Goal: Information Seeking & Learning: Learn about a topic

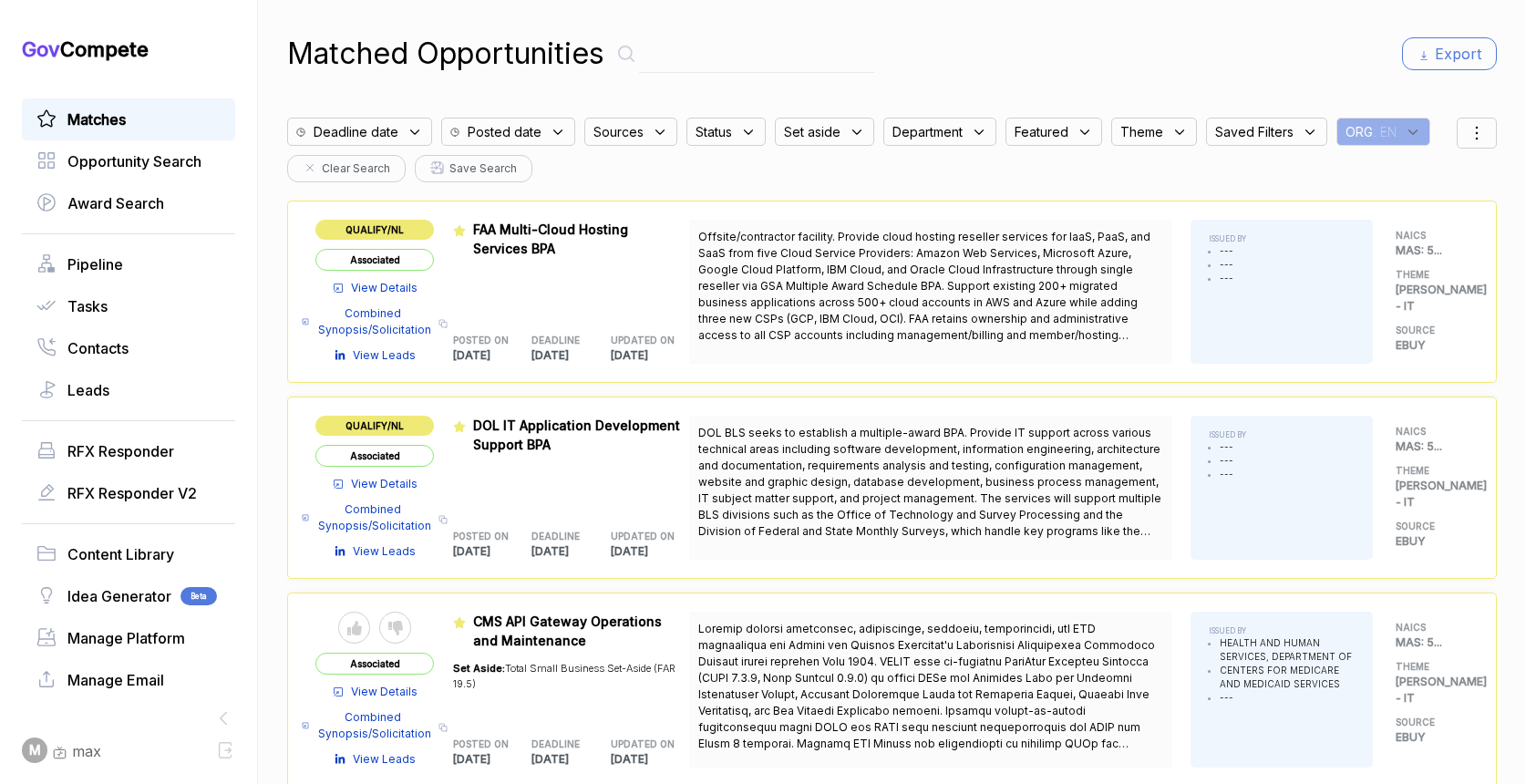
scroll to position [58, 0]
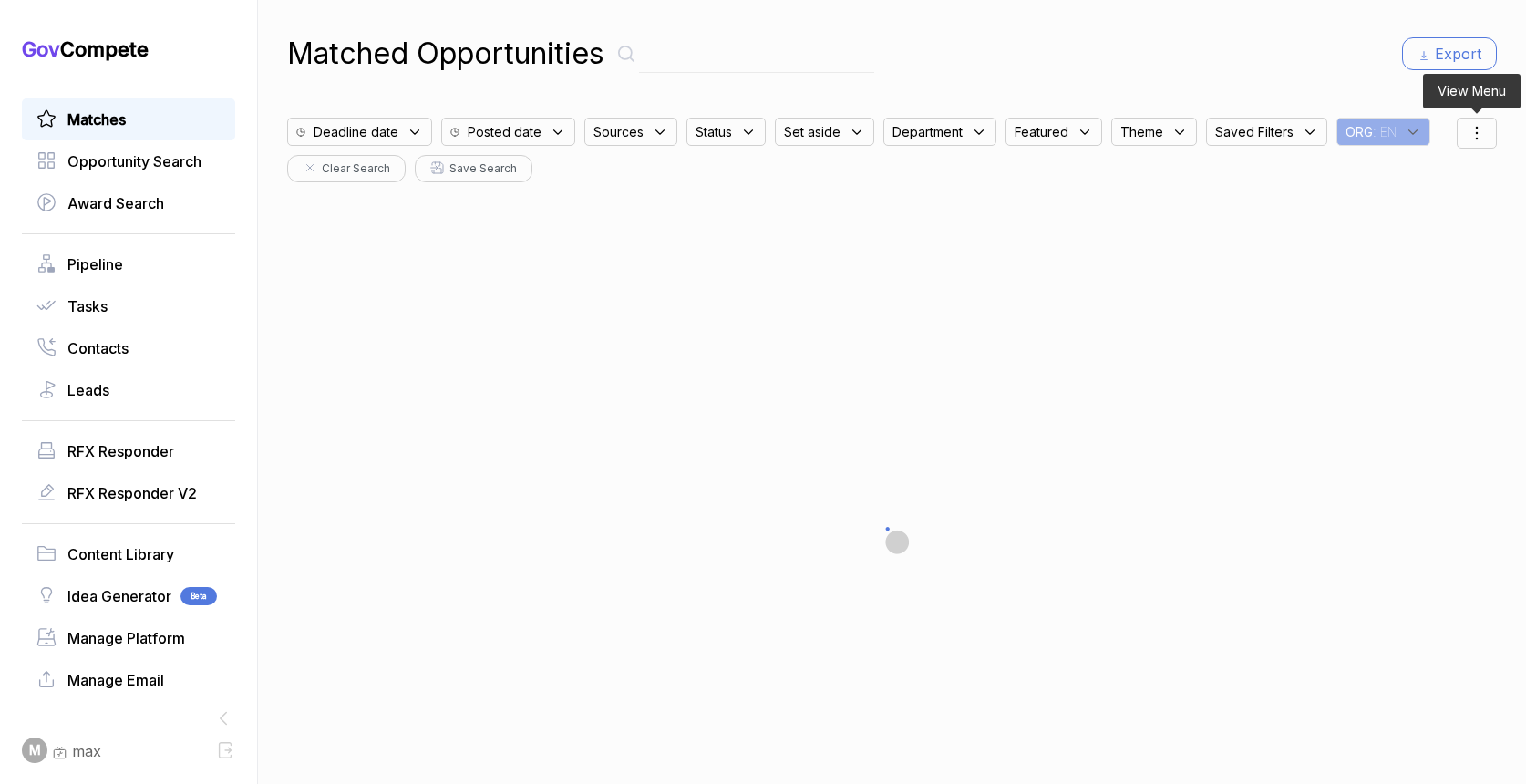
click at [1472, 129] on icon at bounding box center [1477, 133] width 22 height 22
click at [1405, 207] on span "Sorting" at bounding box center [1415, 206] width 43 height 19
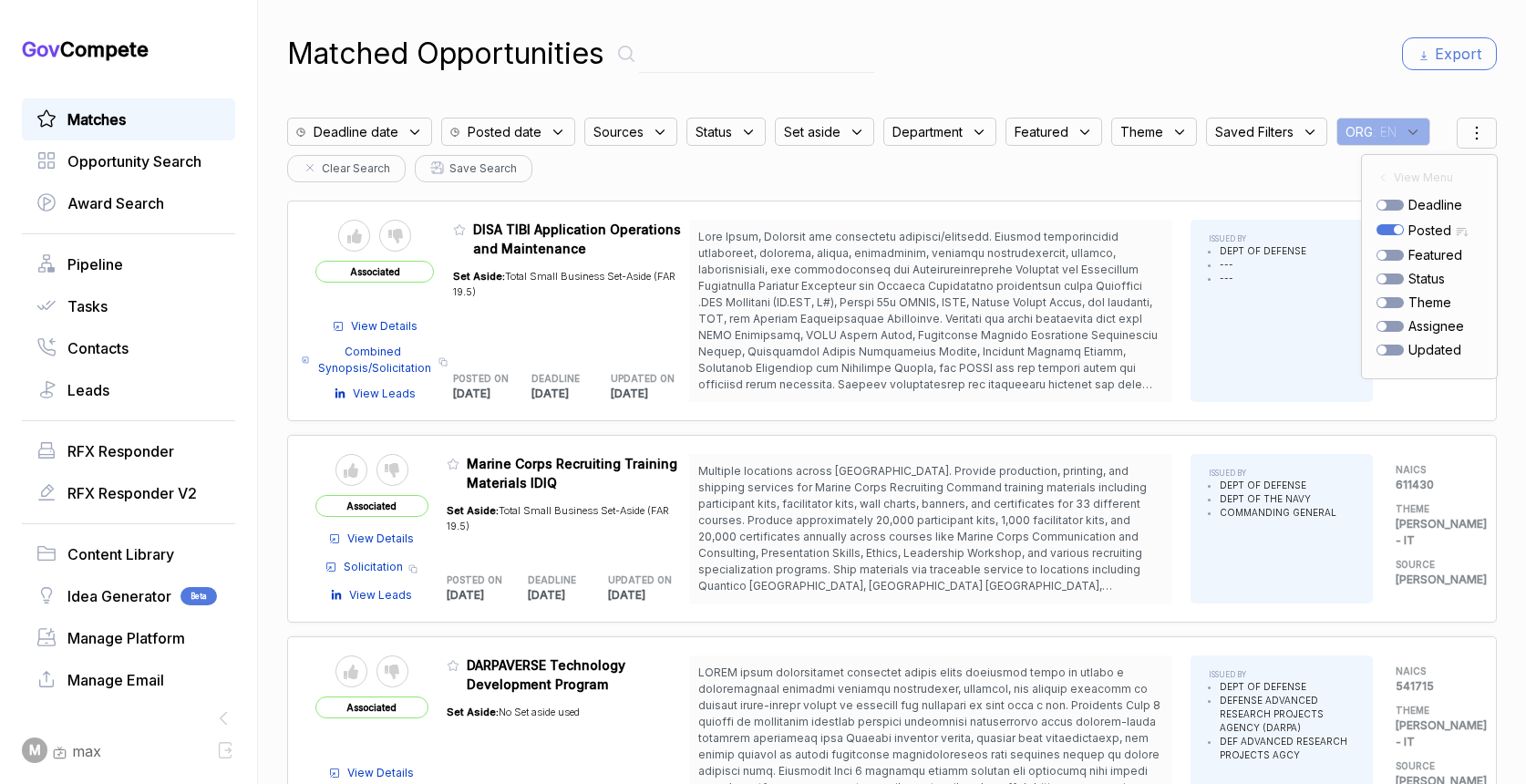
click at [1101, 42] on div "Matched Opportunities Export" at bounding box center [892, 54] width 1210 height 44
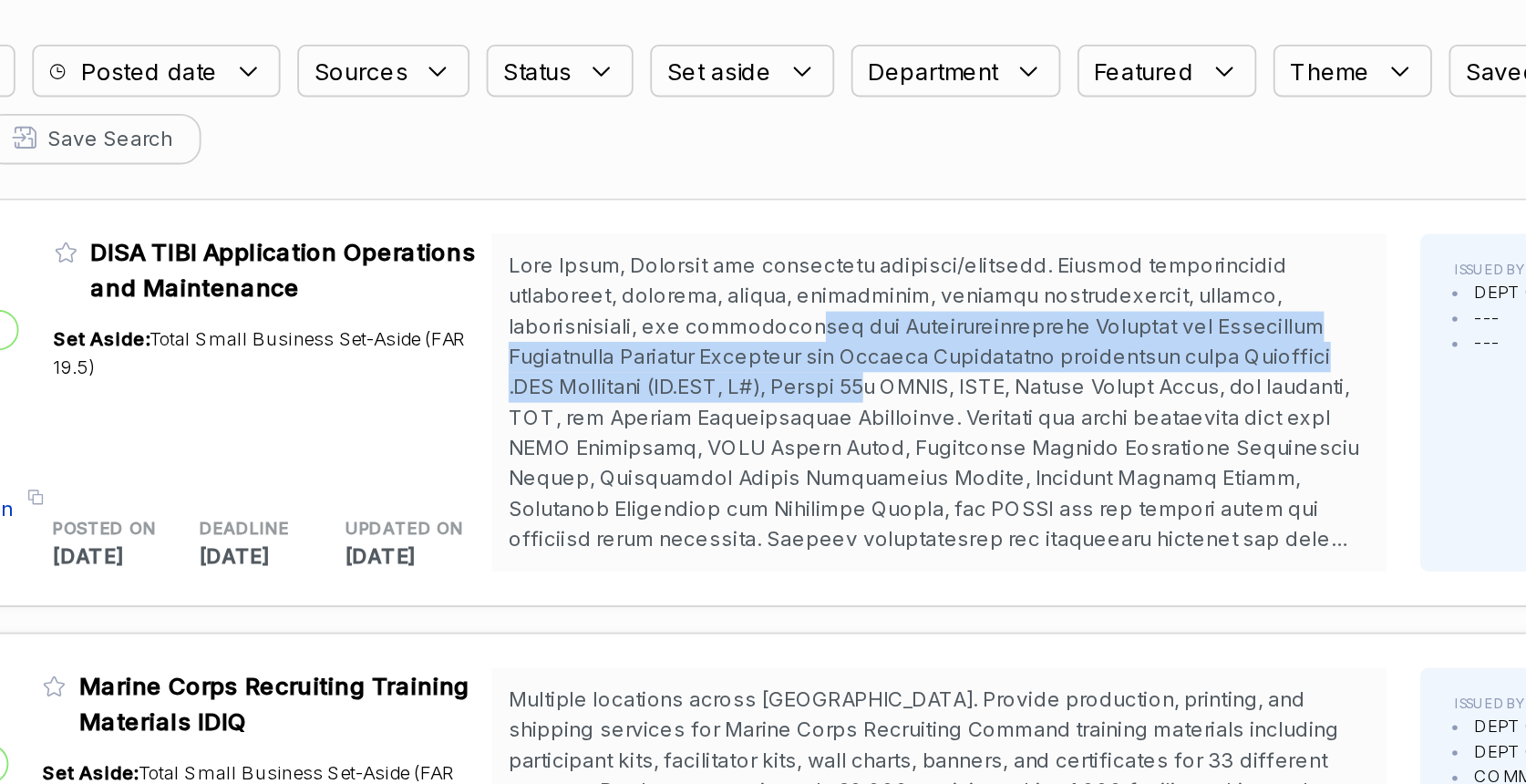
drag, startPoint x: 862, startPoint y: 267, endPoint x: 874, endPoint y: 306, distance: 40.8
click at [874, 306] on span at bounding box center [931, 351] width 465 height 243
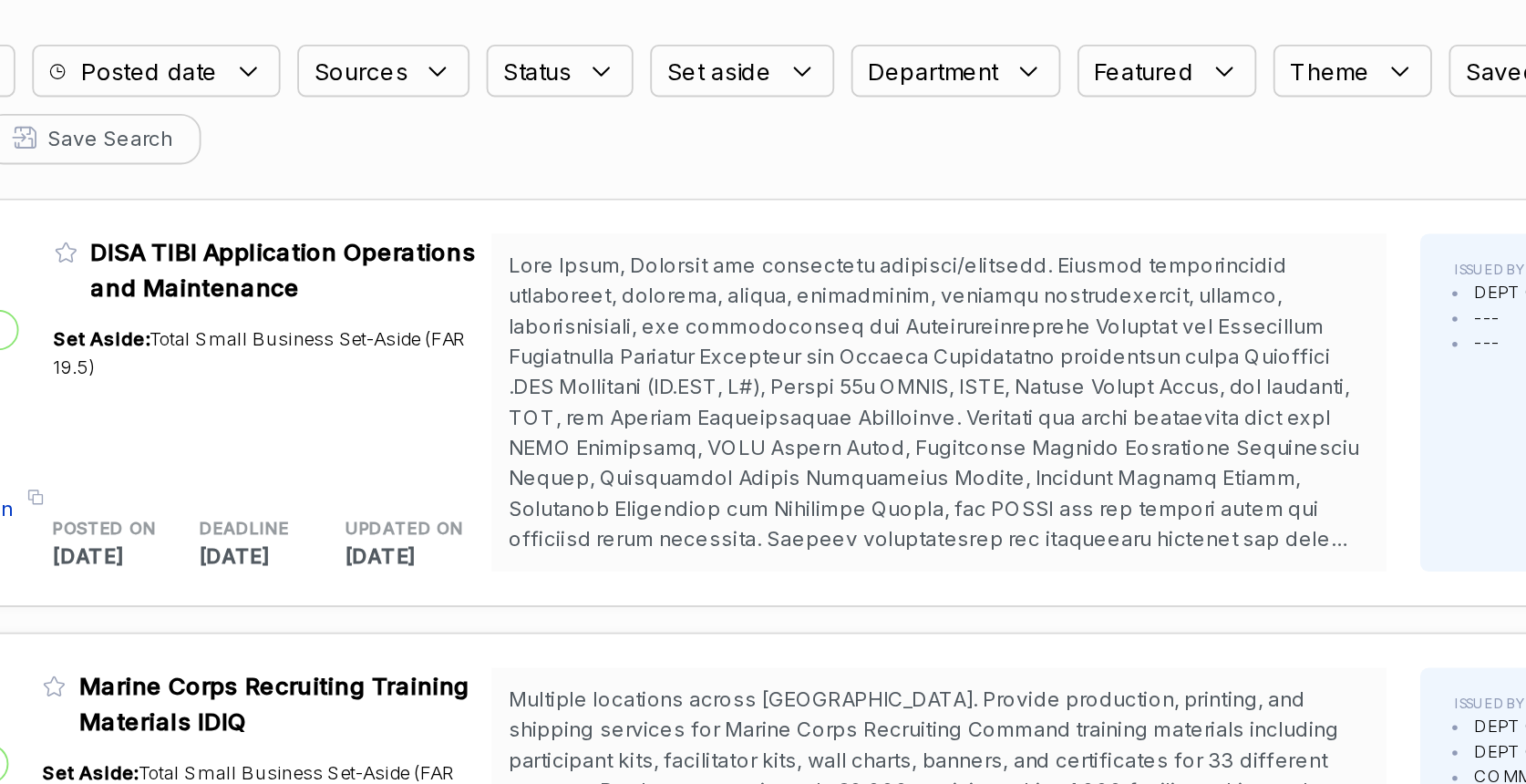
click at [886, 355] on span at bounding box center [931, 351] width 465 height 243
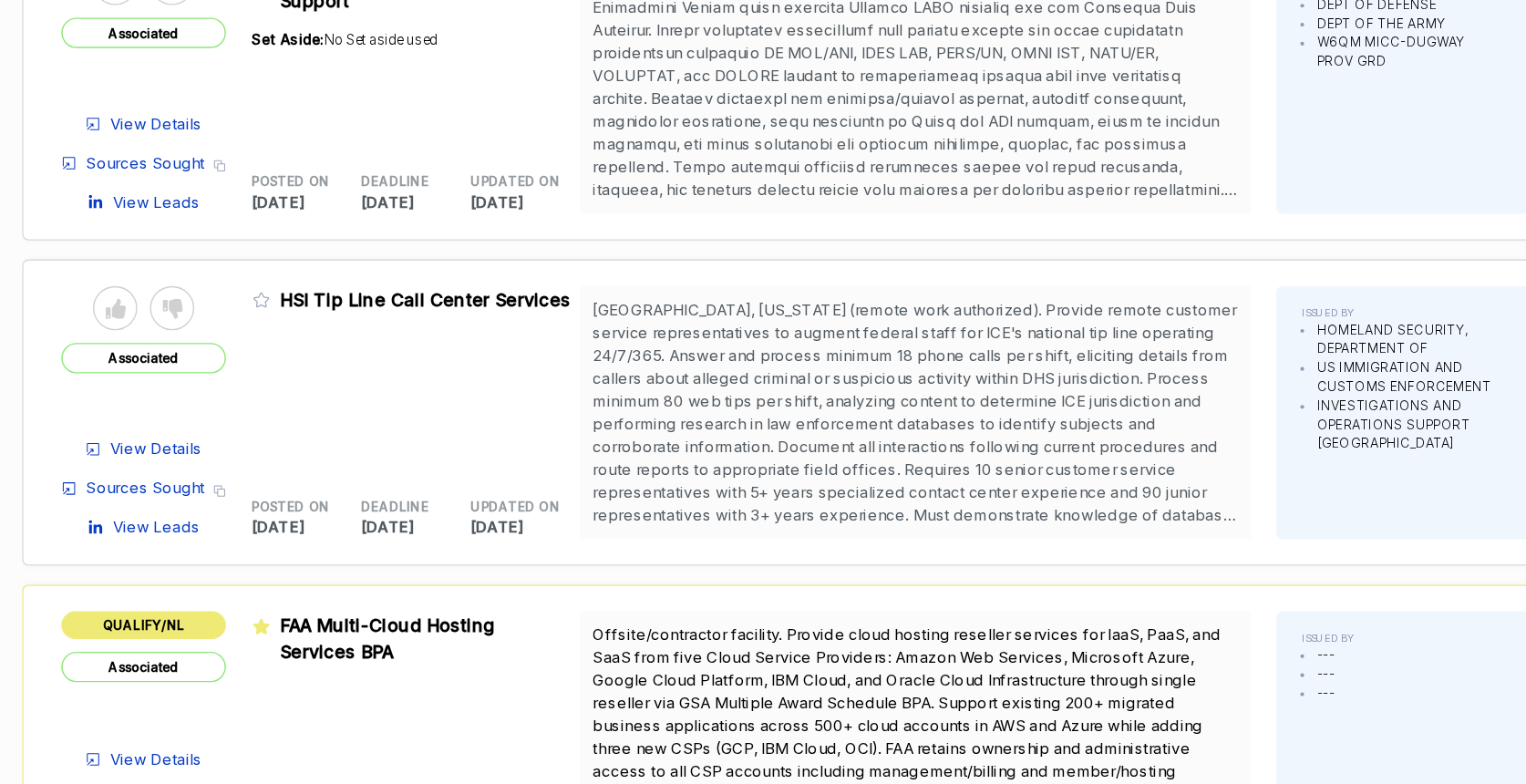
scroll to position [3699, 0]
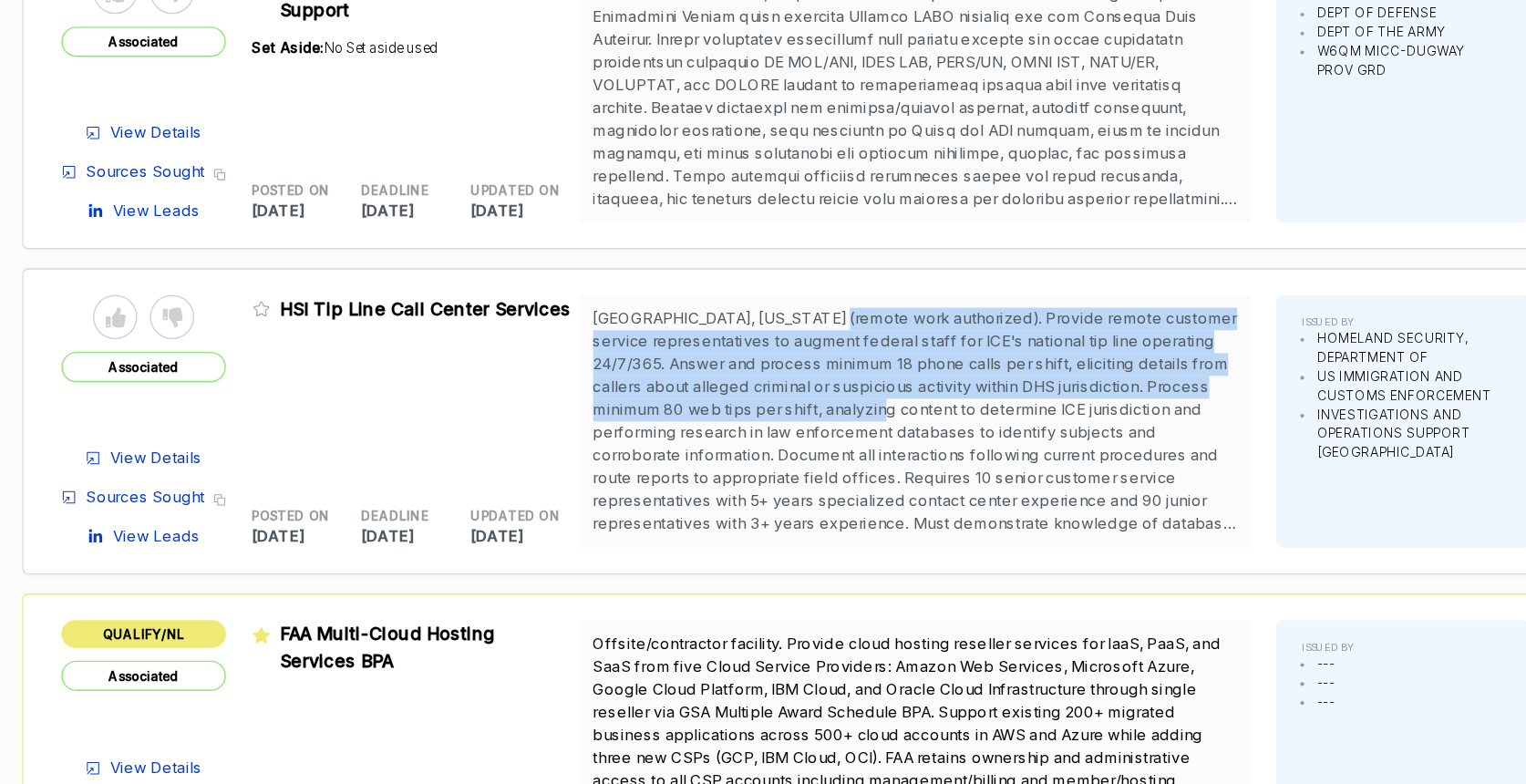
drag, startPoint x: 855, startPoint y: 237, endPoint x: 862, endPoint y: 301, distance: 64.4
click at [862, 301] on span "Williston, Vermont (remote work authorized). Provide remote customer service re…" at bounding box center [930, 332] width 464 height 210
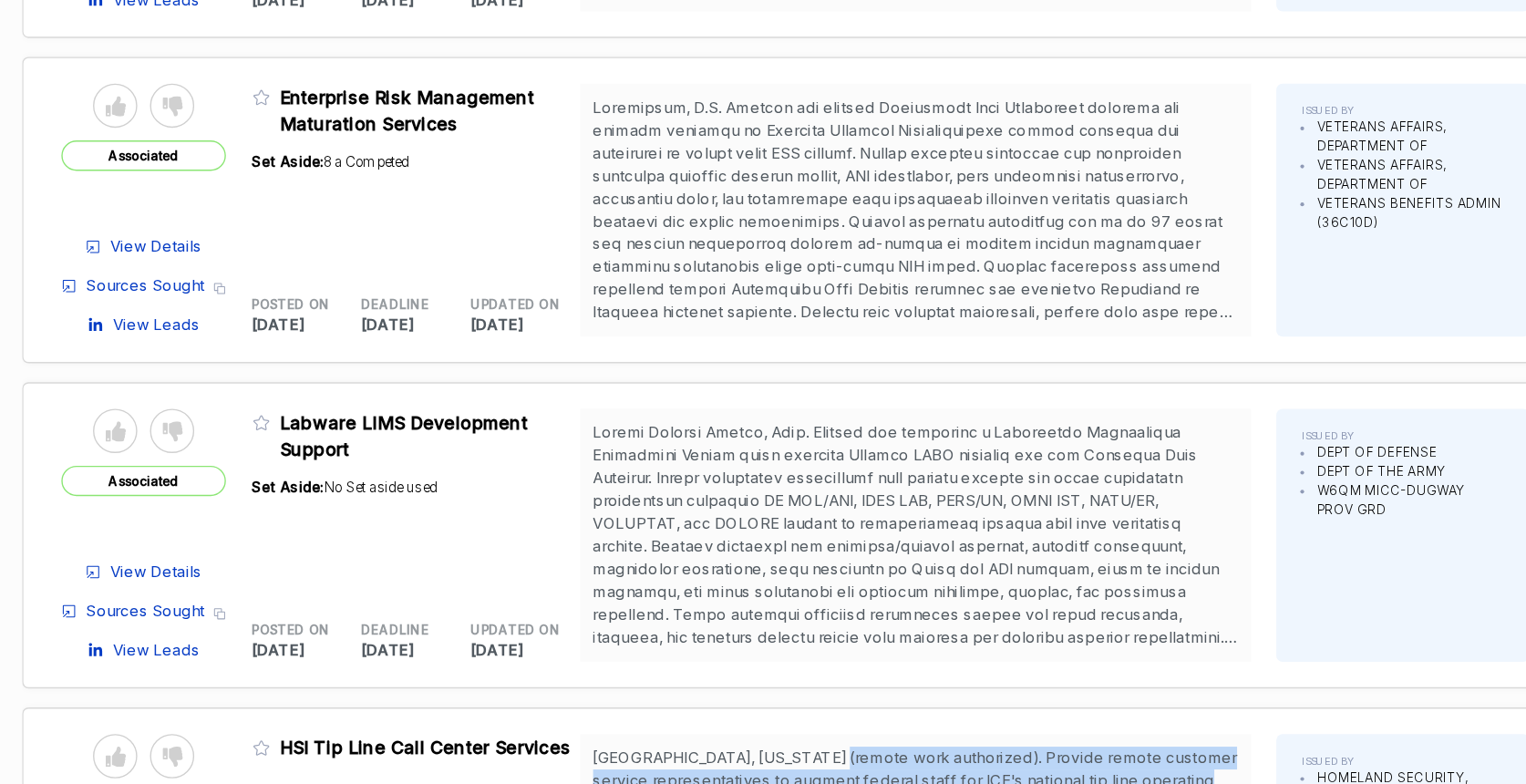
scroll to position [3381, 0]
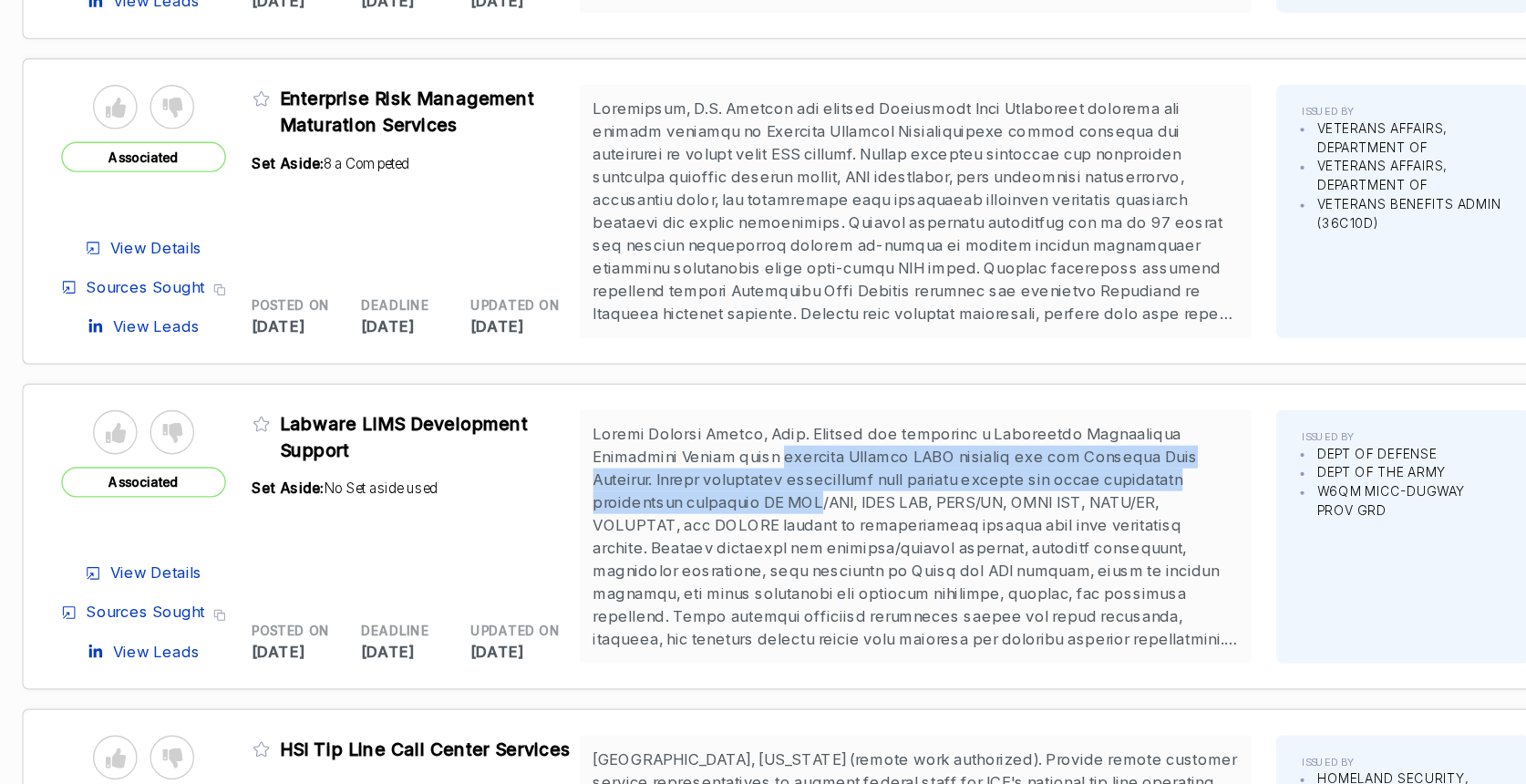
drag, startPoint x: 838, startPoint y: 328, endPoint x: 841, endPoint y: 363, distance: 35.1
click at [841, 363] on span at bounding box center [931, 440] width 465 height 259
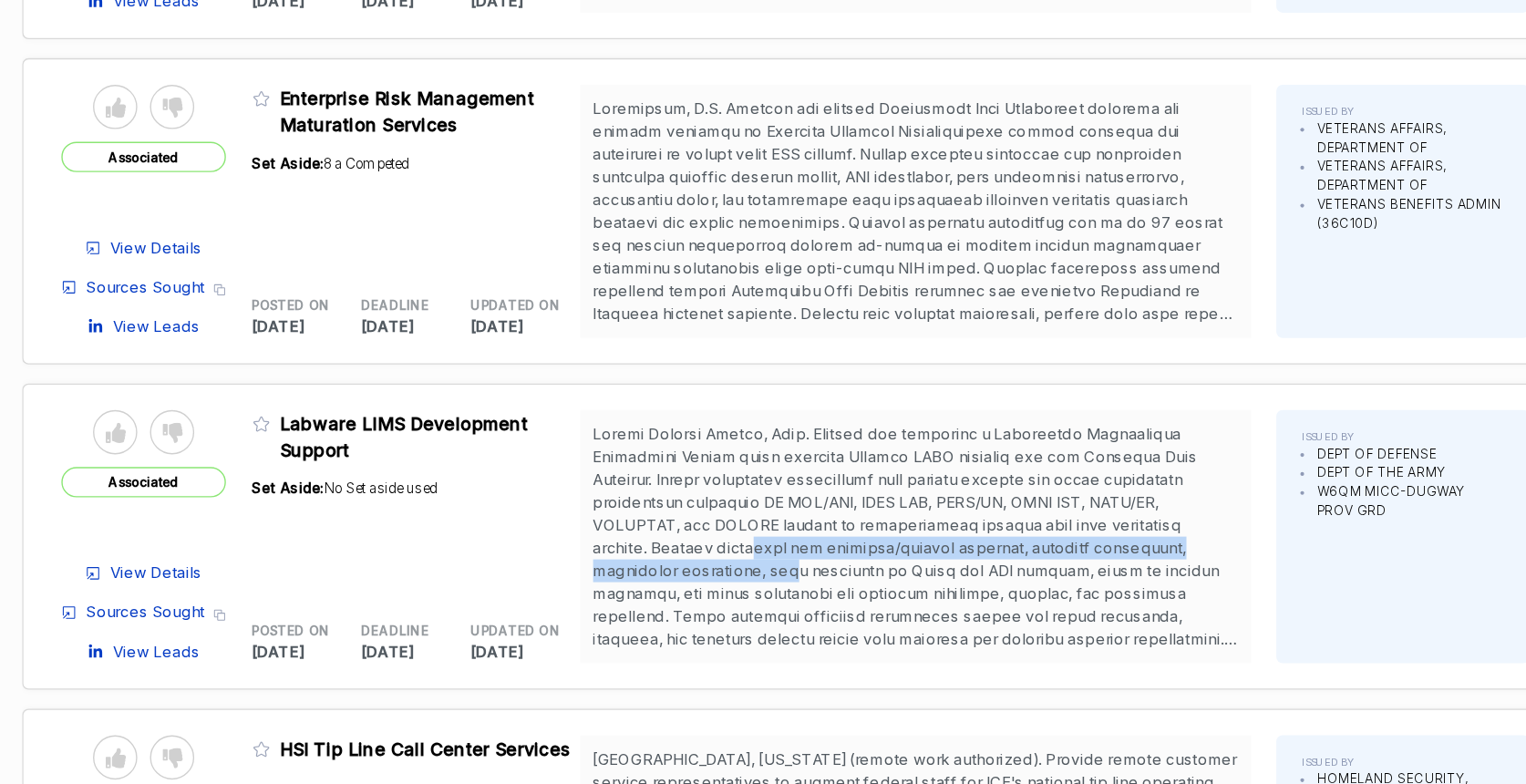
drag, startPoint x: 774, startPoint y: 409, endPoint x: 768, endPoint y: 396, distance: 14.3
click at [768, 396] on span at bounding box center [931, 440] width 465 height 259
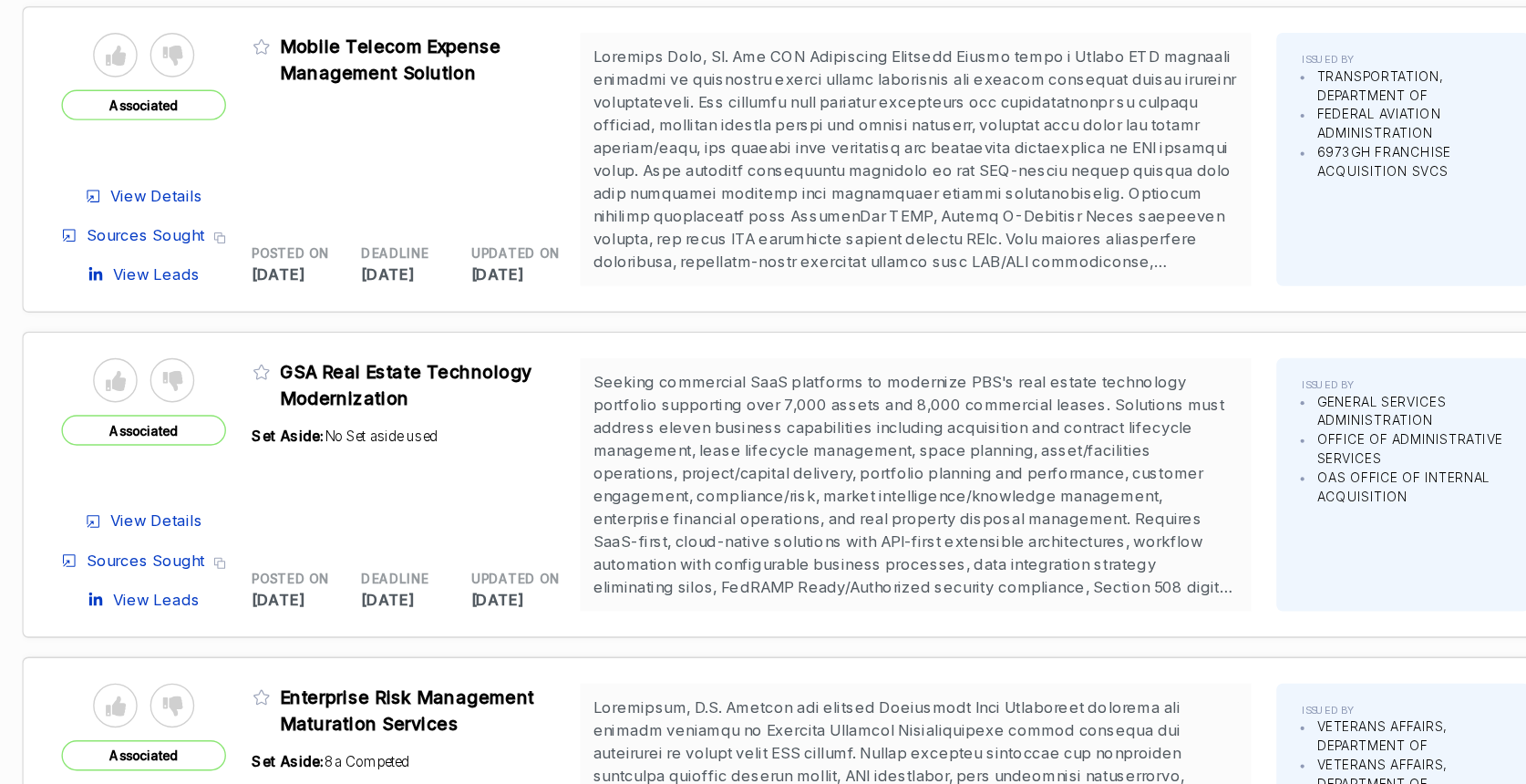
scroll to position [2940, 0]
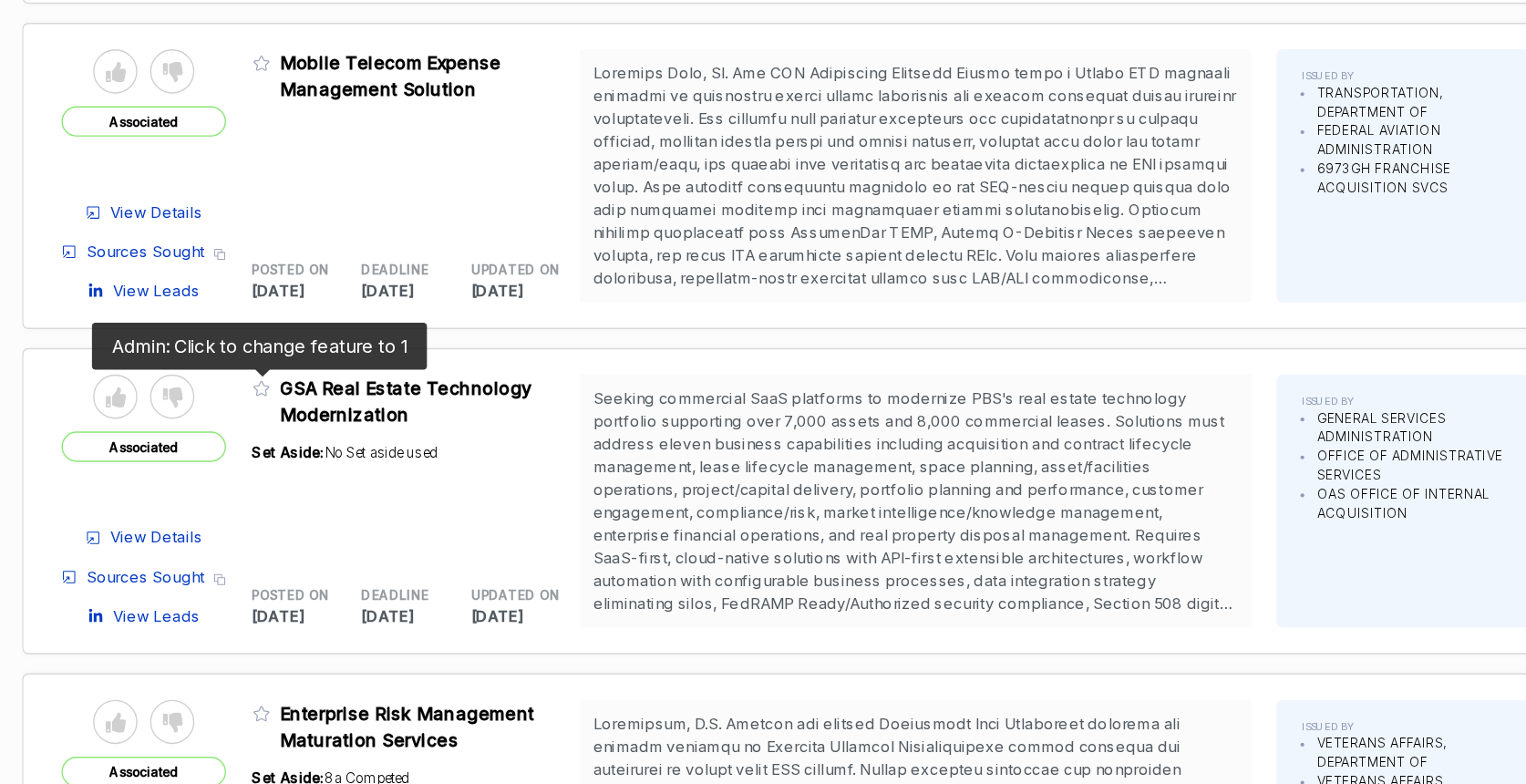
click at [456, 282] on icon at bounding box center [459, 284] width 13 height 13
click at [454, 282] on icon at bounding box center [459, 285] width 11 height 10
click at [458, 289] on icon at bounding box center [459, 285] width 11 height 10
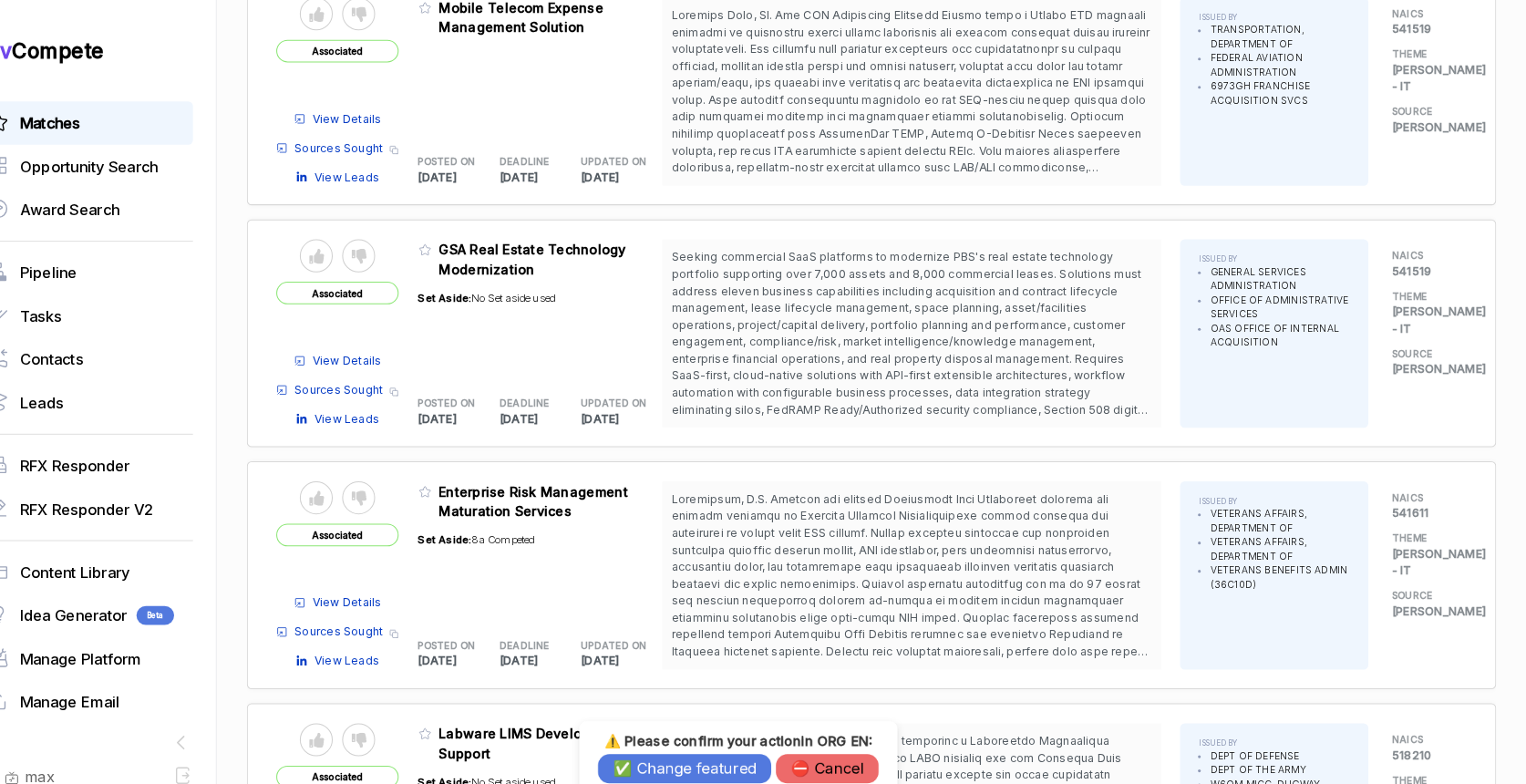
scroll to position [0, 0]
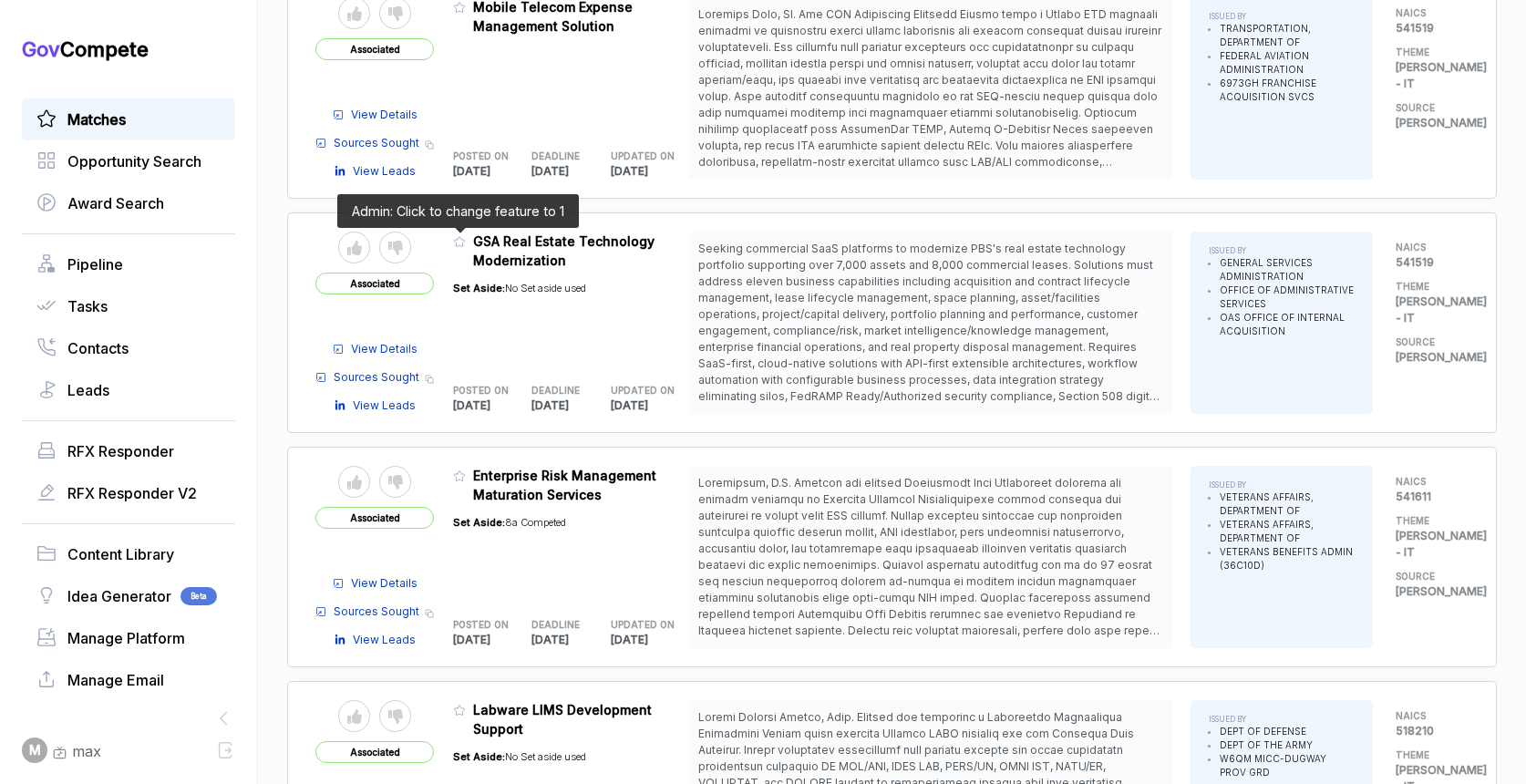
click at [453, 239] on icon at bounding box center [459, 241] width 13 height 13
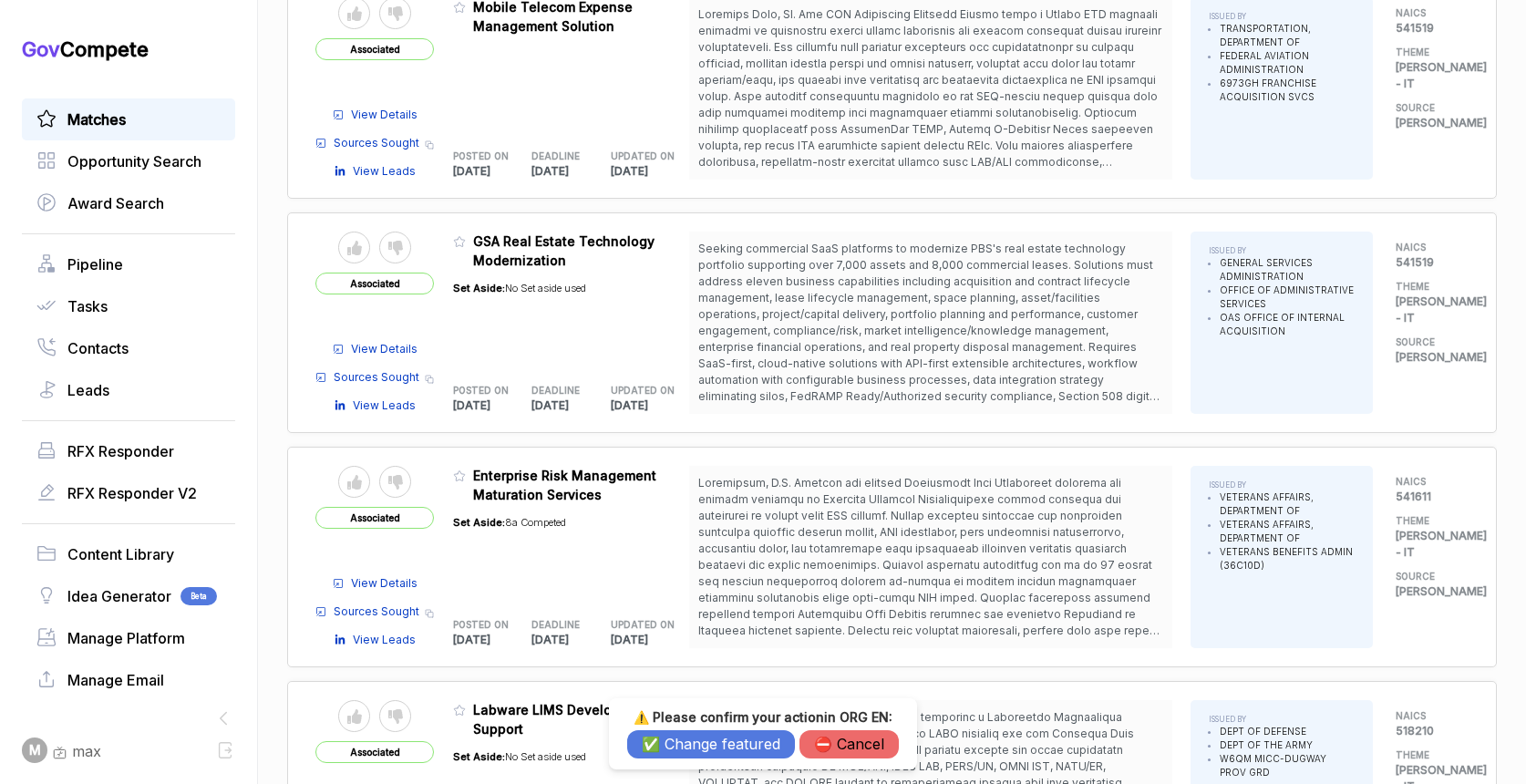
click at [662, 751] on button "✅ Change featured" at bounding box center [711, 744] width 168 height 28
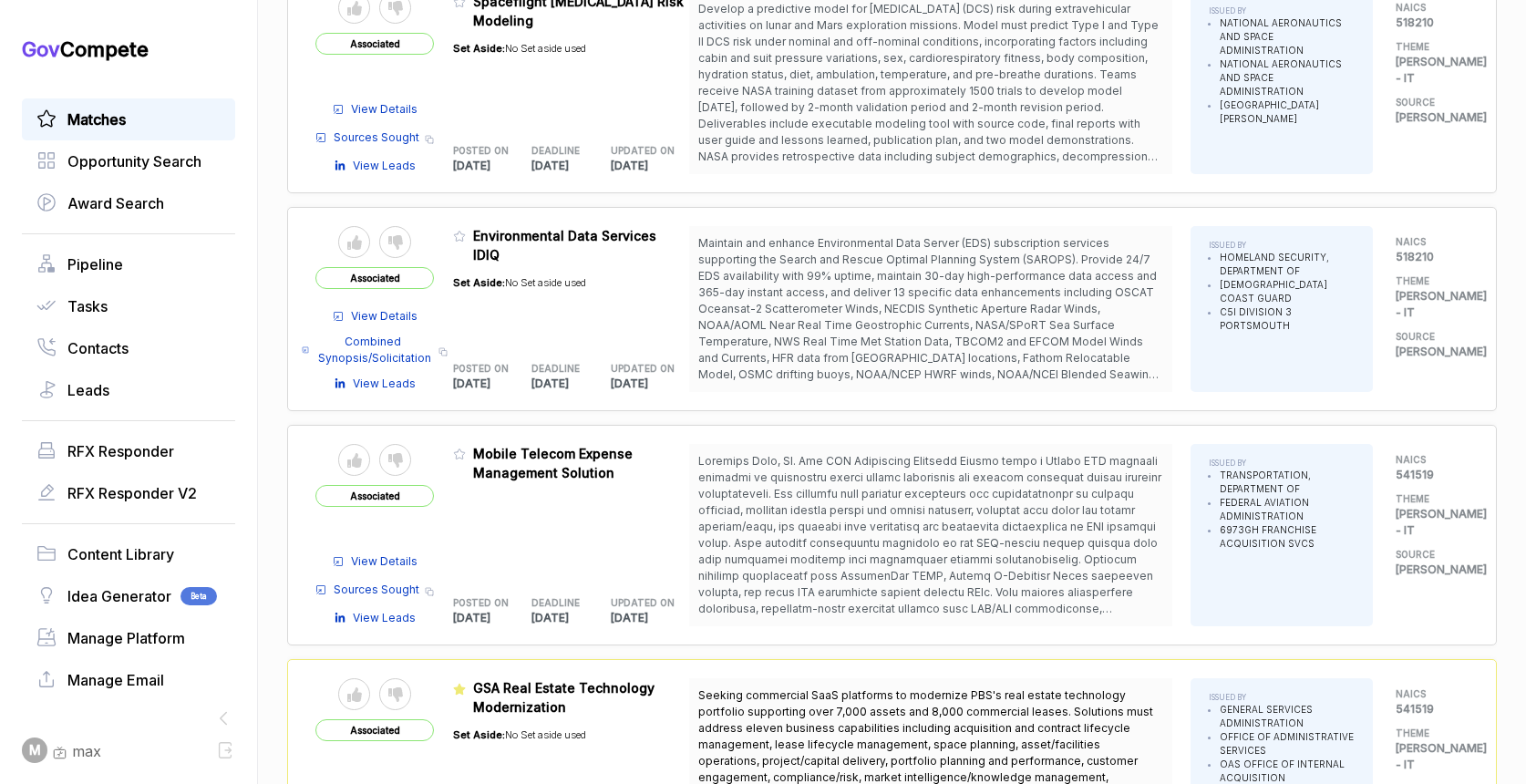
scroll to position [2538, 0]
click at [455, 235] on icon at bounding box center [459, 234] width 13 height 13
click at [648, 740] on button "✅ Change featured" at bounding box center [711, 744] width 168 height 28
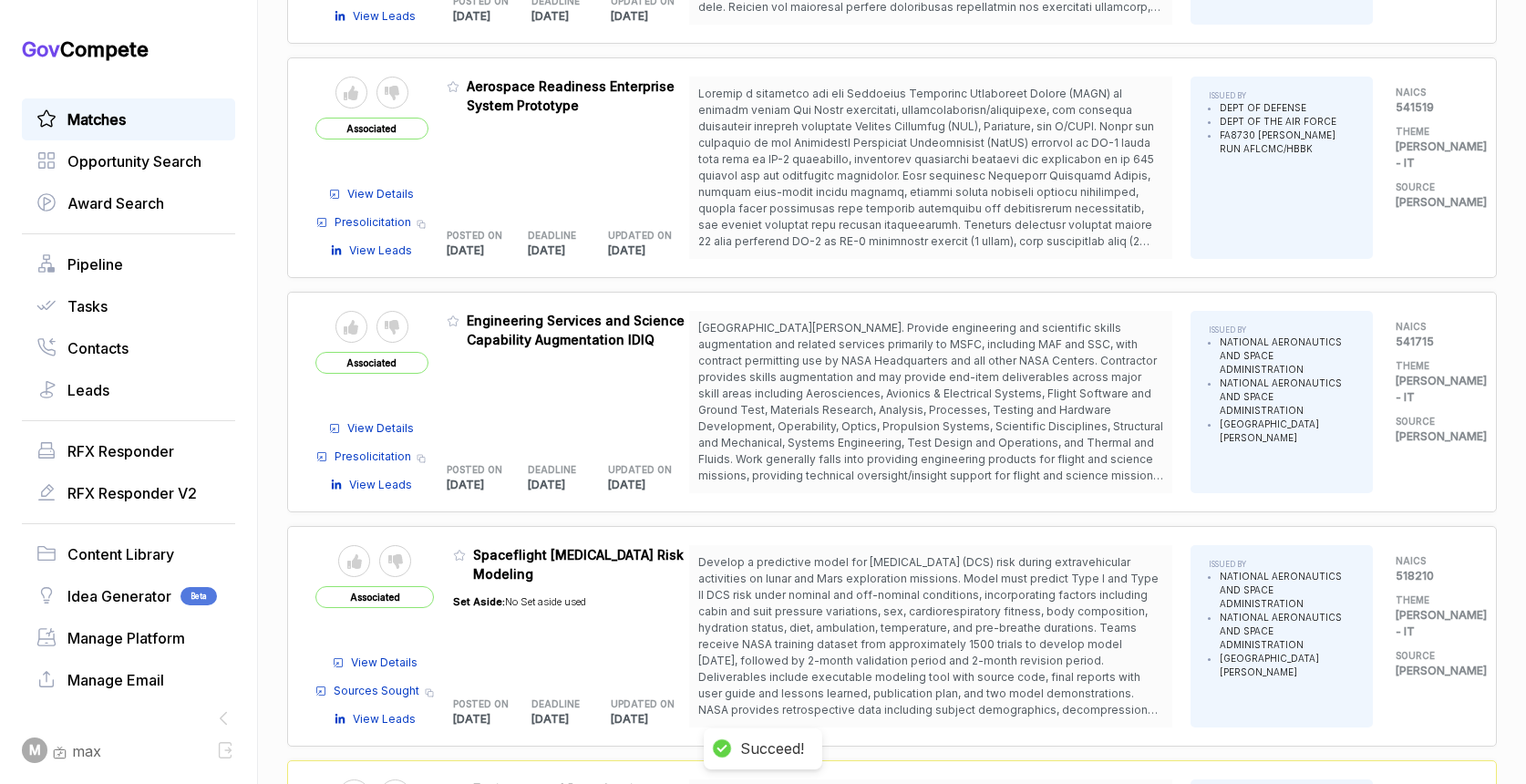
scroll to position [1980, 0]
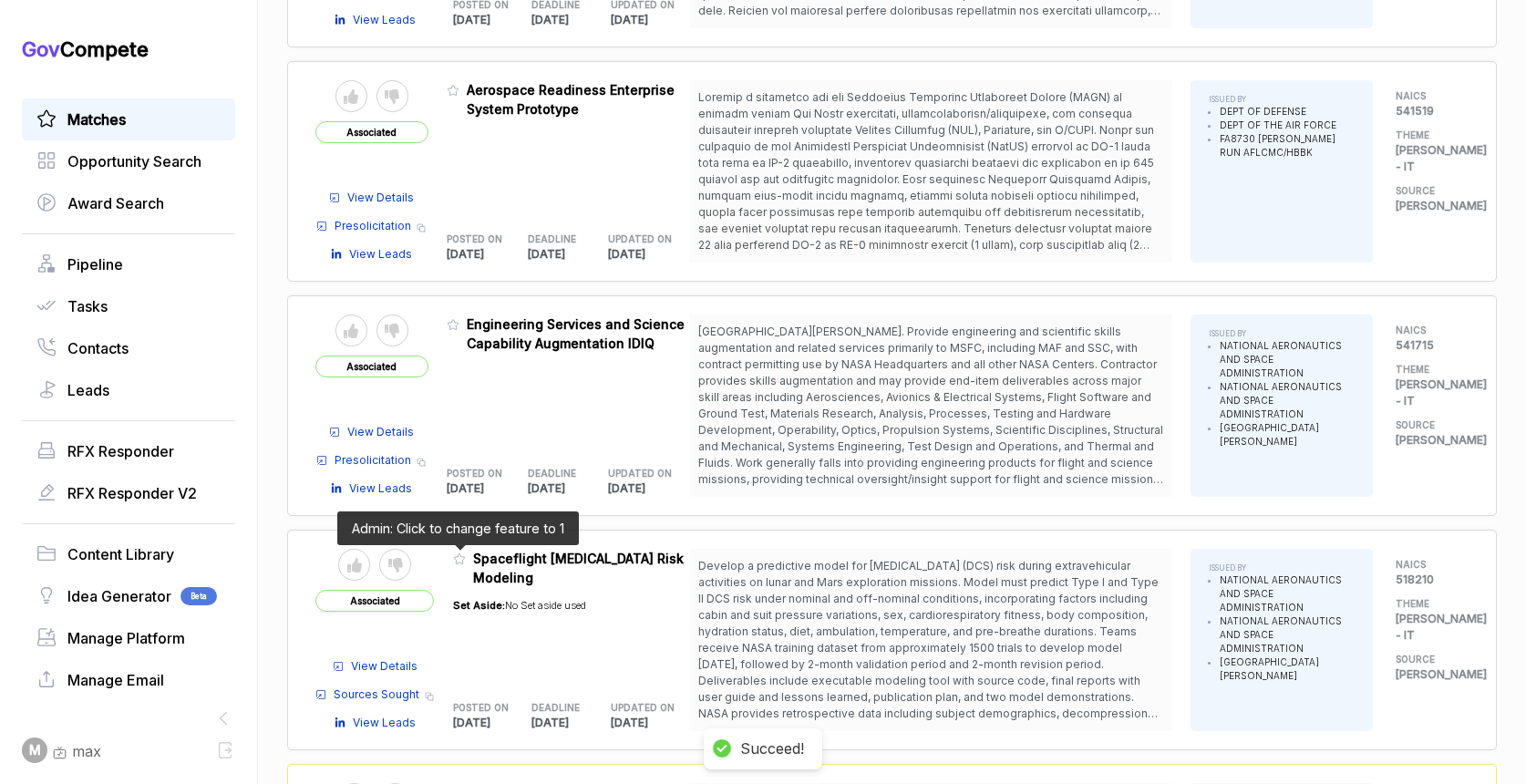
click at [456, 558] on icon at bounding box center [459, 559] width 13 height 13
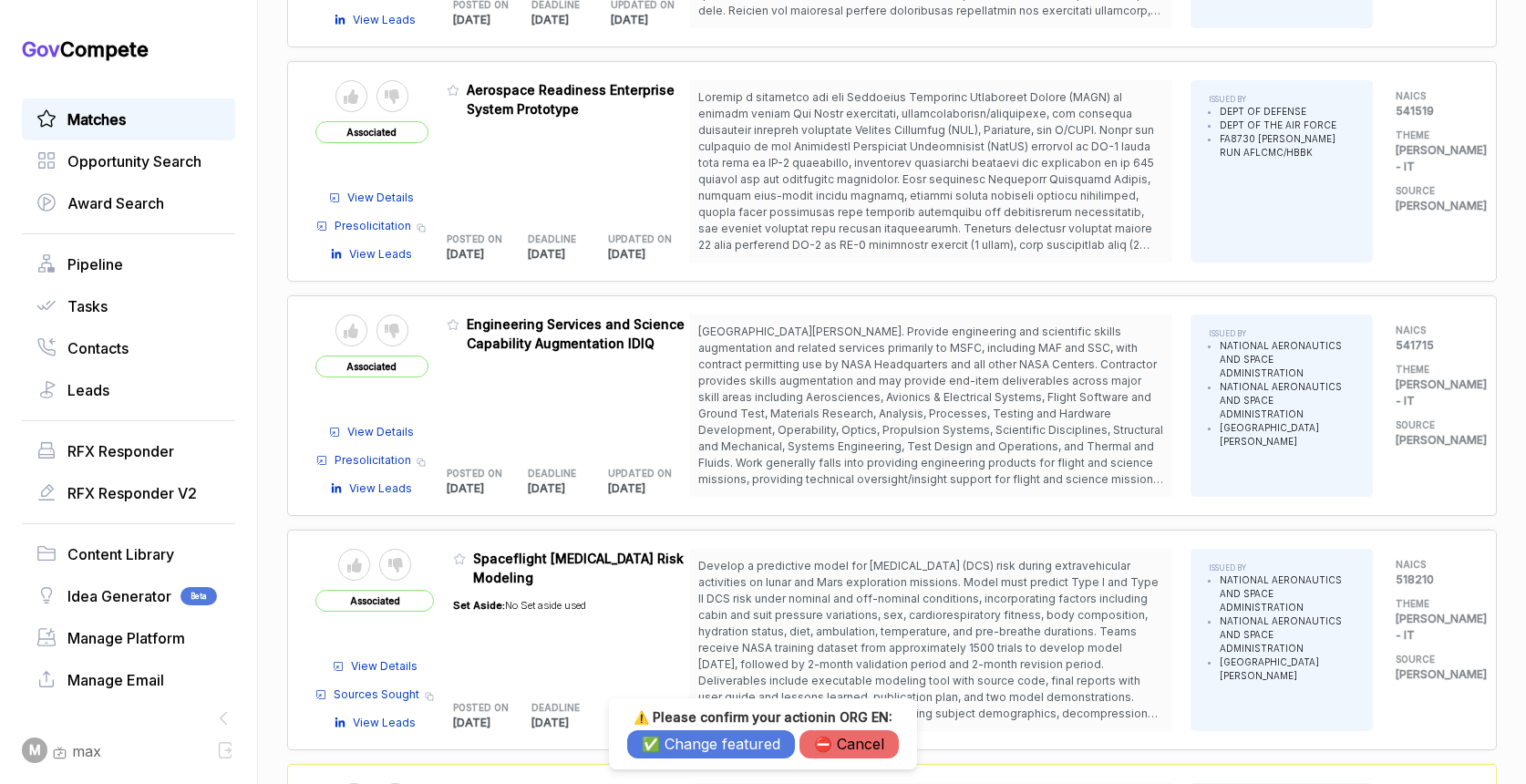
click at [647, 742] on button "✅ Change featured" at bounding box center [711, 744] width 168 height 28
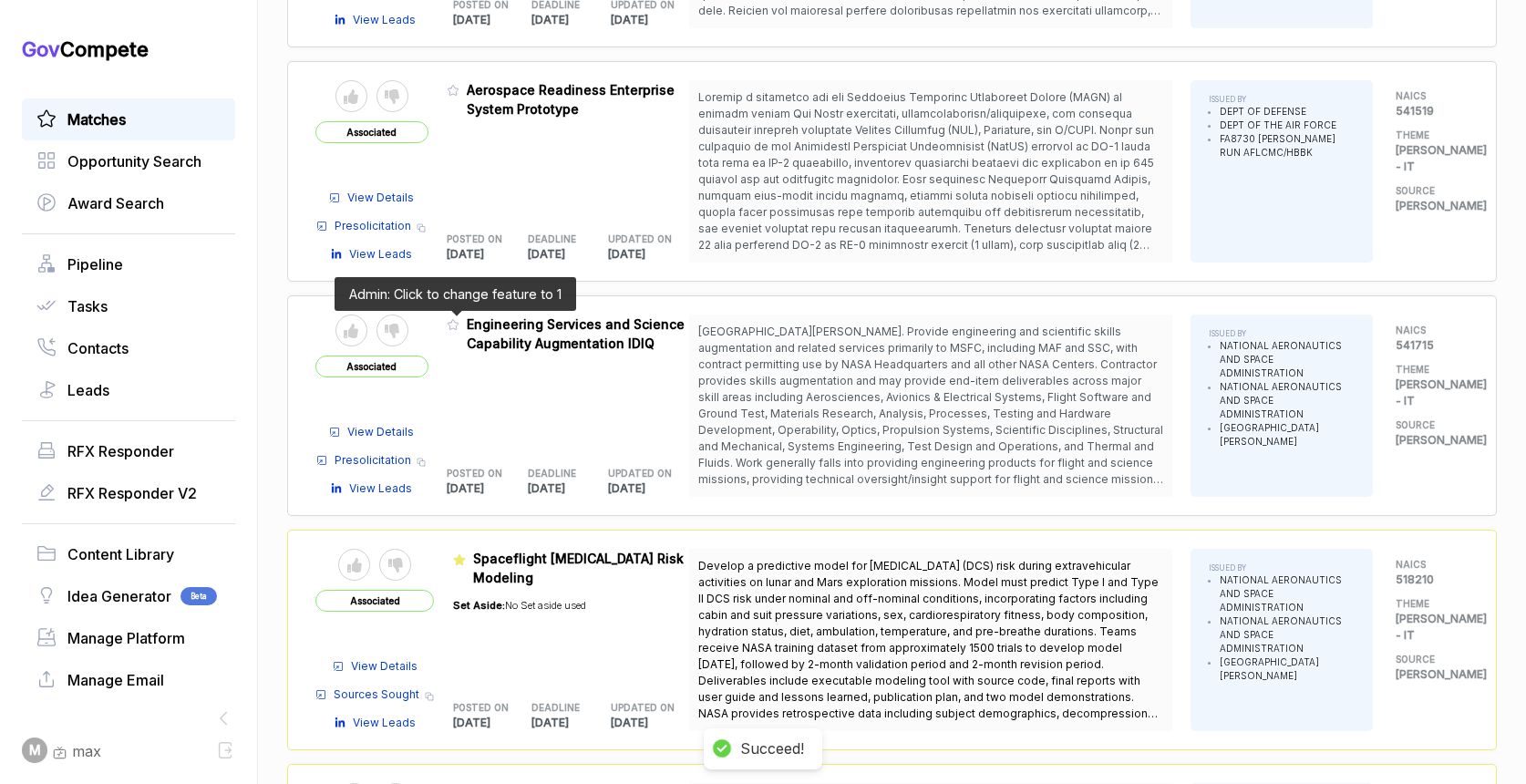
click at [449, 324] on icon at bounding box center [452, 325] width 11 height 10
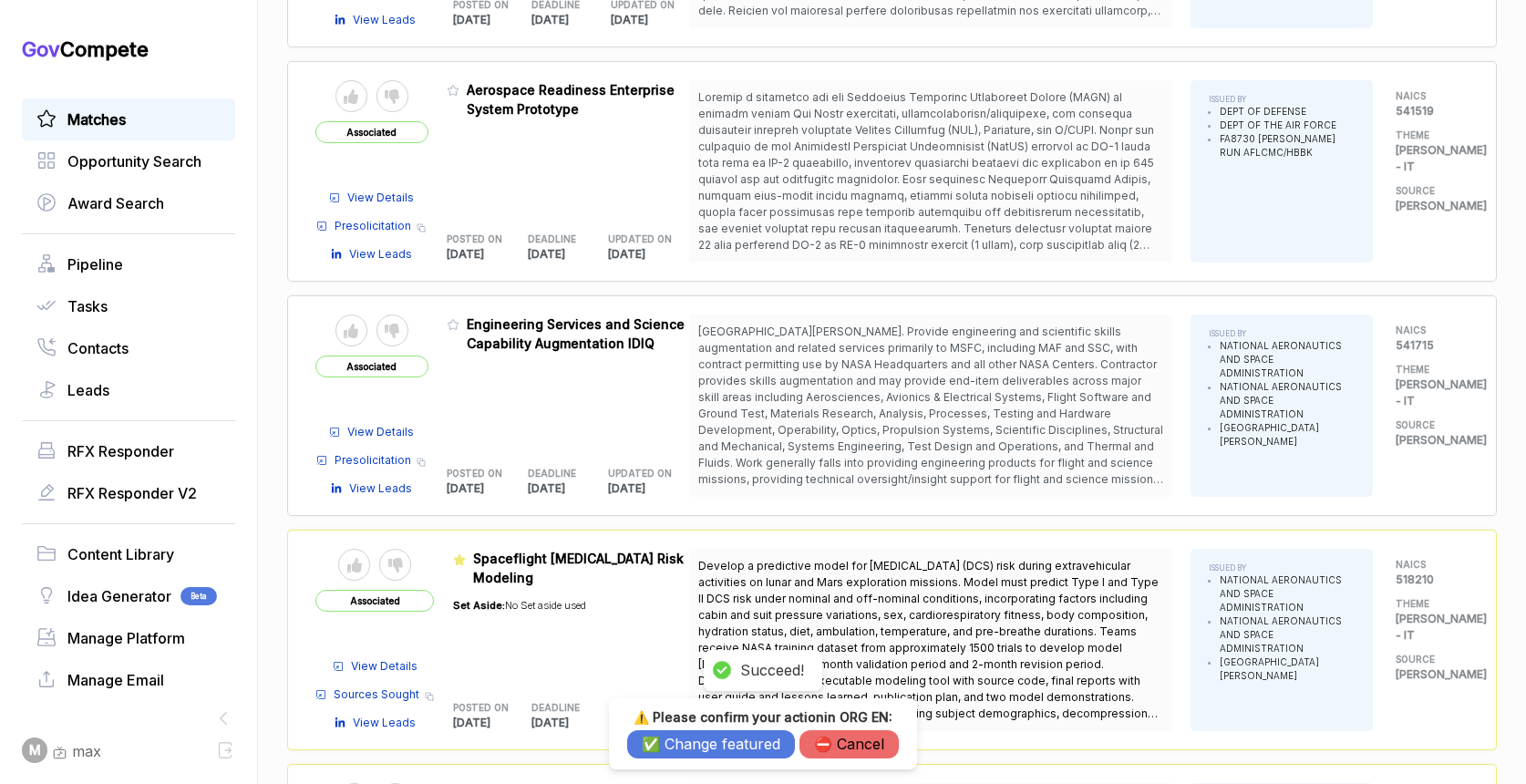
click at [669, 746] on button "✅ Change featured" at bounding box center [711, 744] width 168 height 28
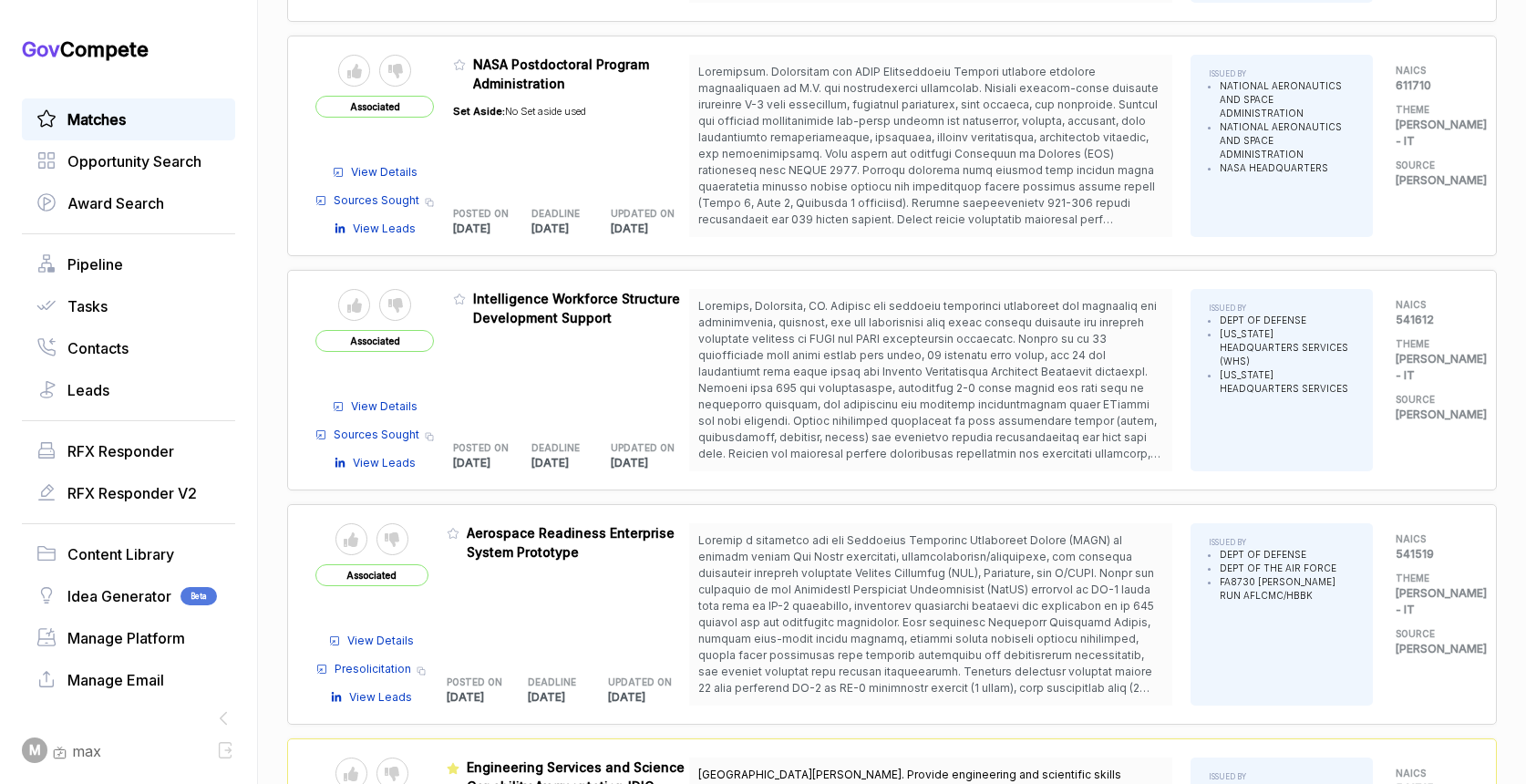
scroll to position [1551, 0]
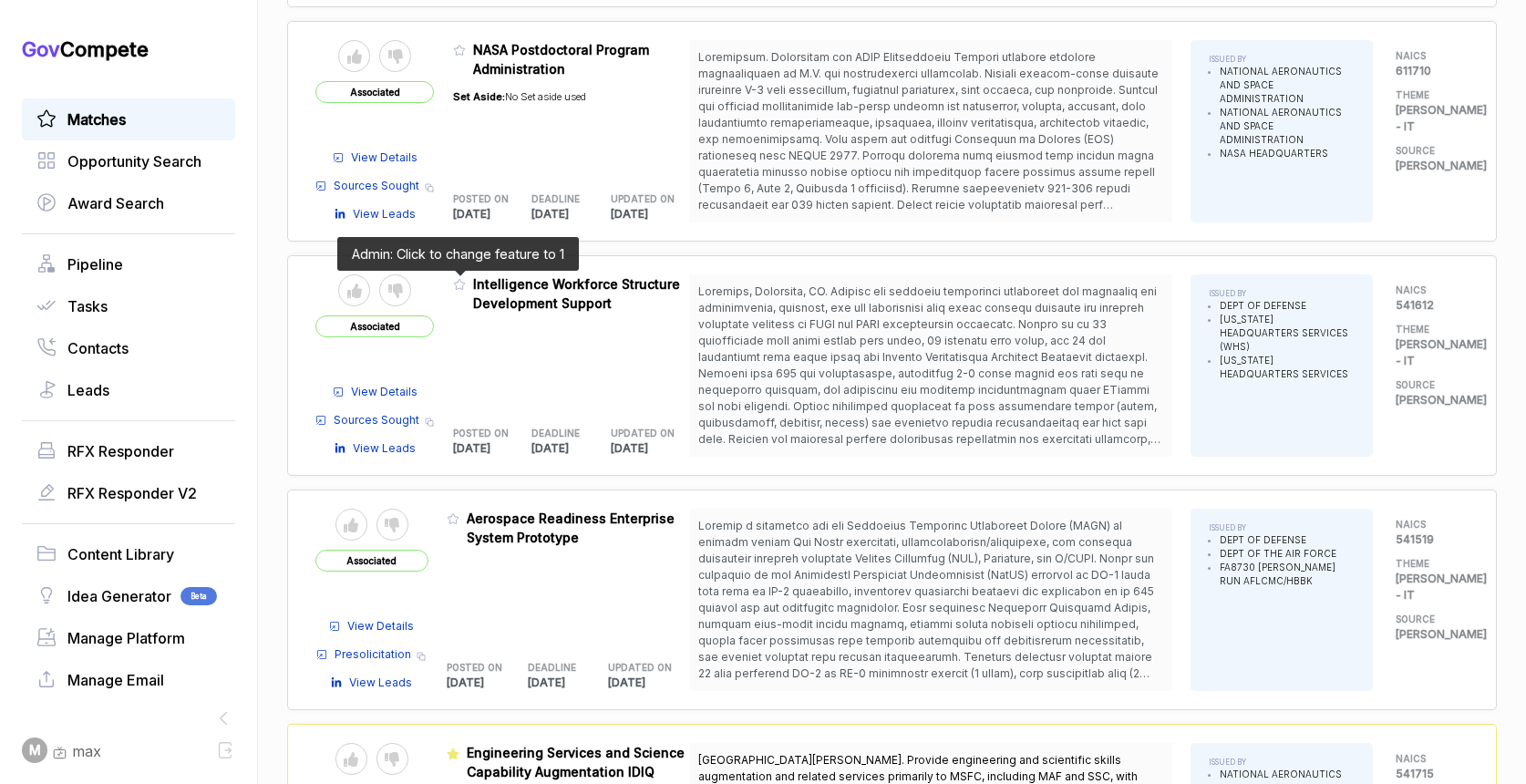
click at [454, 281] on icon at bounding box center [459, 284] width 11 height 10
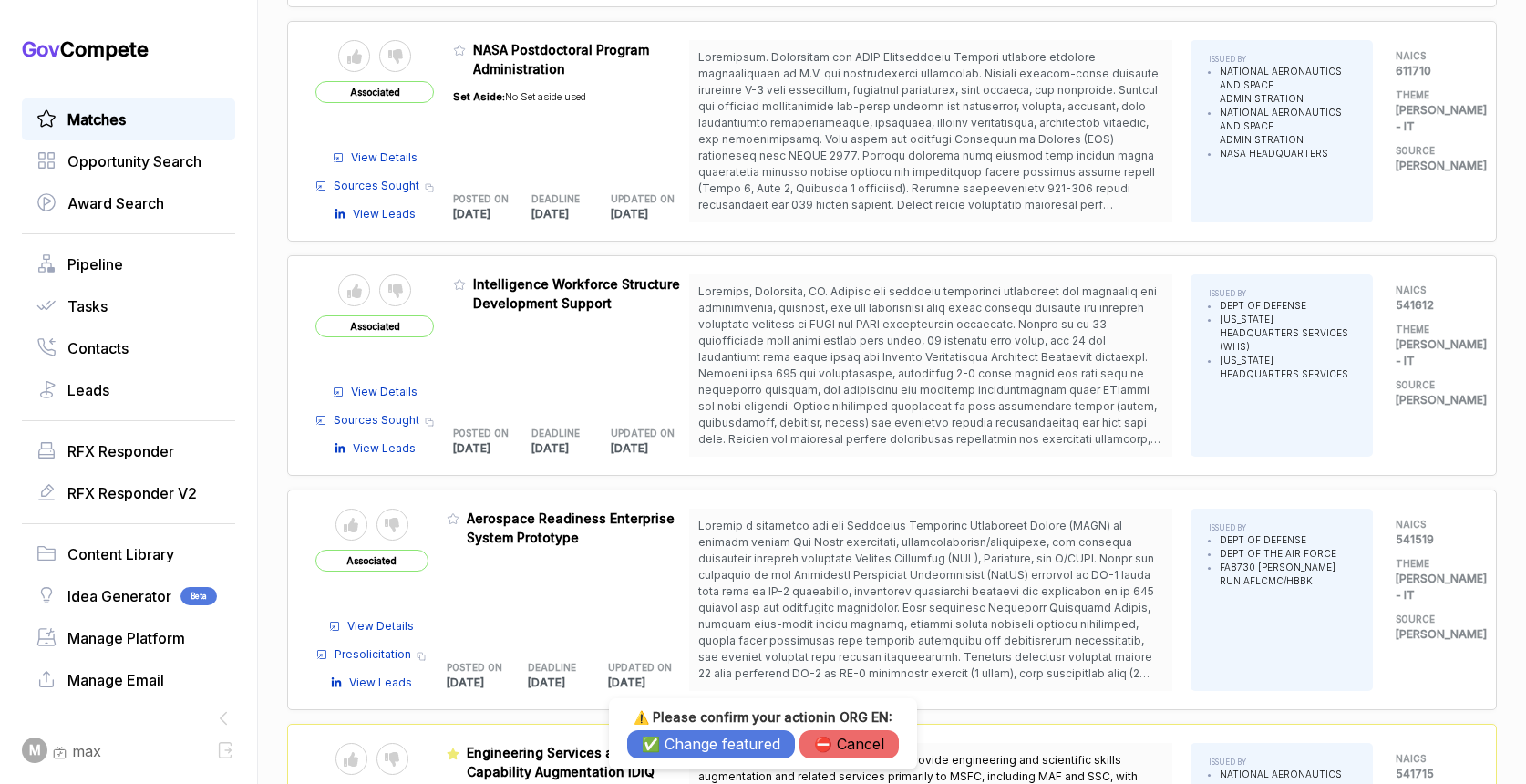
click at [678, 744] on button "✅ Change featured" at bounding box center [711, 744] width 168 height 28
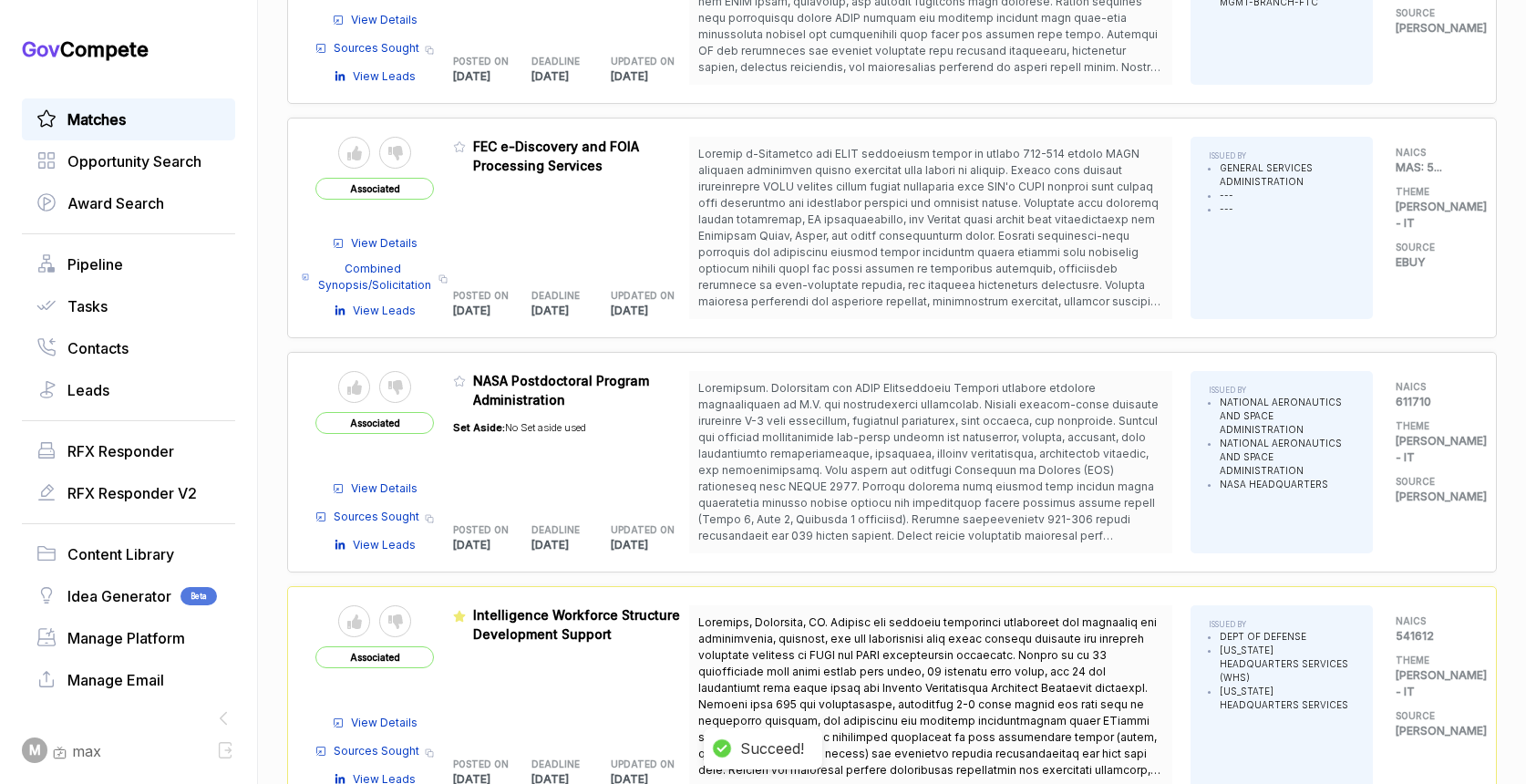
scroll to position [1189, 0]
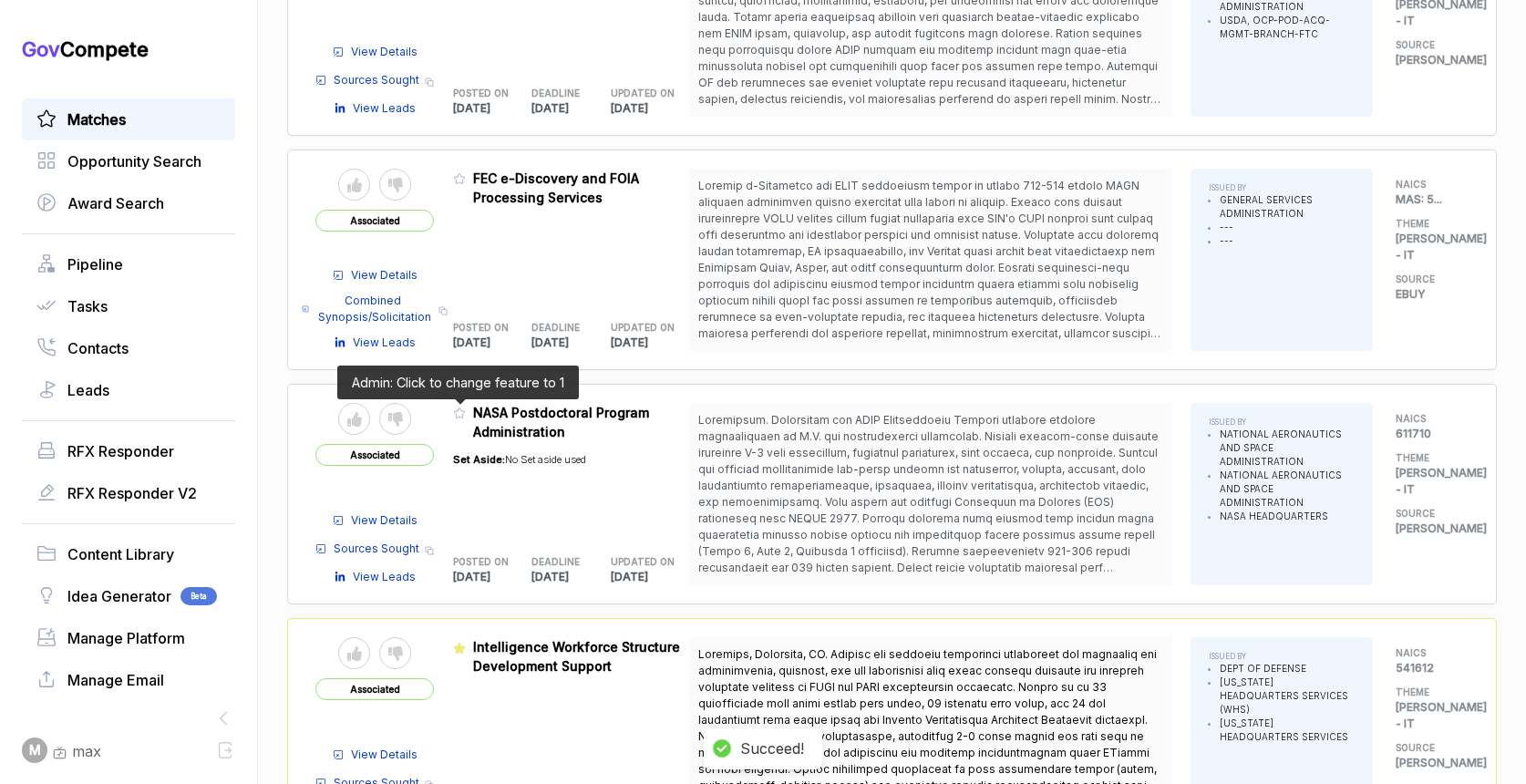
click at [458, 412] on icon at bounding box center [459, 412] width 13 height 13
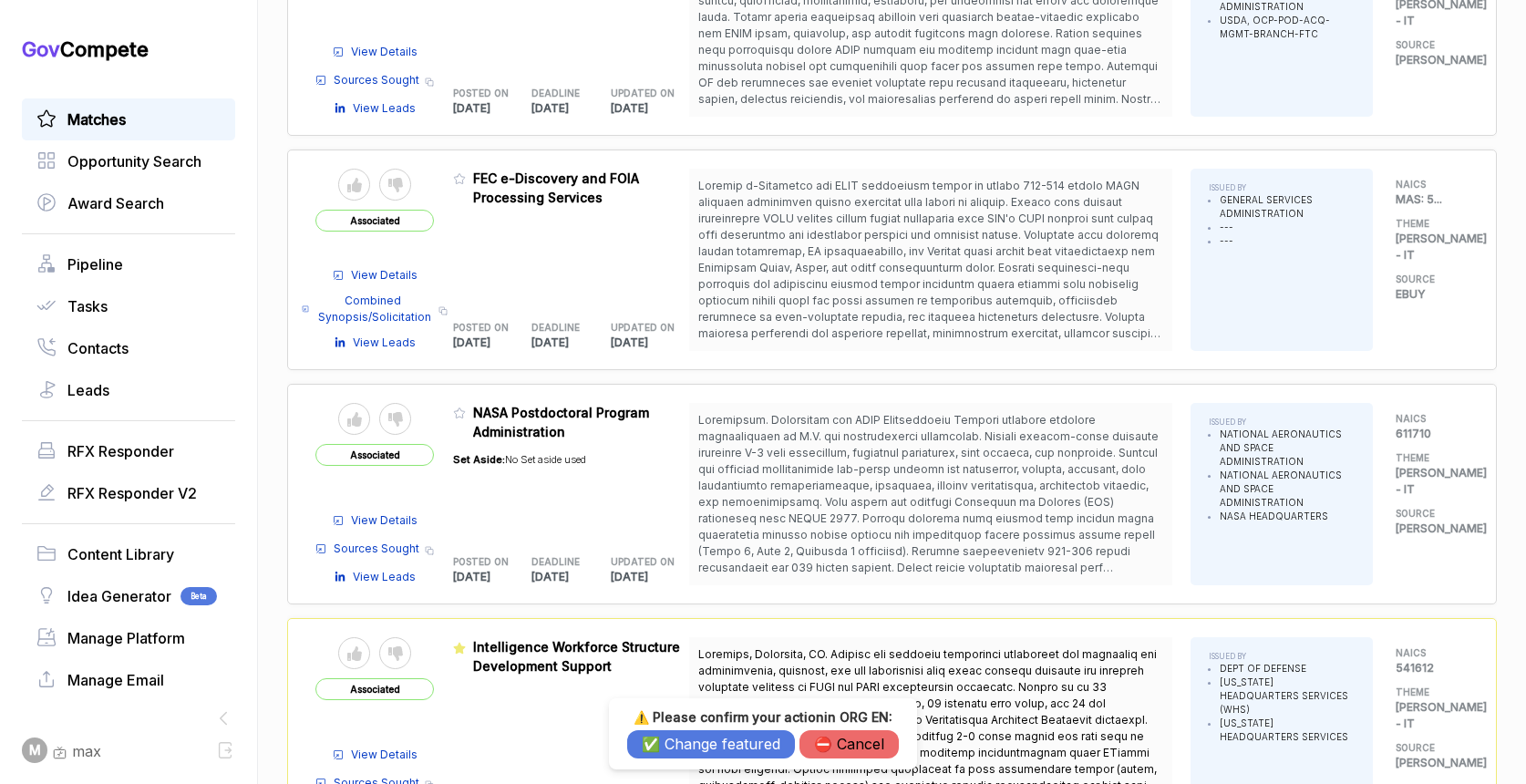
click at [705, 753] on button "✅ Change featured" at bounding box center [711, 744] width 168 height 28
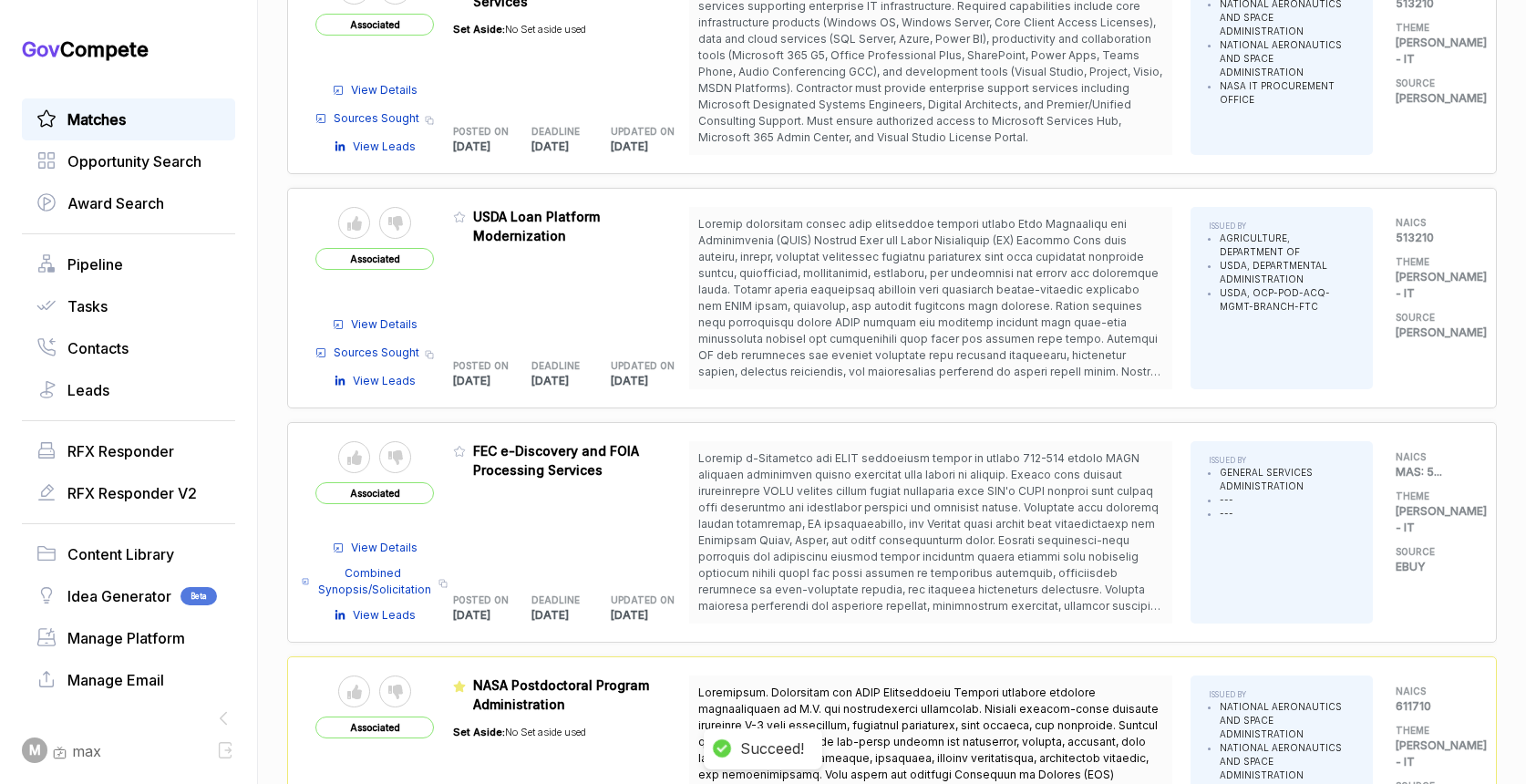
scroll to position [890, 0]
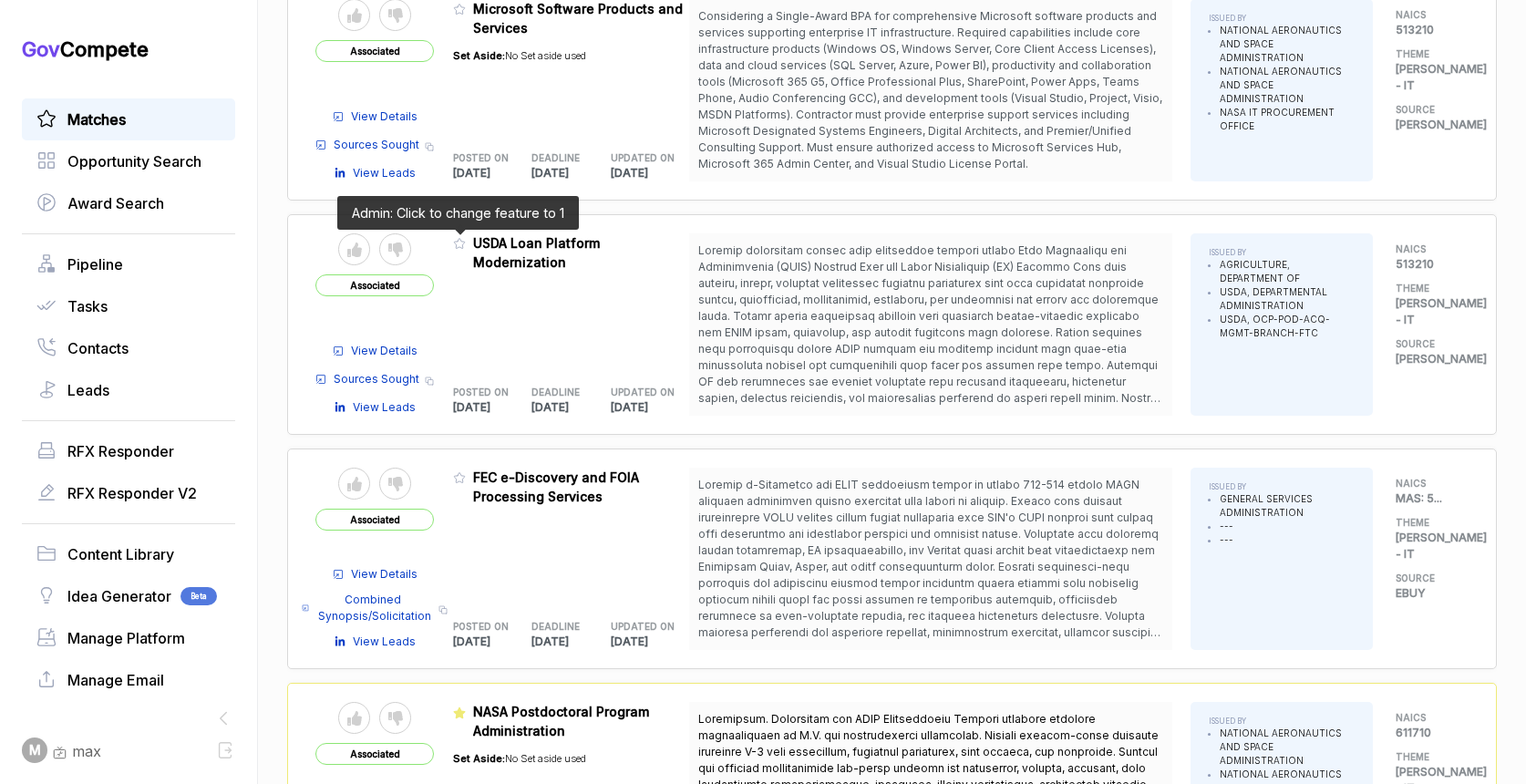
click at [447, 244] on table "Send to Pipeline Reject Associated View Details Sources Sought Copy link View L…" at bounding box center [502, 324] width 373 height 183
click at [453, 238] on icon at bounding box center [459, 242] width 13 height 13
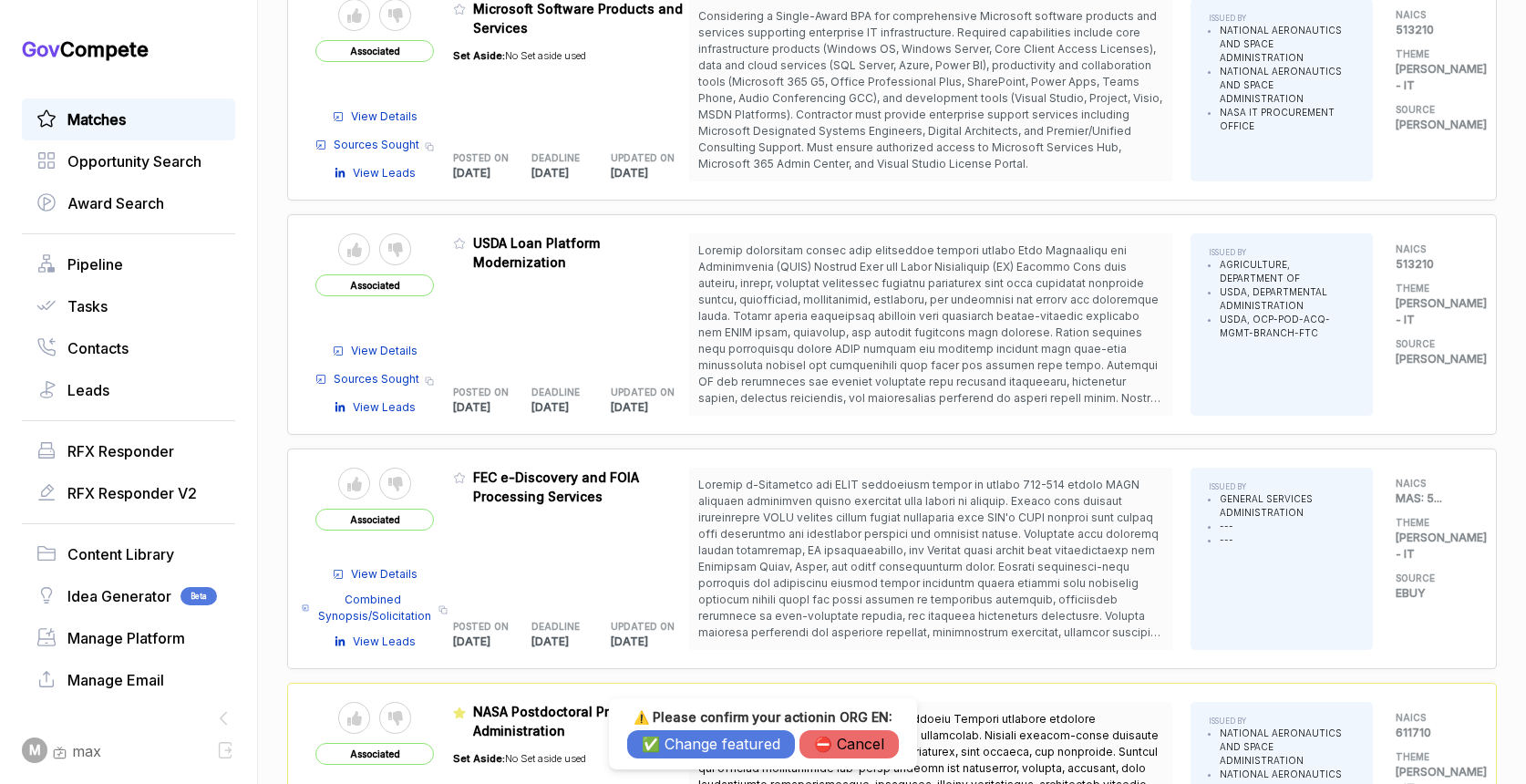
click at [692, 741] on button "✅ Change featured" at bounding box center [711, 744] width 168 height 28
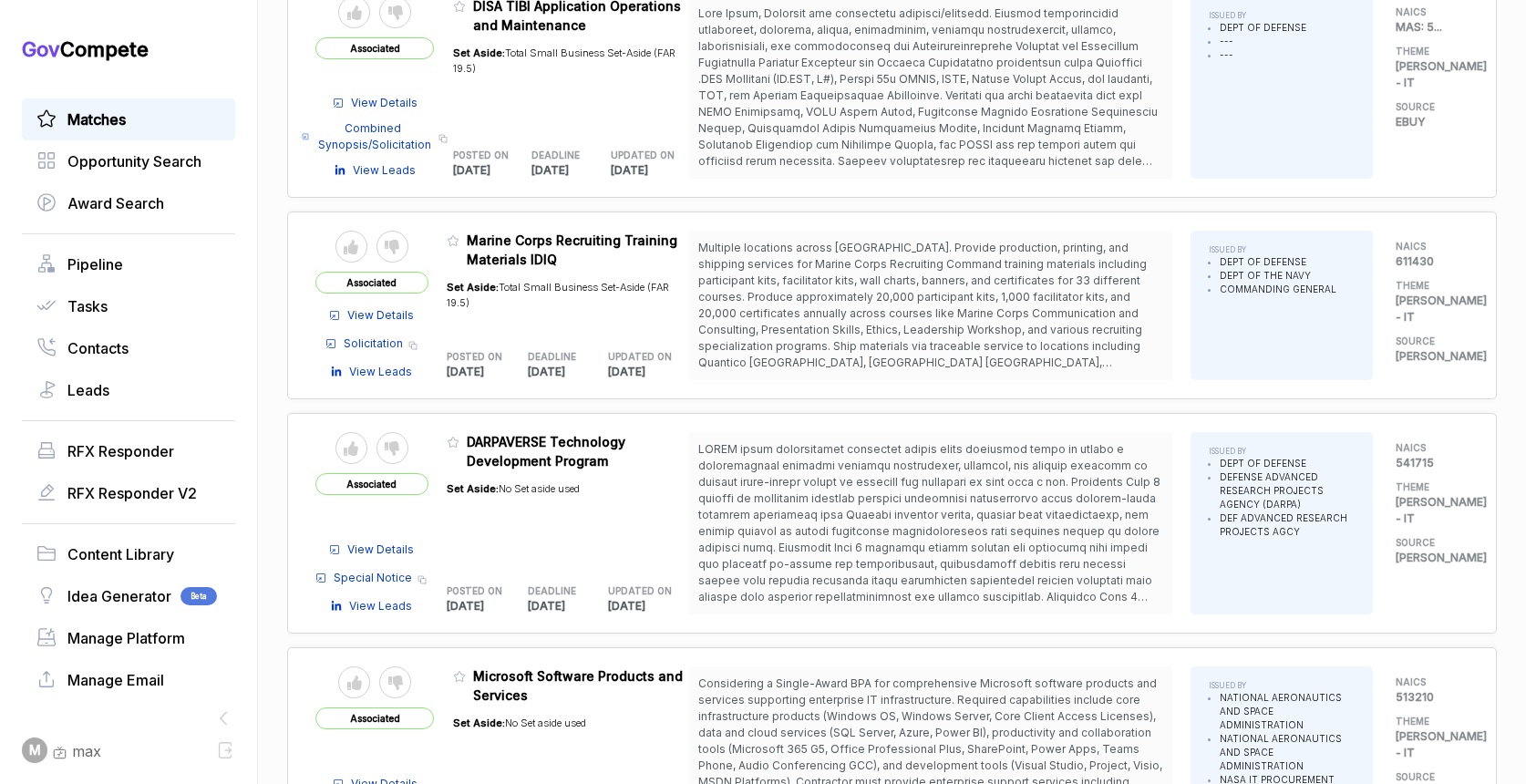
scroll to position [177, 0]
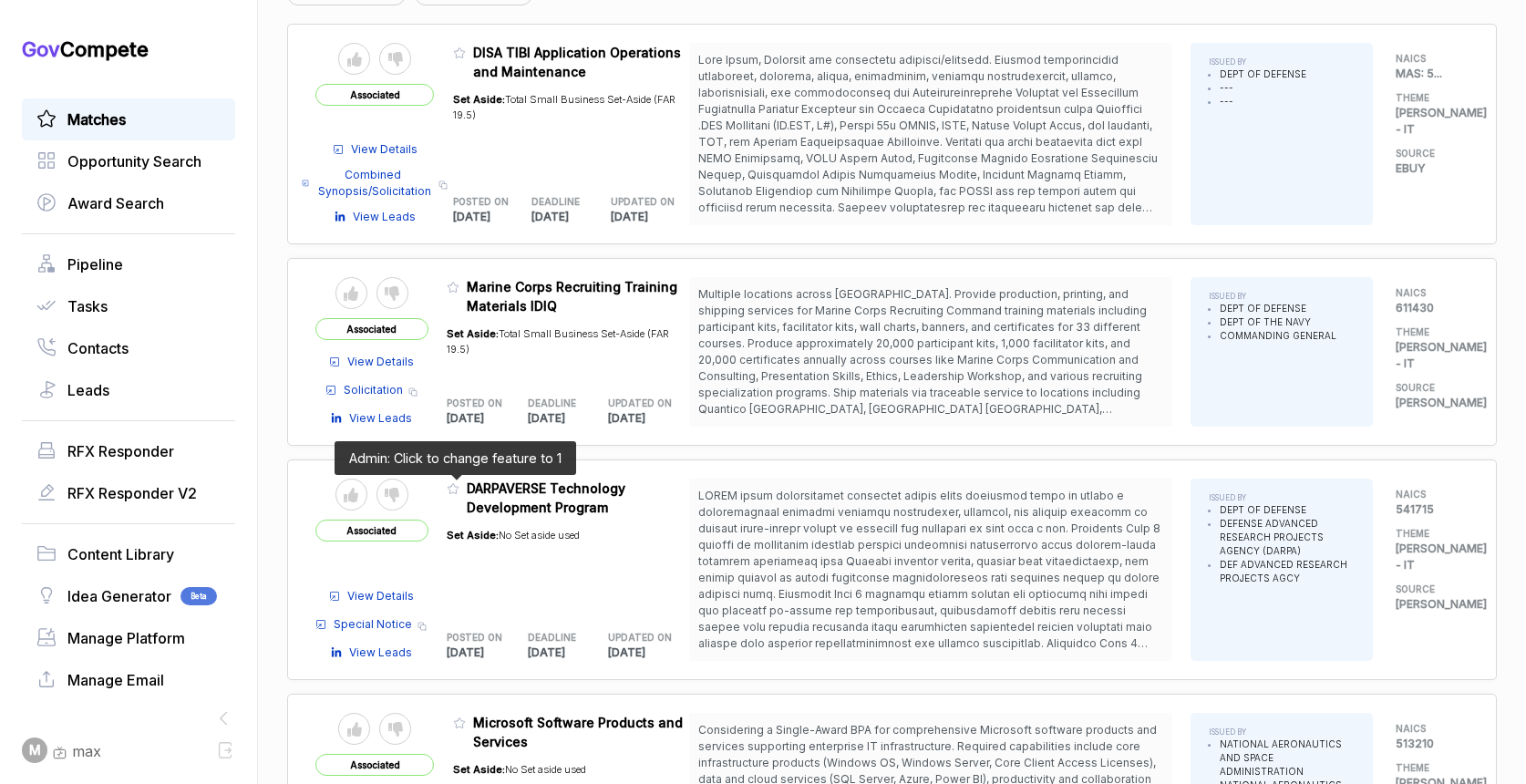
click at [454, 488] on icon at bounding box center [453, 488] width 13 height 13
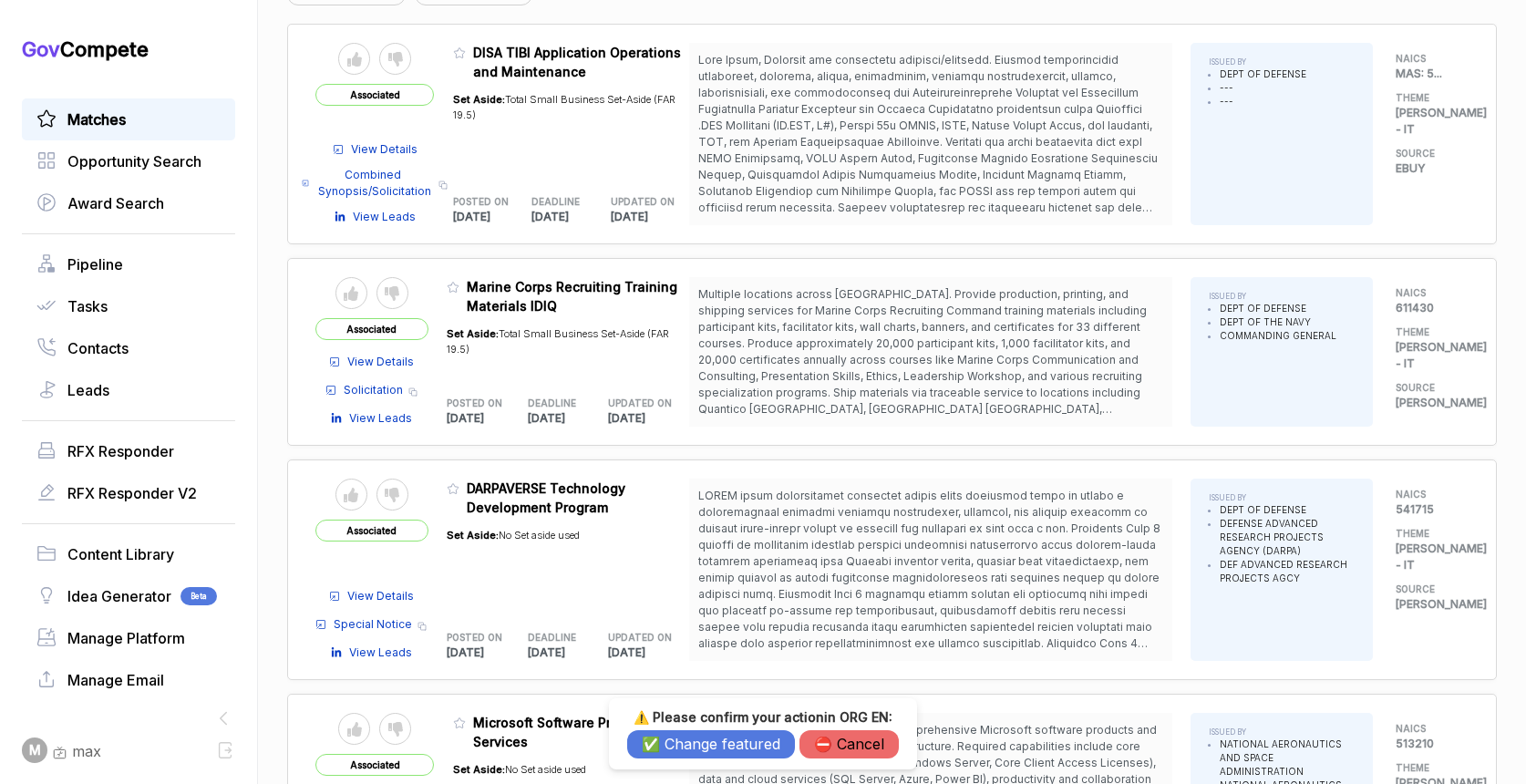
click at [686, 749] on button "✅ Change featured" at bounding box center [711, 744] width 168 height 28
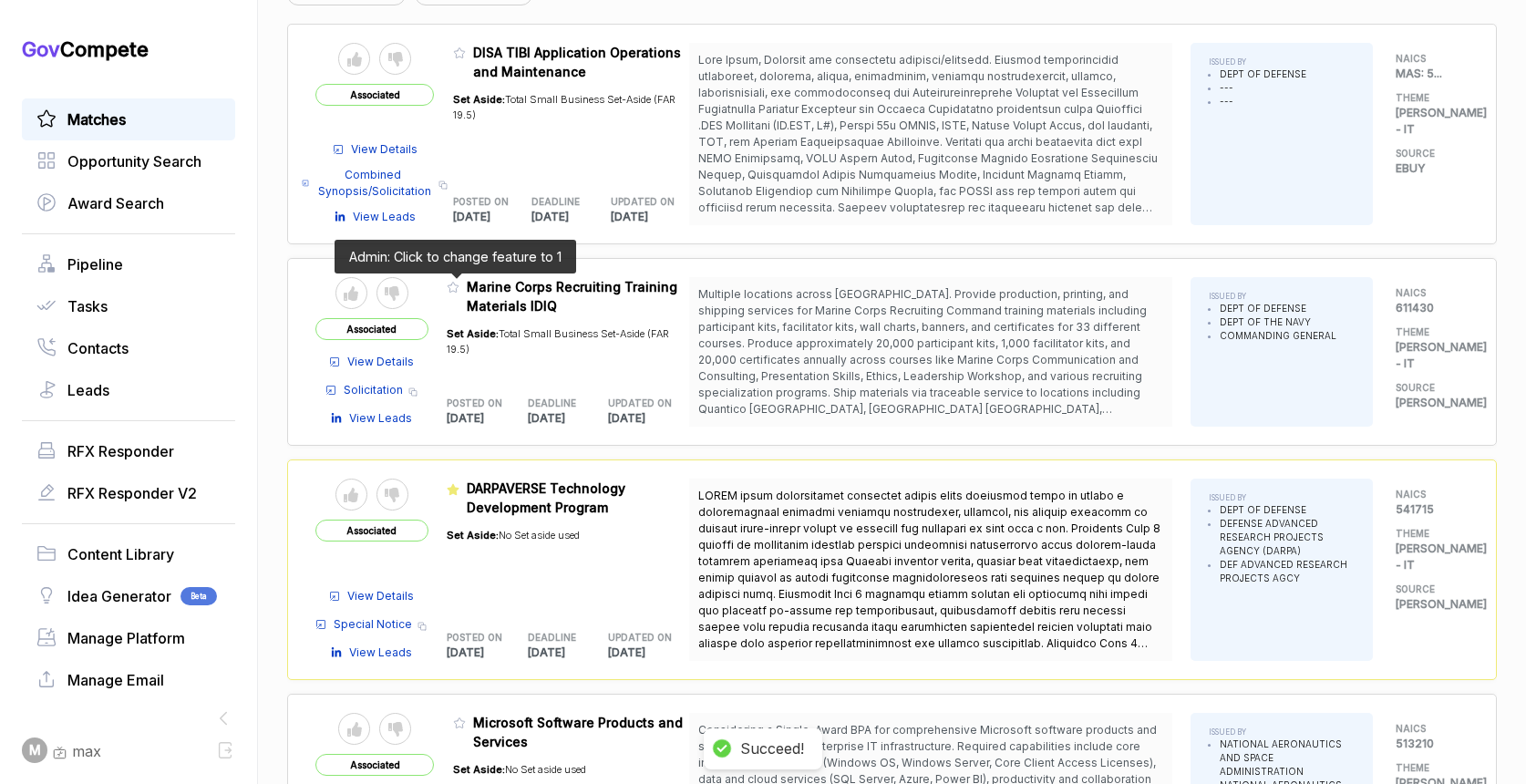
click at [447, 285] on icon at bounding box center [453, 286] width 13 height 13
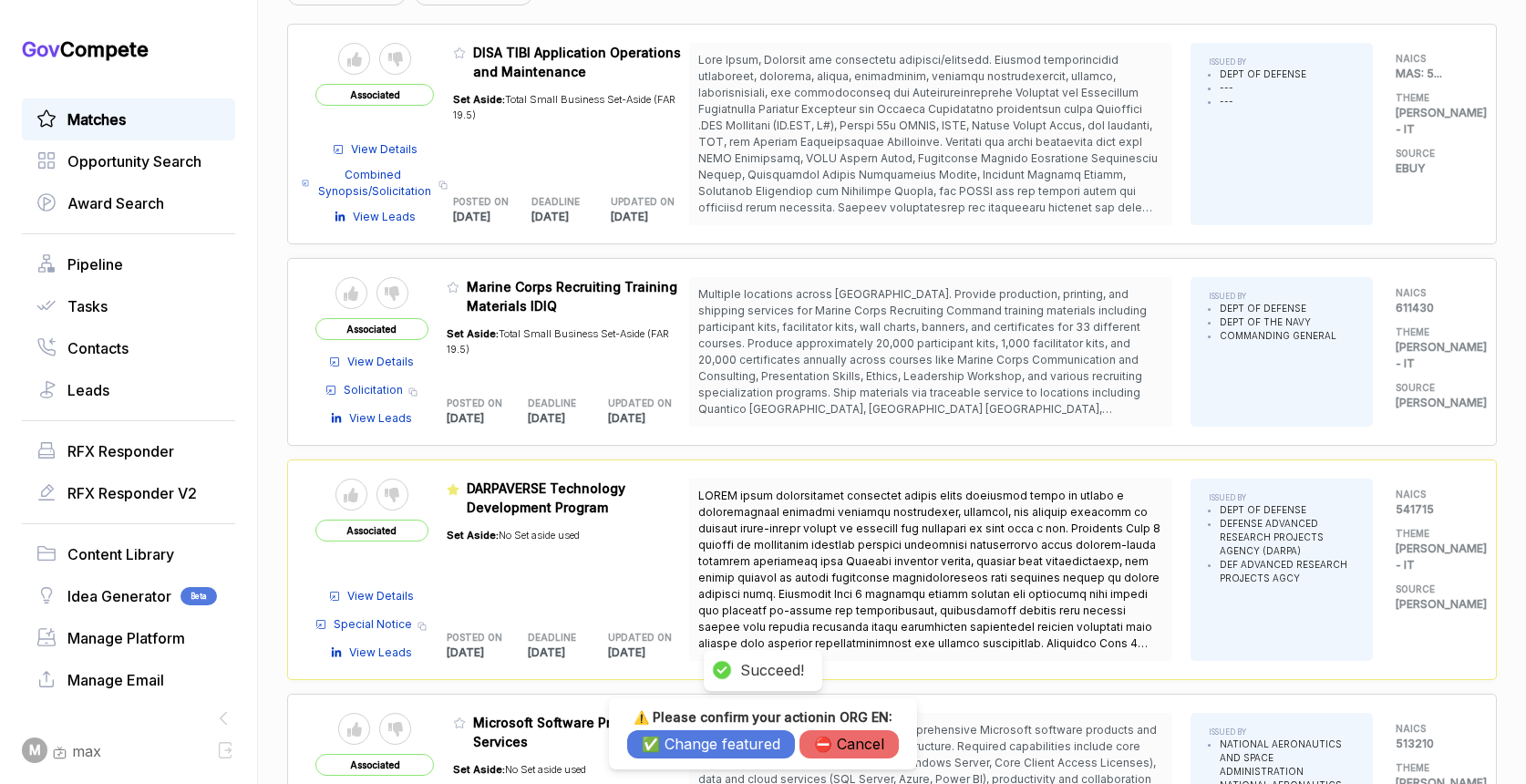
click at [666, 742] on button "✅ Change featured" at bounding box center [711, 744] width 168 height 28
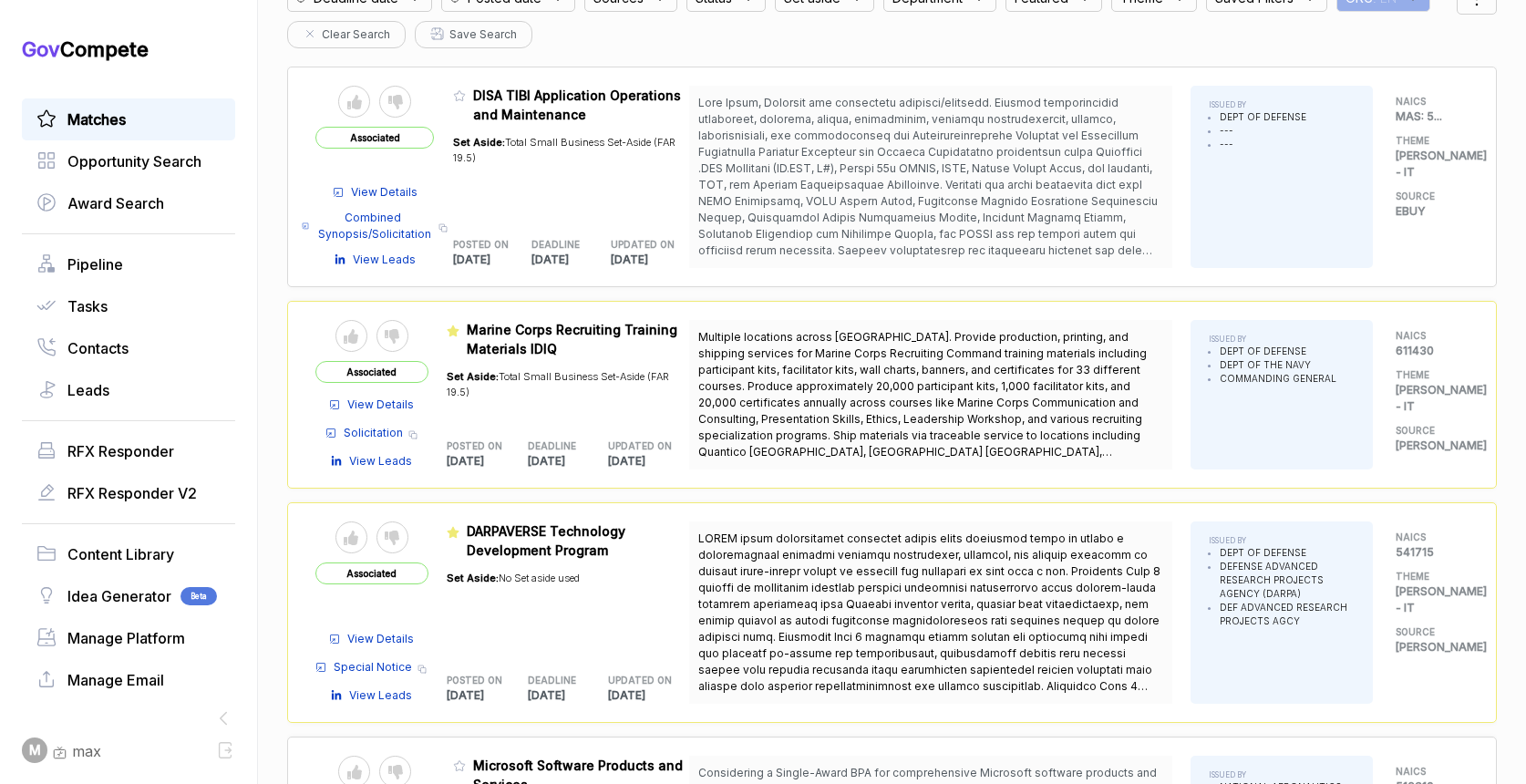
scroll to position [0, 0]
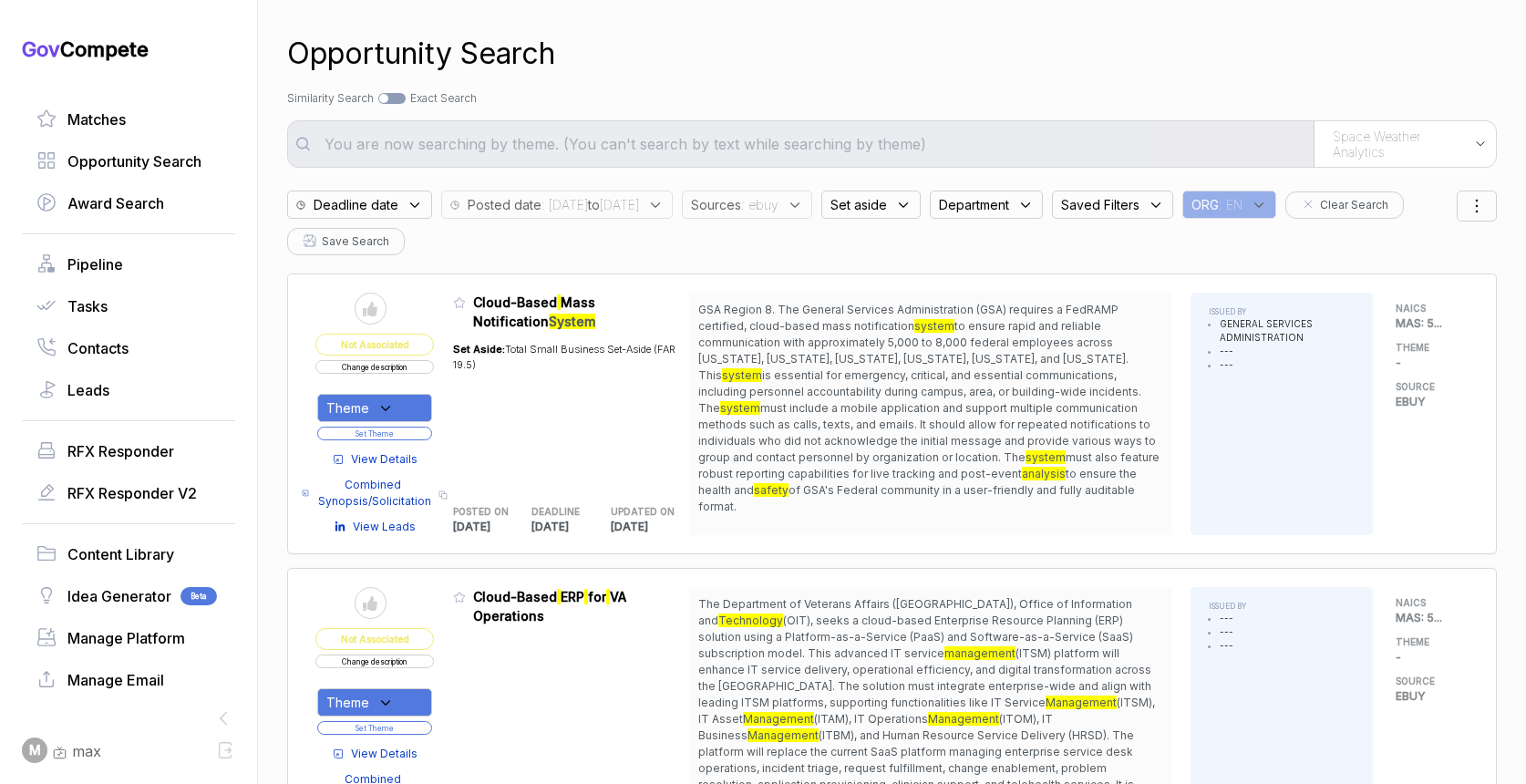
click at [602, 202] on span ": [DATE] to [DATE]" at bounding box center [591, 203] width 98 height 19
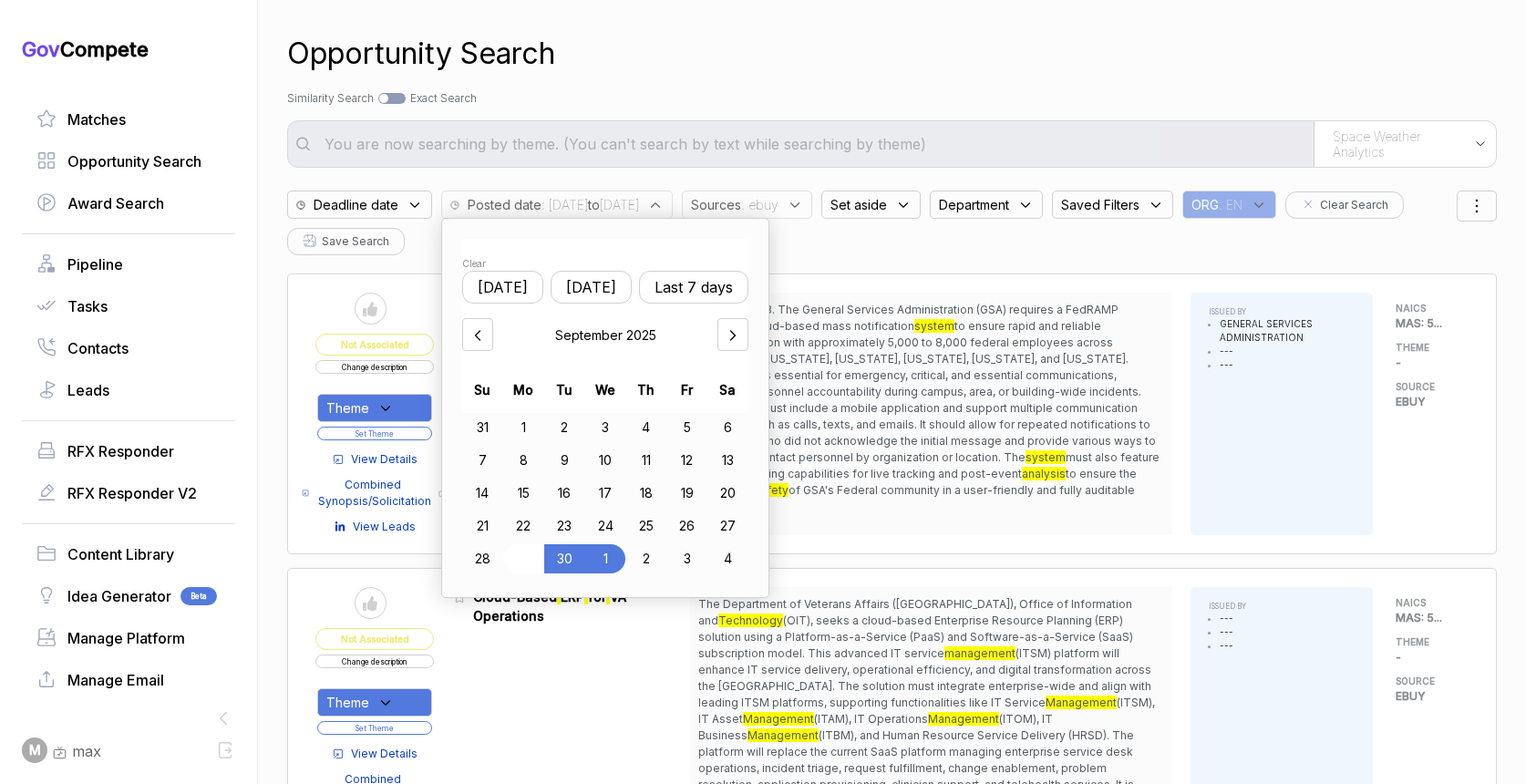
click at [516, 568] on div "29" at bounding box center [523, 558] width 41 height 29
click at [649, 564] on div "2" at bounding box center [647, 558] width 40 height 29
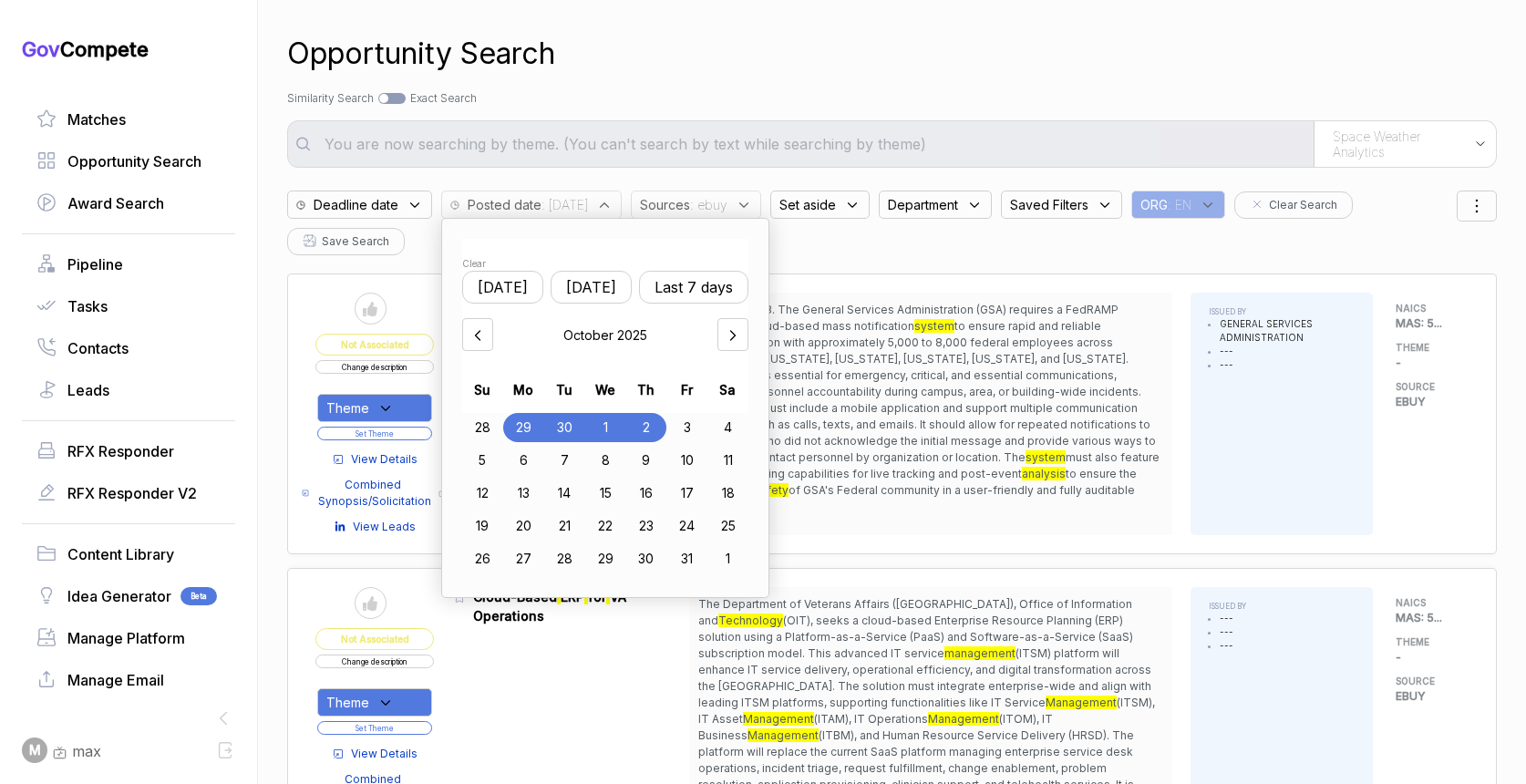
click at [872, 94] on div "Search by Topic Relevance Similarity Search Search by Exact Keyword Match Exact…" at bounding box center [892, 98] width 1210 height 16
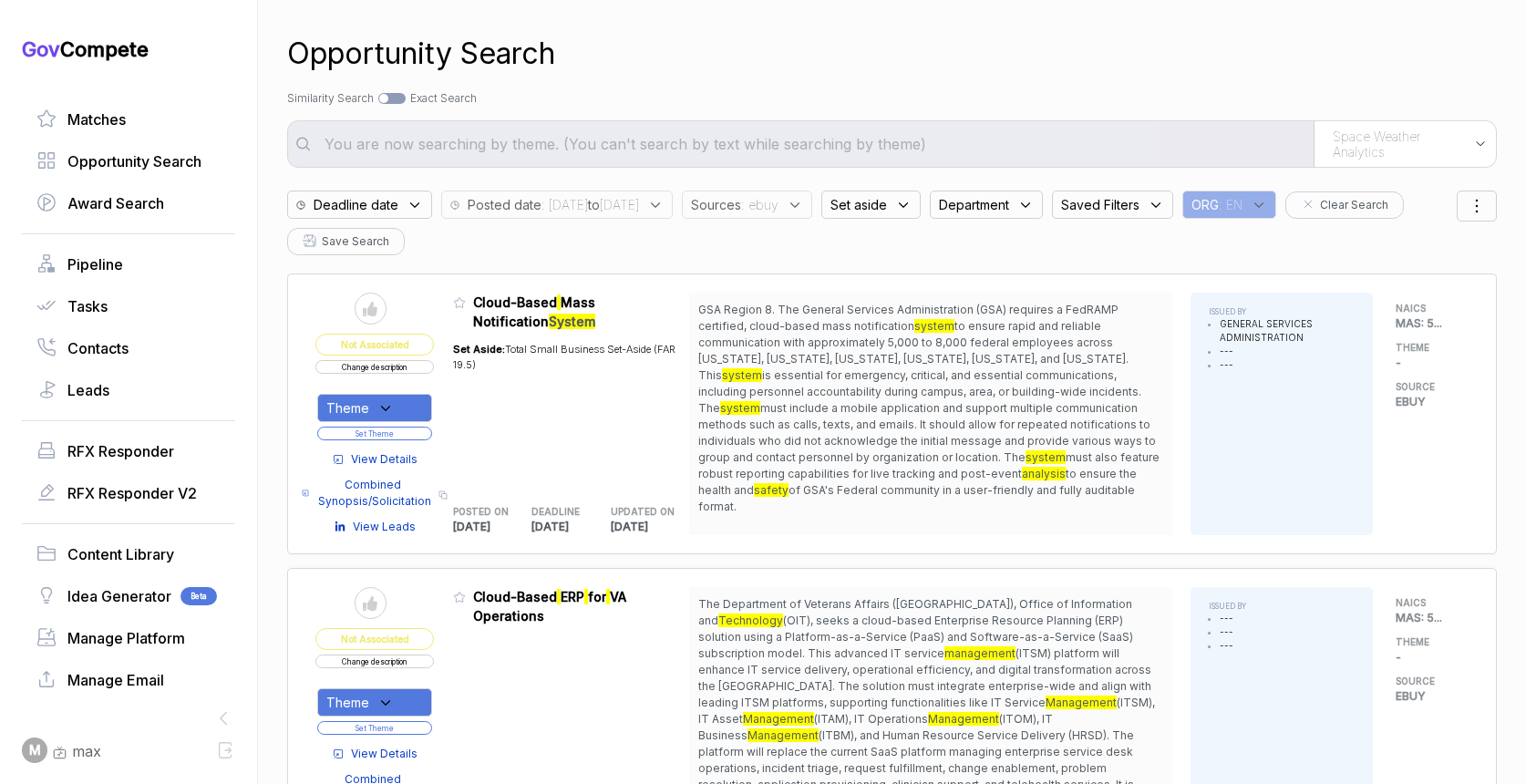
click at [1379, 132] on span "Space Weather Analytics" at bounding box center [1398, 145] width 132 height 32
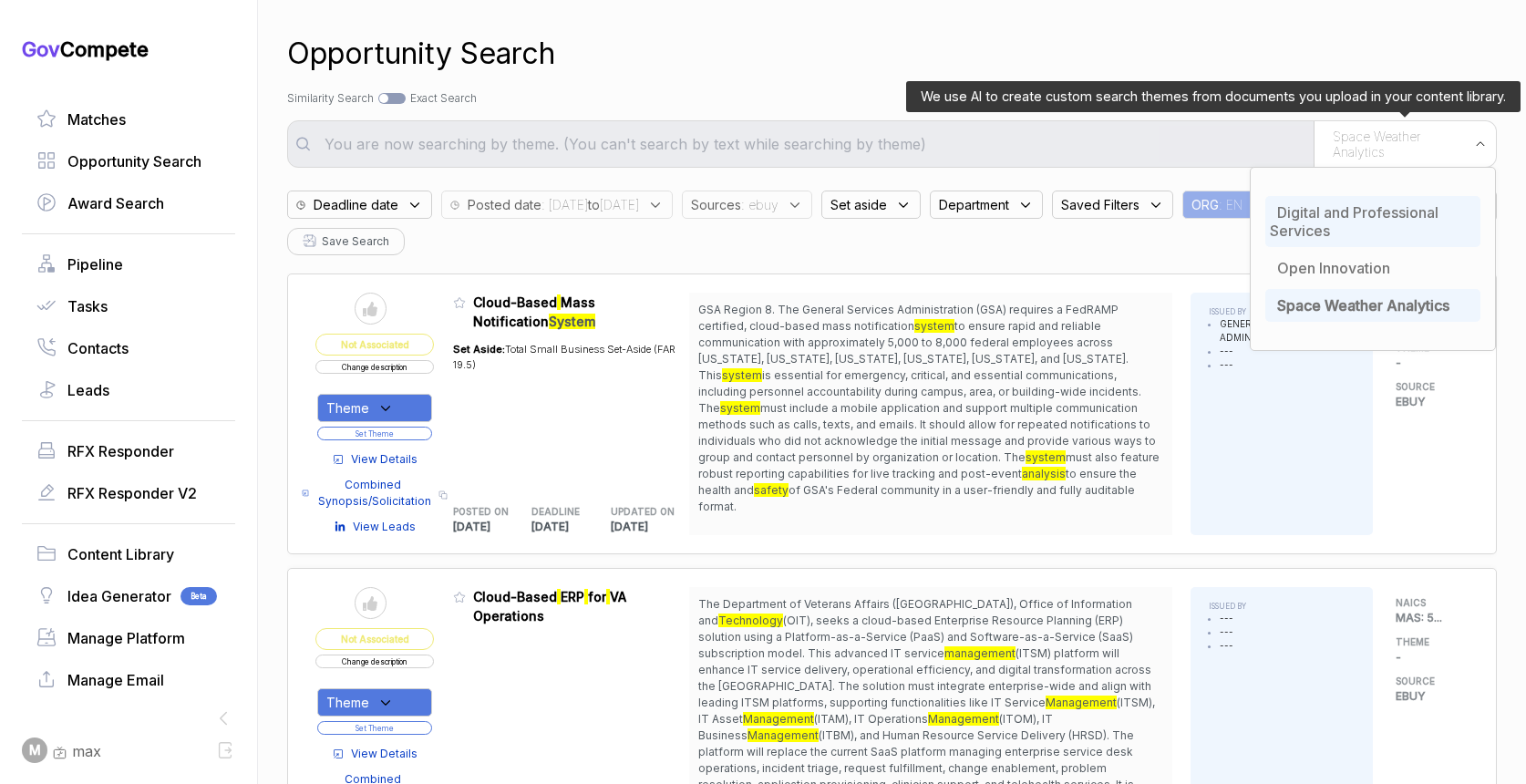
click at [1336, 215] on span "Digital and Professional Services" at bounding box center [1353, 221] width 169 height 37
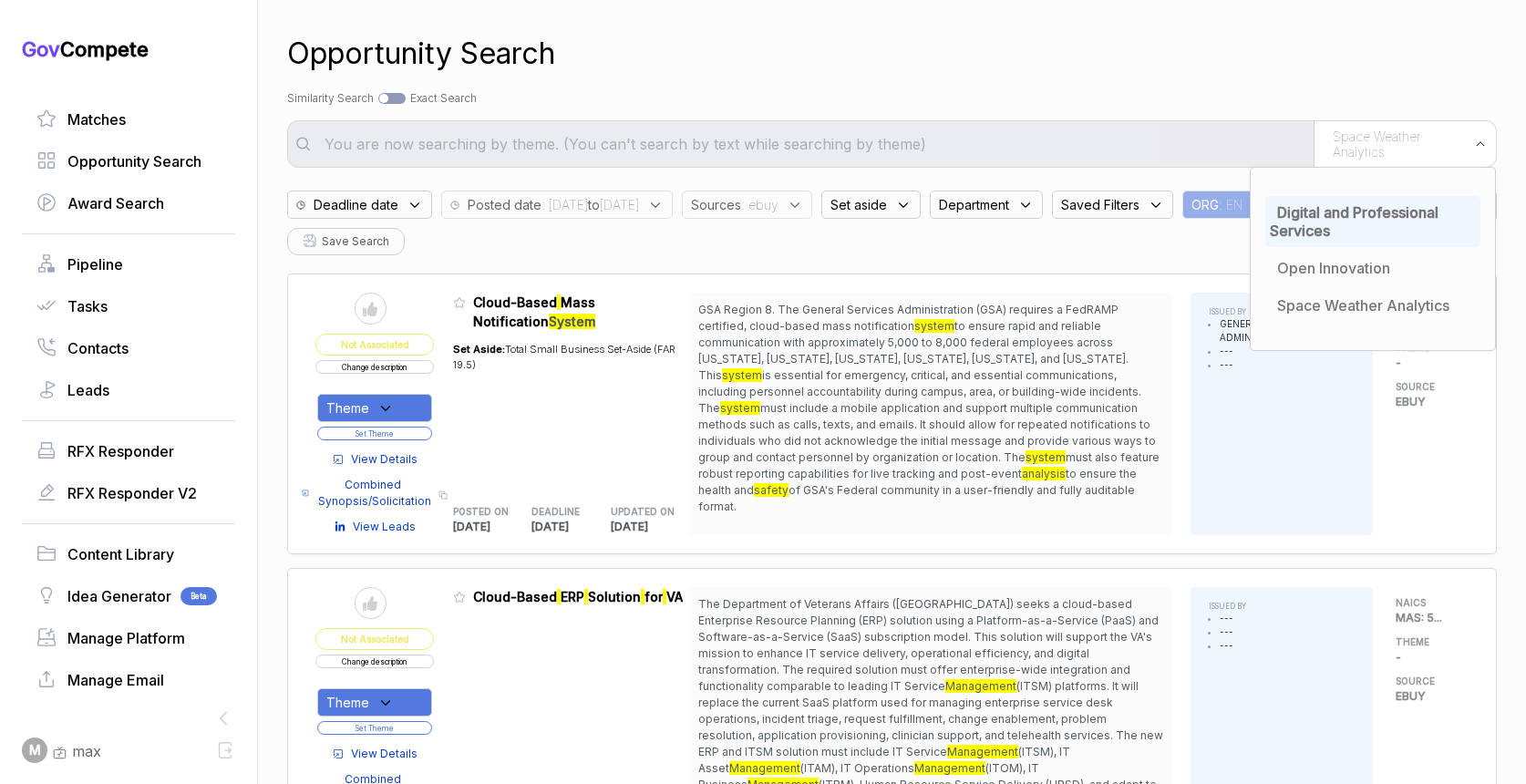
click at [1128, 63] on div "Opportunity Search" at bounding box center [892, 54] width 1210 height 44
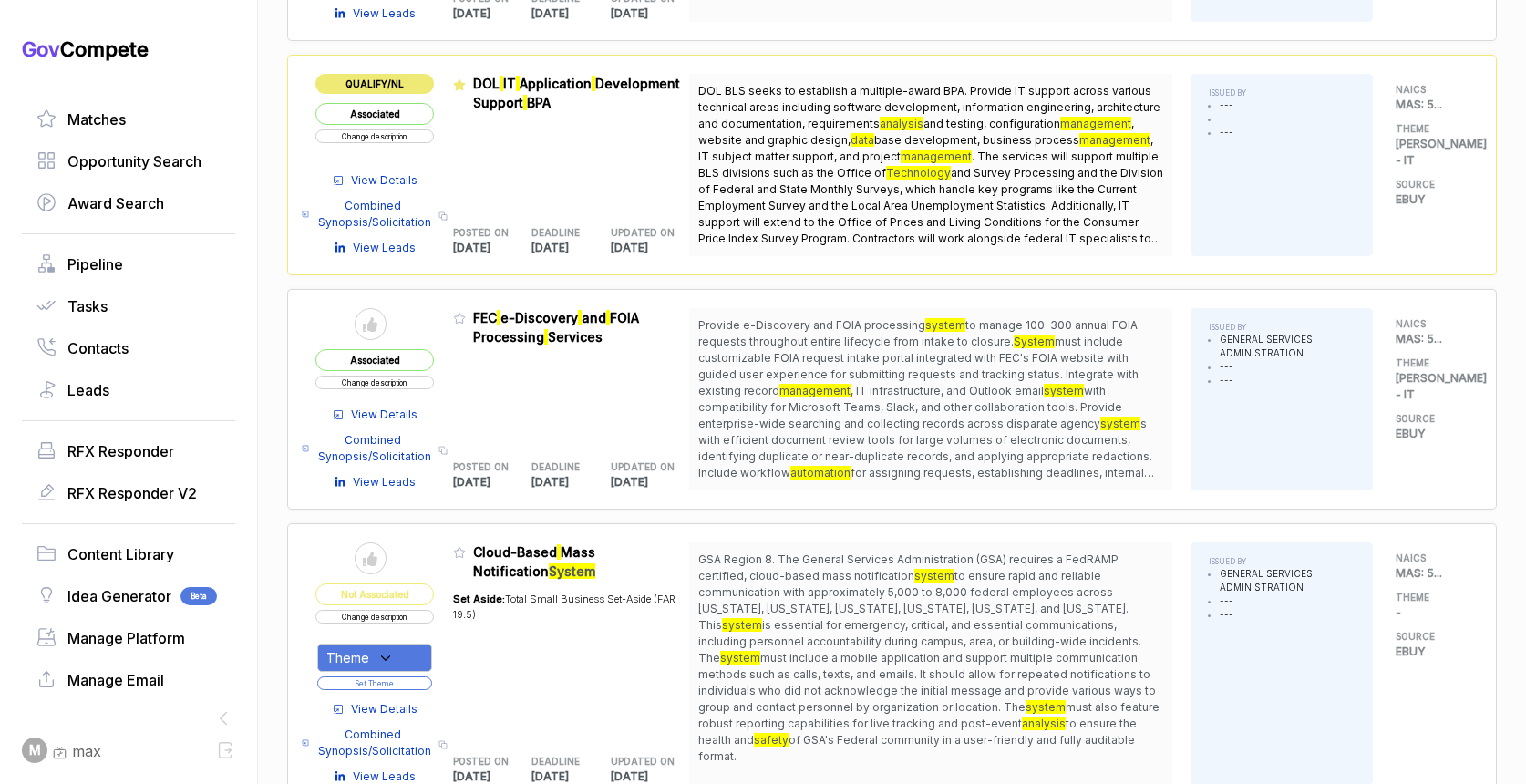
scroll to position [1034, 0]
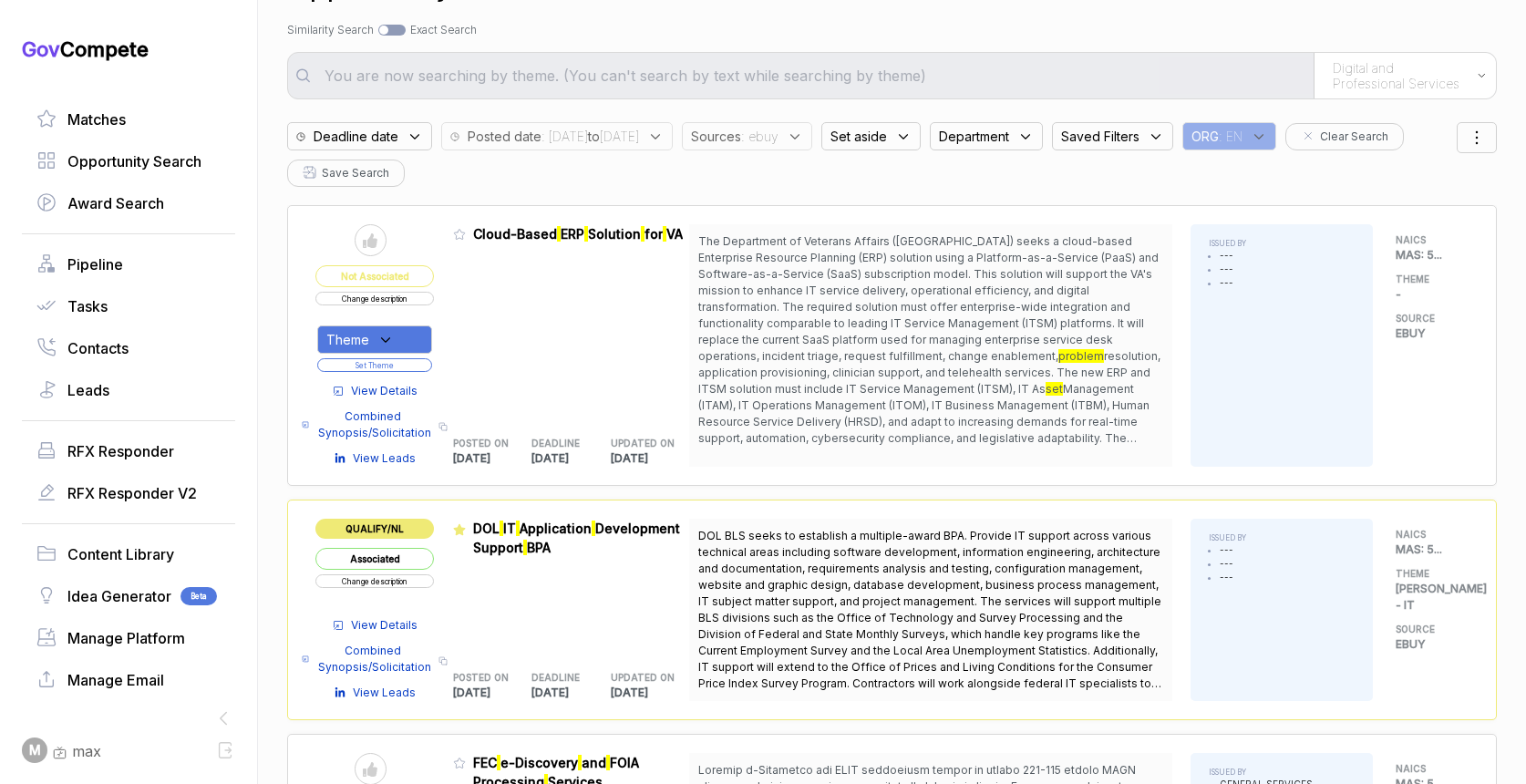
scroll to position [58, 0]
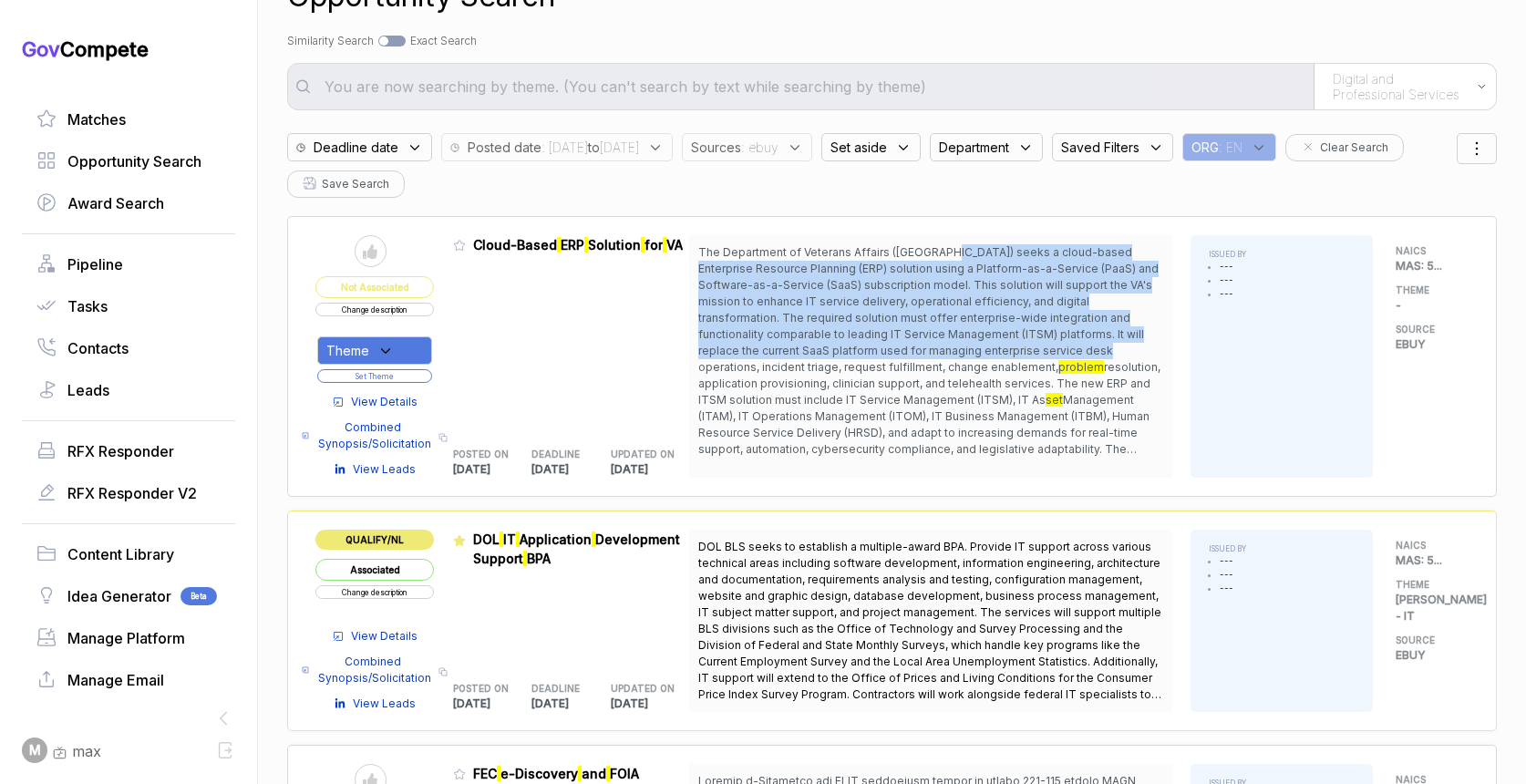
drag, startPoint x: 940, startPoint y: 247, endPoint x: 950, endPoint y: 355, distance: 108.5
click at [950, 353] on span "The Department of Veterans Affairs ([GEOGRAPHIC_DATA]) seeks a cloud-based Ente…" at bounding box center [928, 309] width 460 height 129
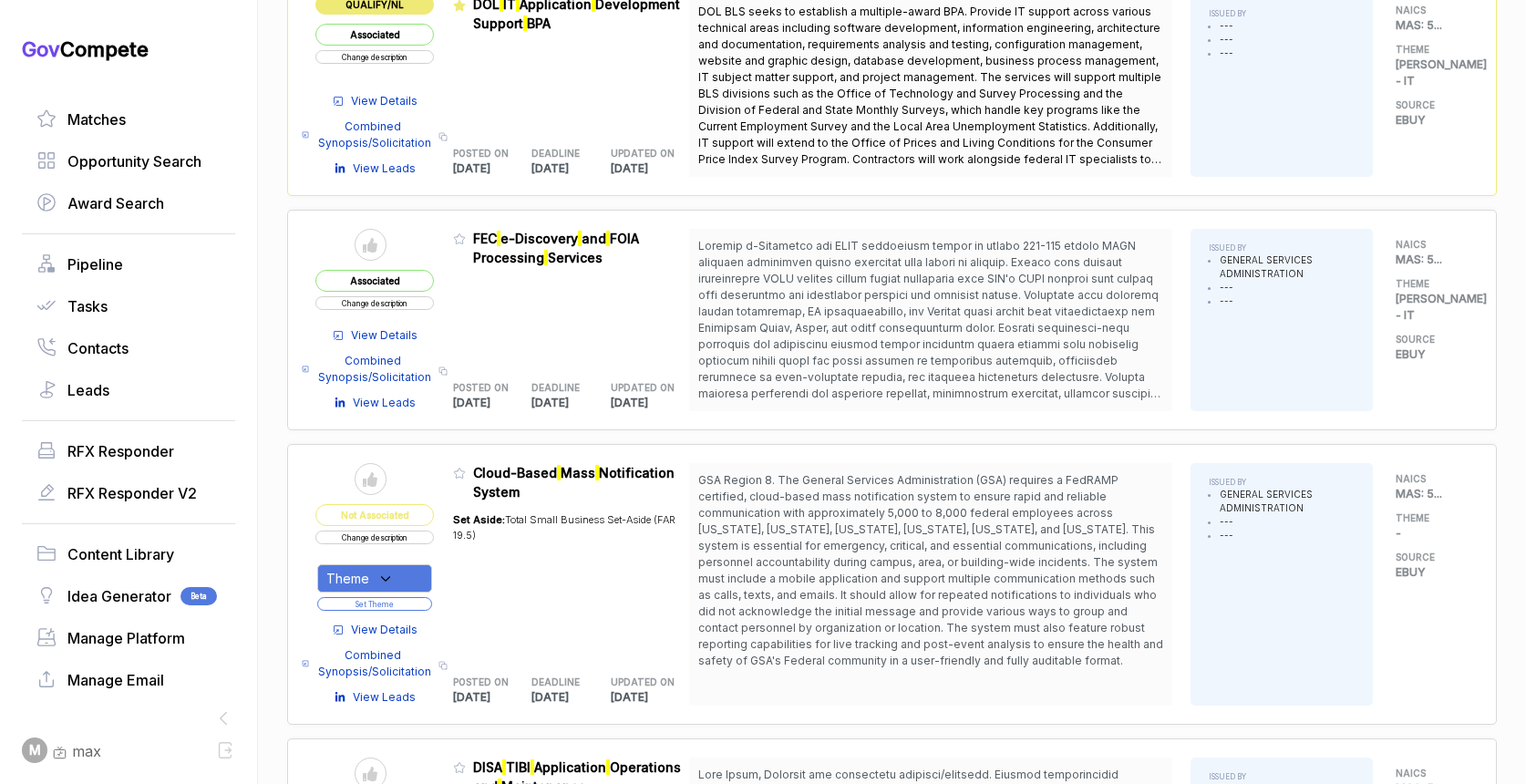
scroll to position [727, 0]
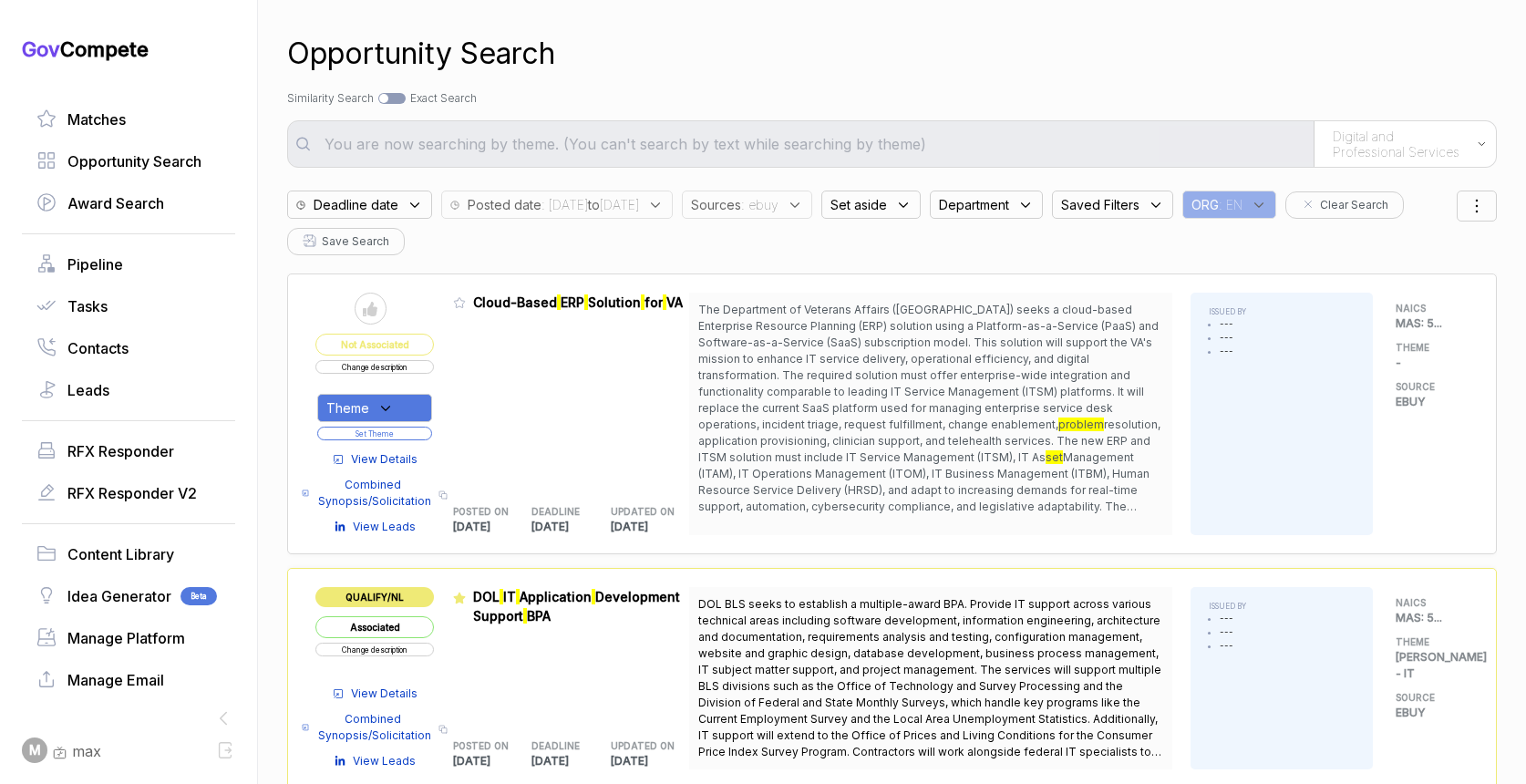
click at [778, 204] on span ": ebuy" at bounding box center [760, 203] width 37 height 19
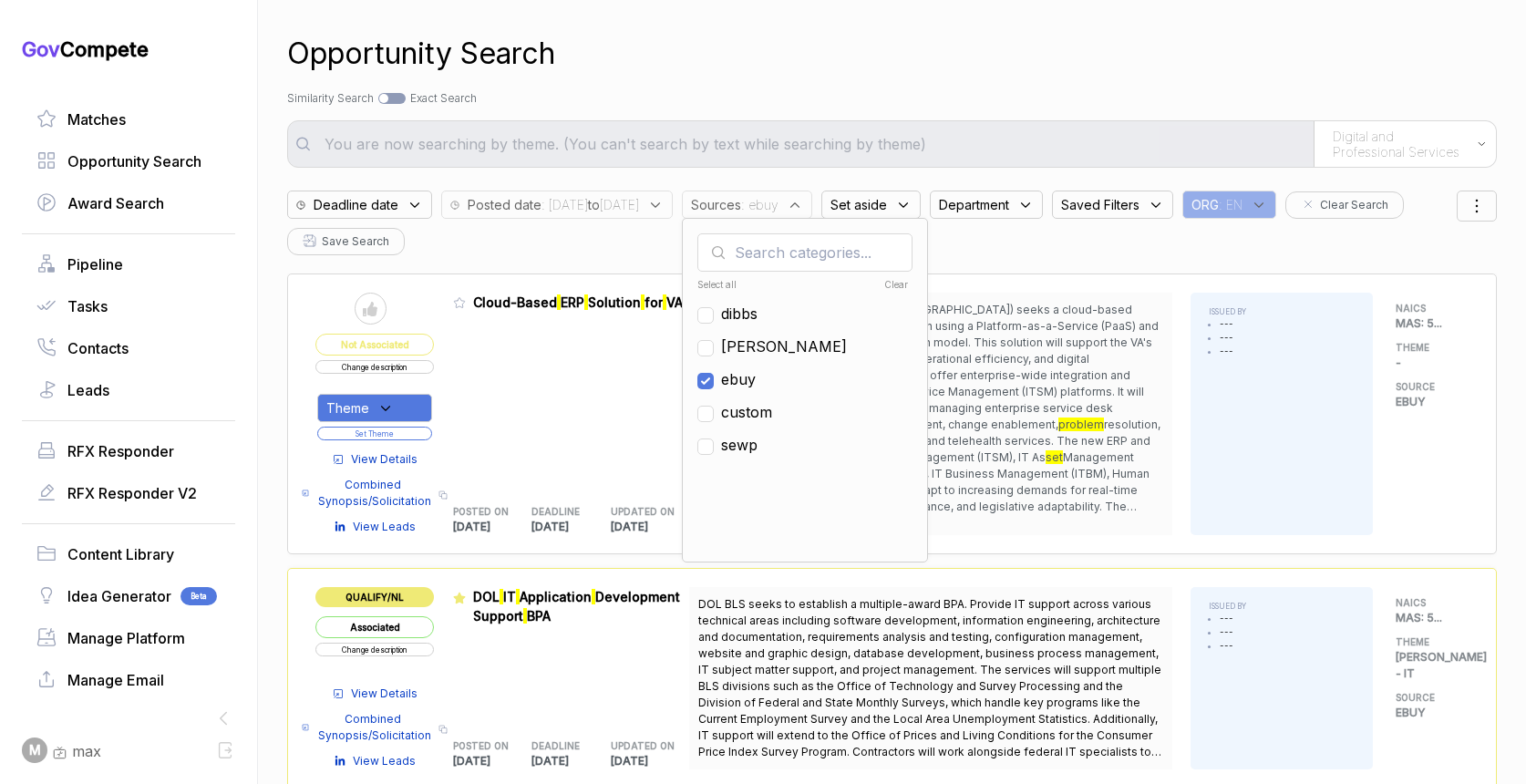
click at [756, 381] on span "ebuy" at bounding box center [738, 379] width 35 height 22
checkbox input "false"
click at [788, 351] on span "[PERSON_NAME]" at bounding box center [783, 346] width 126 height 22
checkbox input "true"
click at [664, 191] on div "Posted date : [DATE] to [DATE]" at bounding box center [557, 204] width 232 height 28
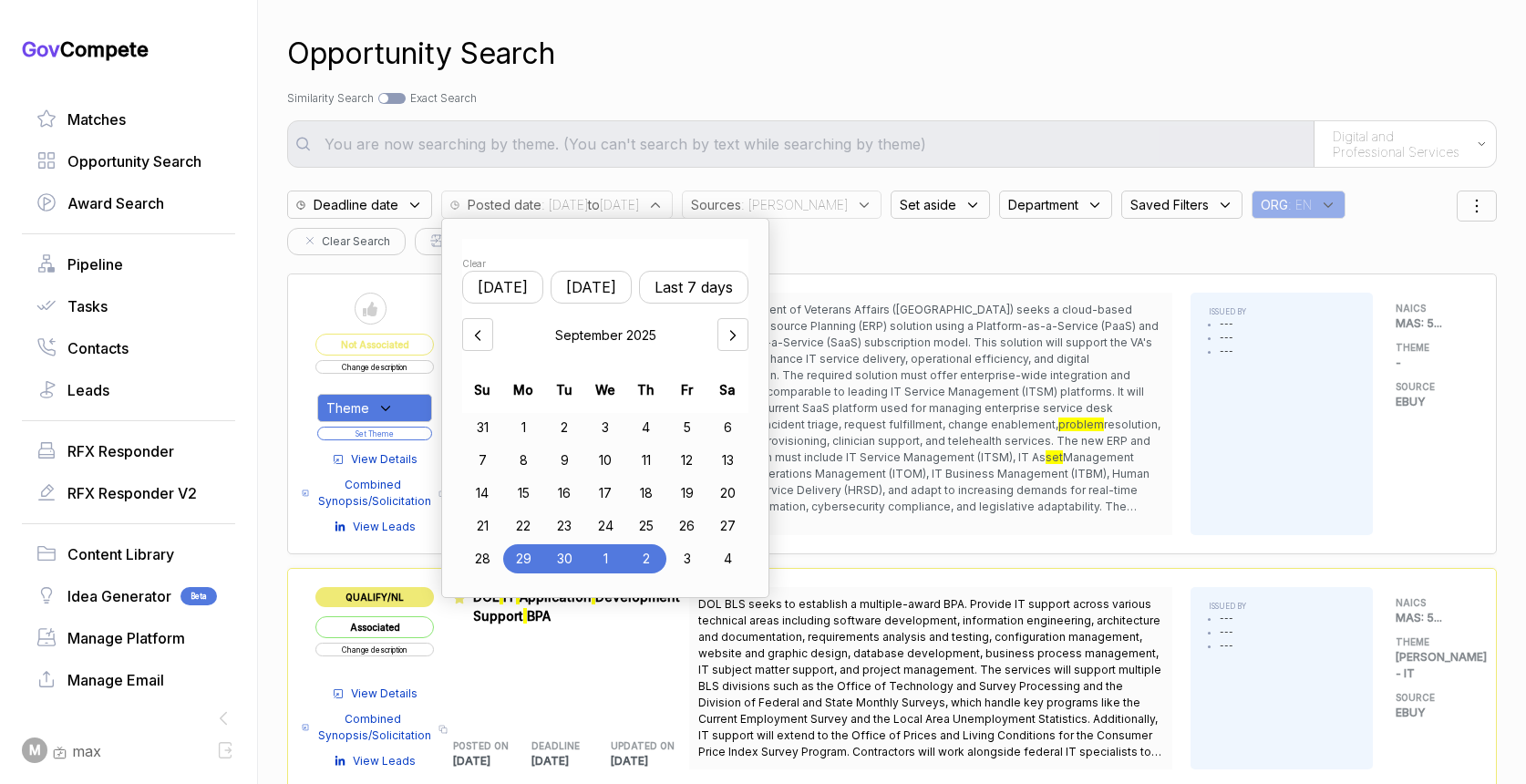
click at [607, 289] on button "[DATE]" at bounding box center [591, 286] width 81 height 33
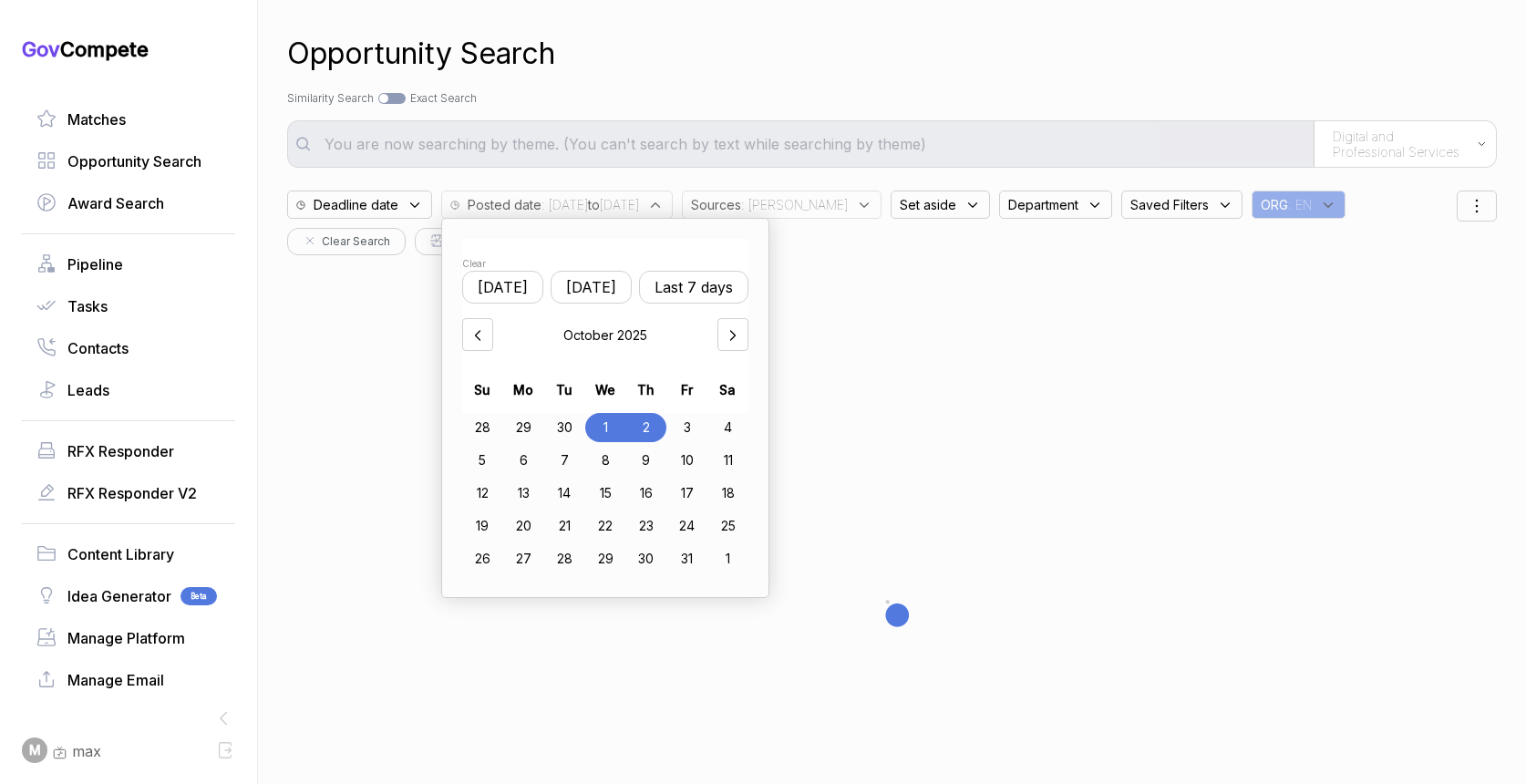
click at [732, 53] on div "Opportunity Search" at bounding box center [892, 54] width 1210 height 44
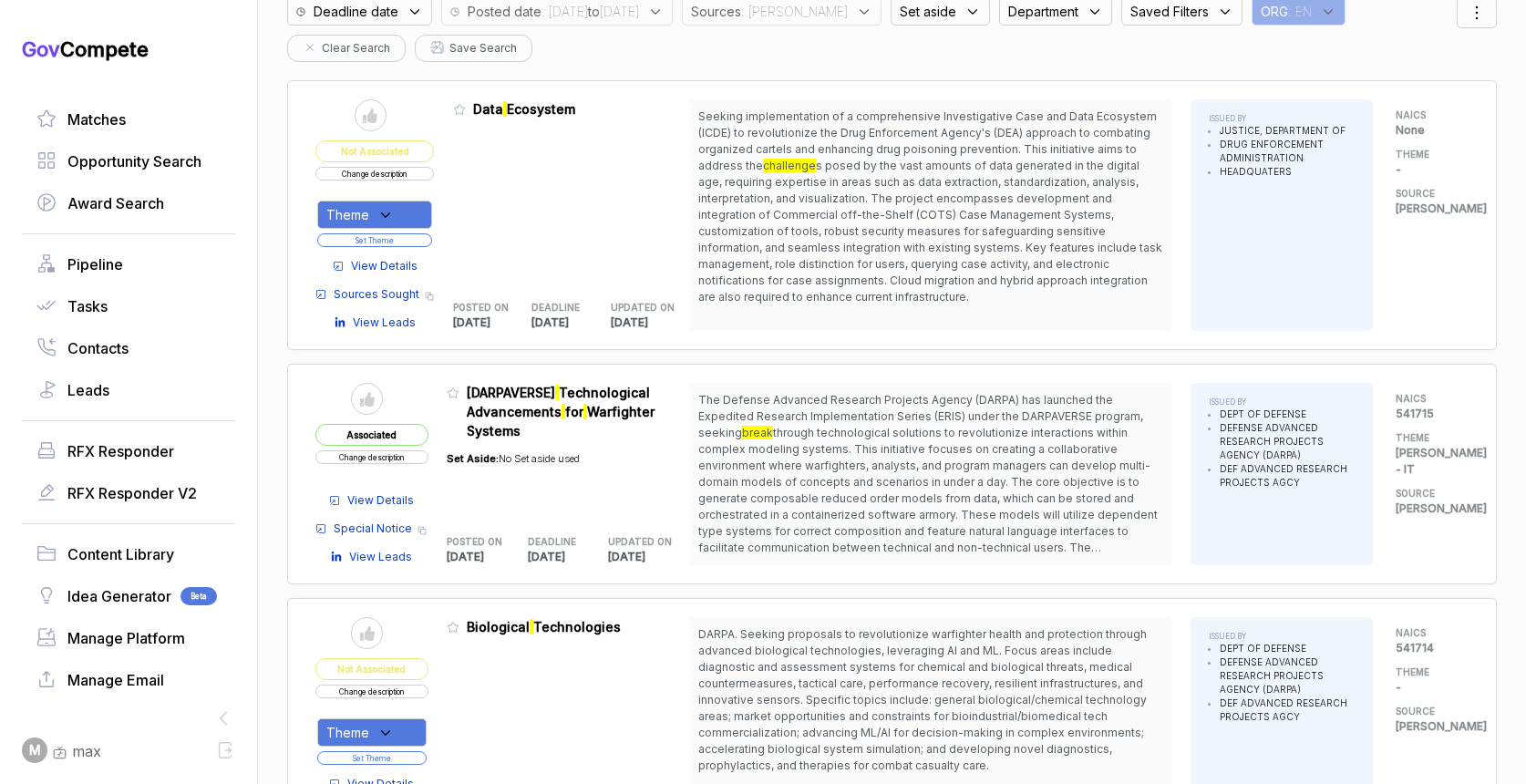
scroll to position [196, 0]
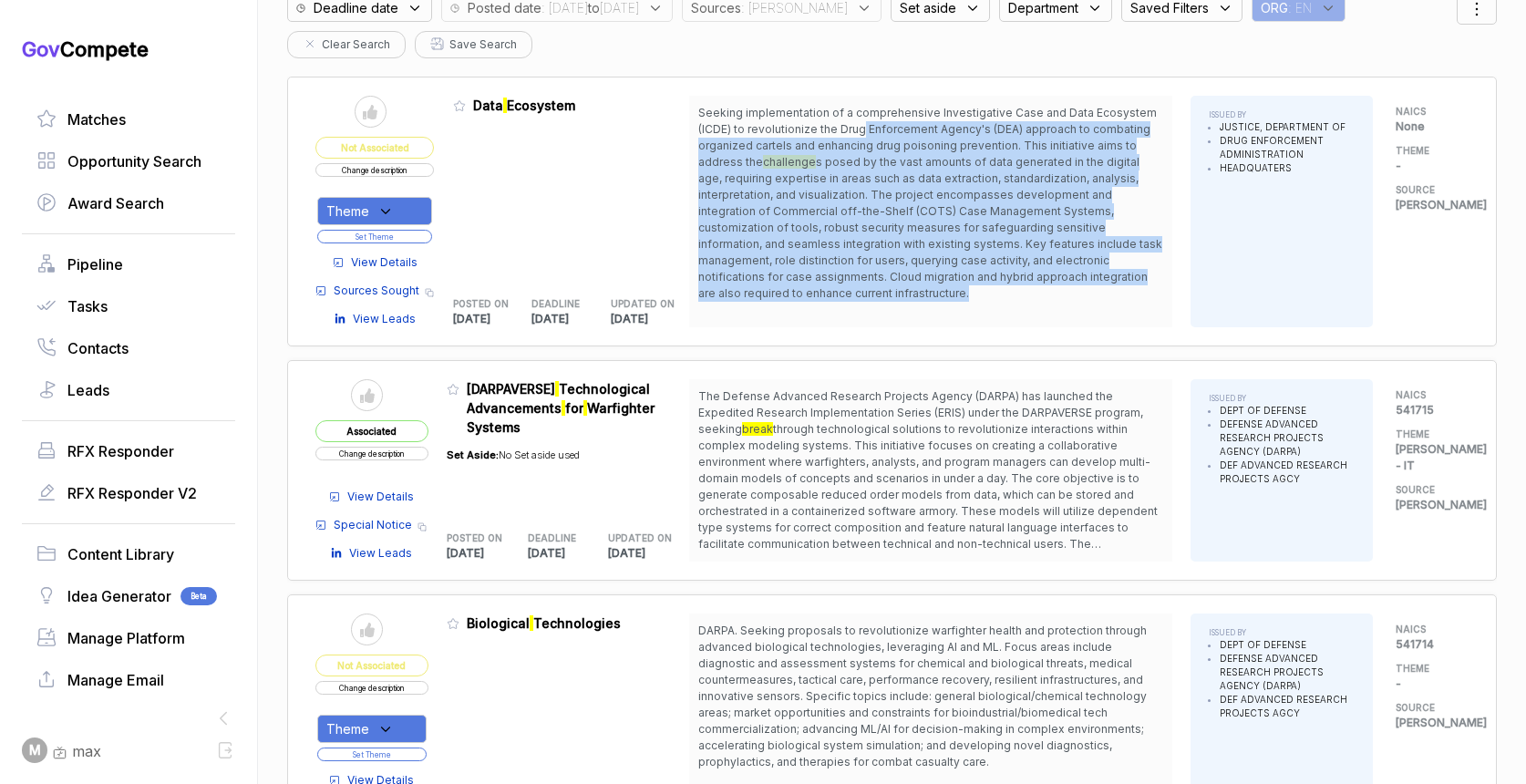
drag, startPoint x: 861, startPoint y: 135, endPoint x: 871, endPoint y: 297, distance: 162.3
click at [871, 296] on span "Seeking implementation of a comprehensive Investigative Case and Data Ecosystem…" at bounding box center [931, 202] width 465 height 196
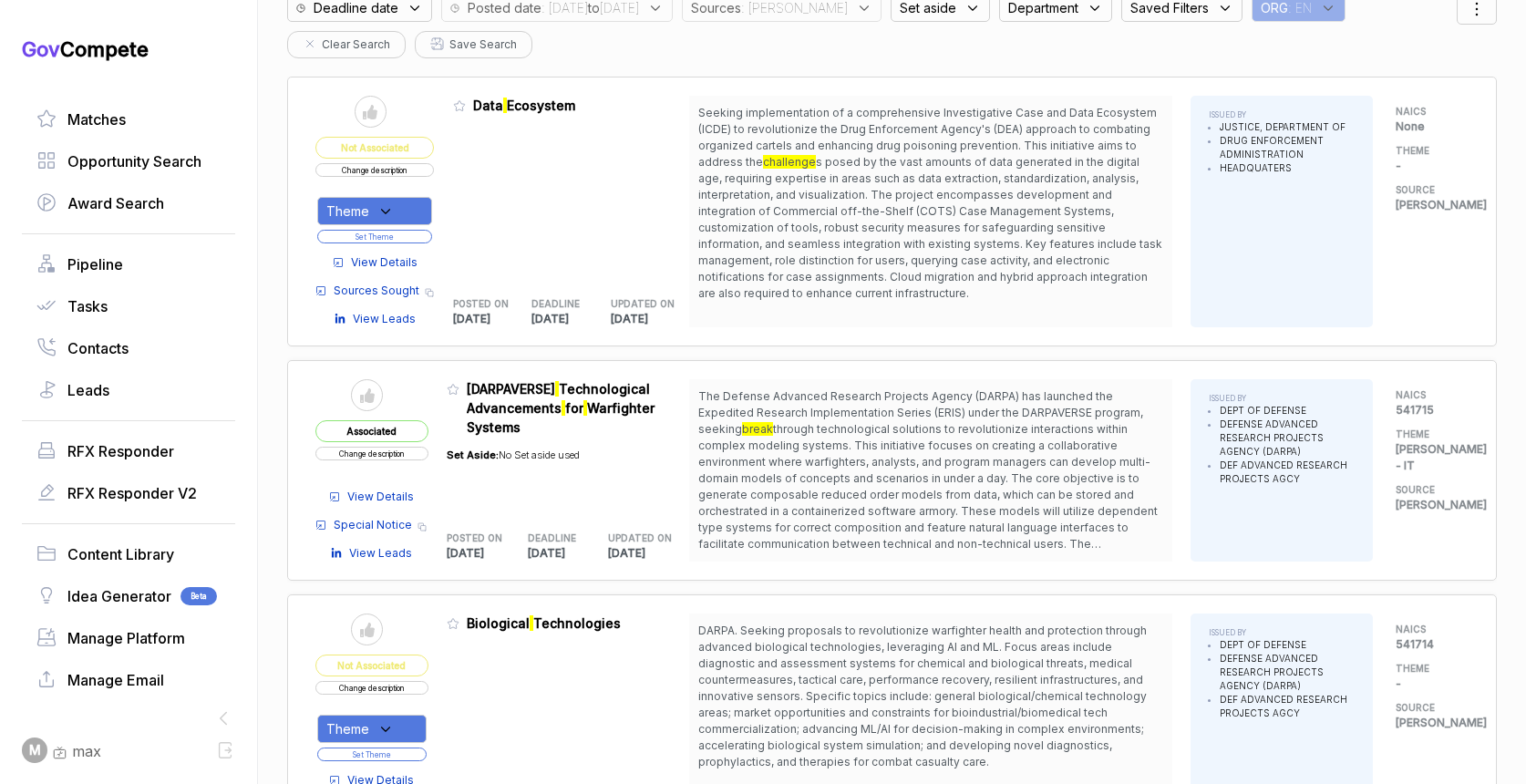
click at [406, 261] on span "View Details" at bounding box center [384, 262] width 67 height 16
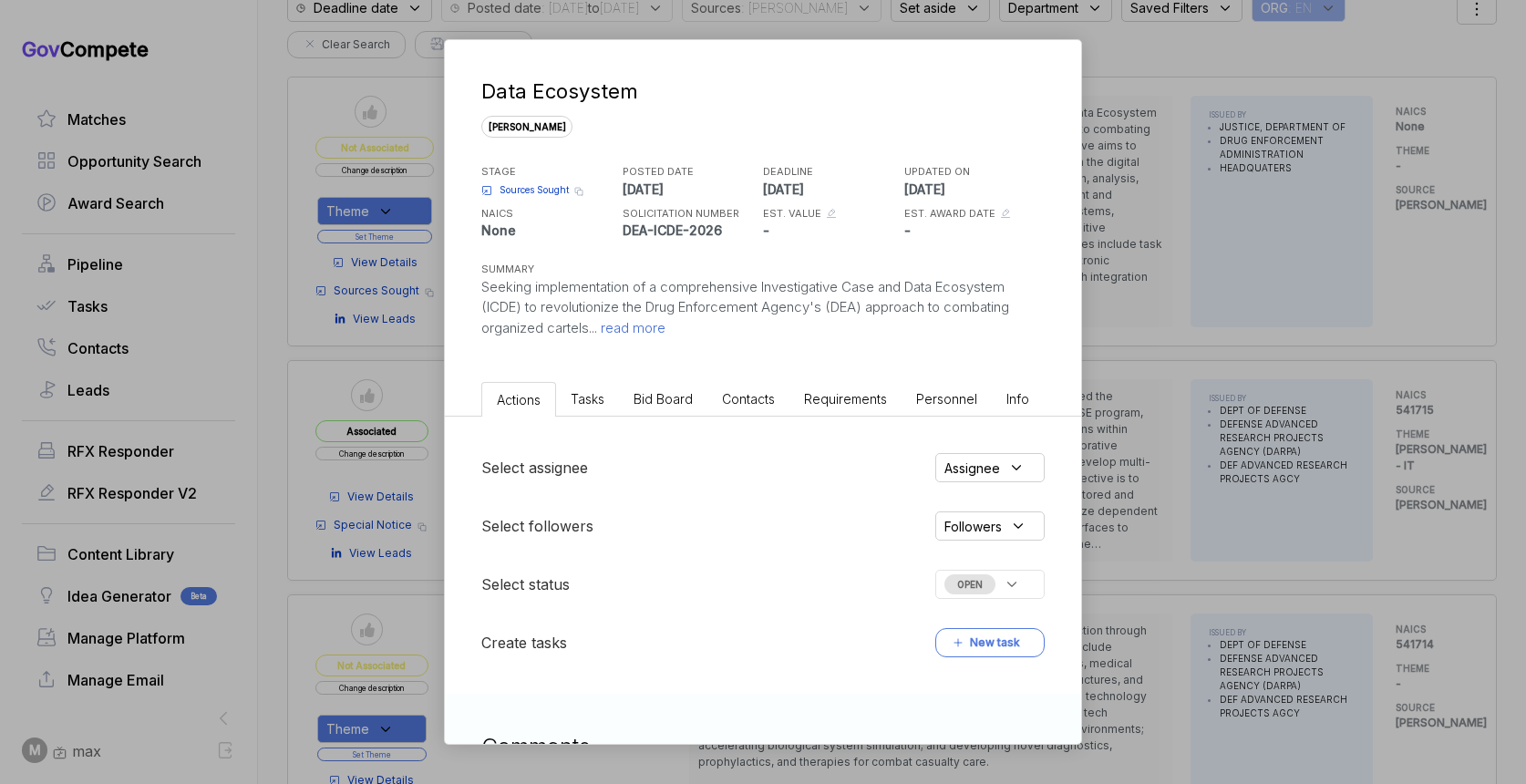
click at [672, 405] on span "Bid Board" at bounding box center [663, 399] width 59 height 16
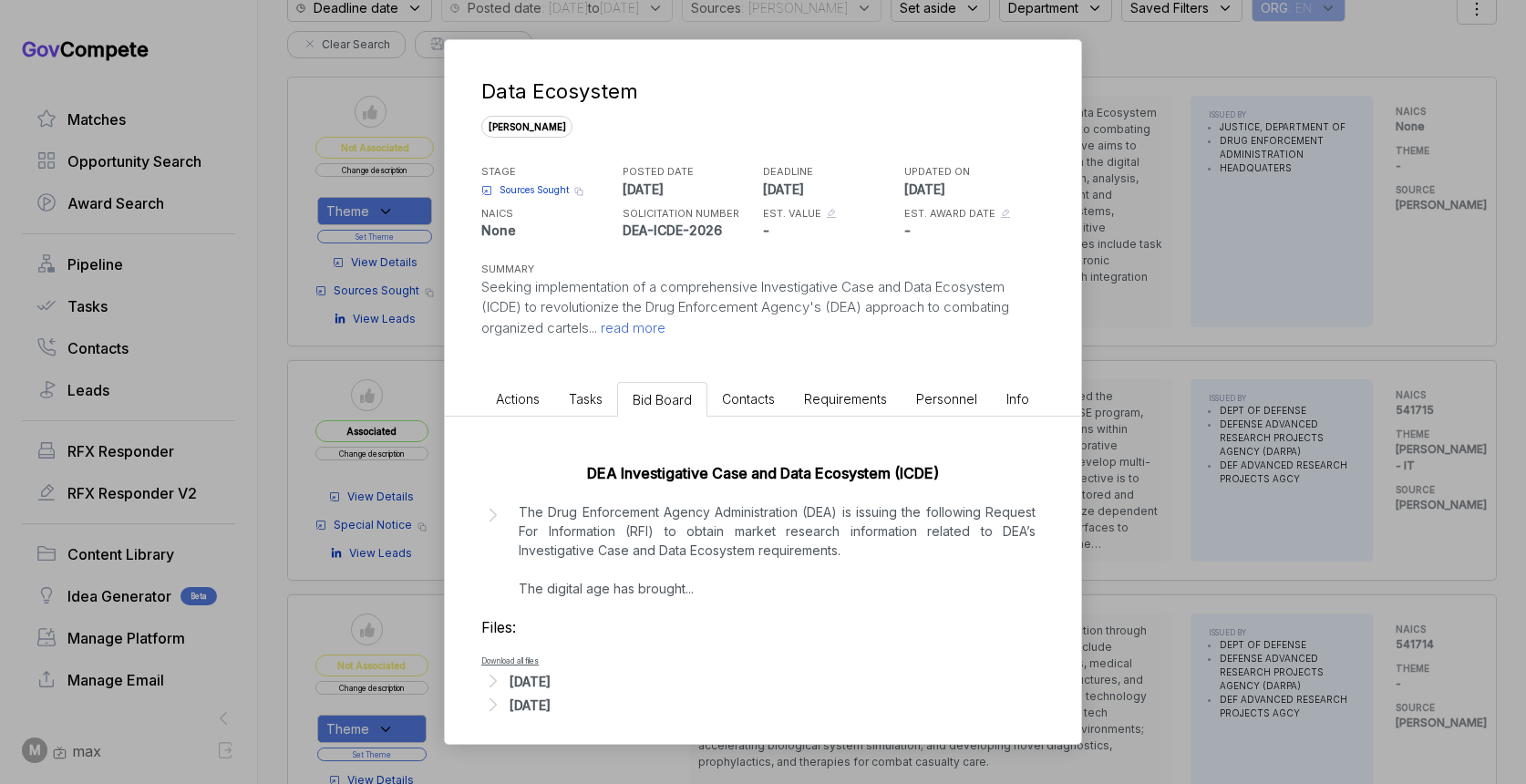
click at [751, 391] on span "Contacts" at bounding box center [748, 399] width 53 height 16
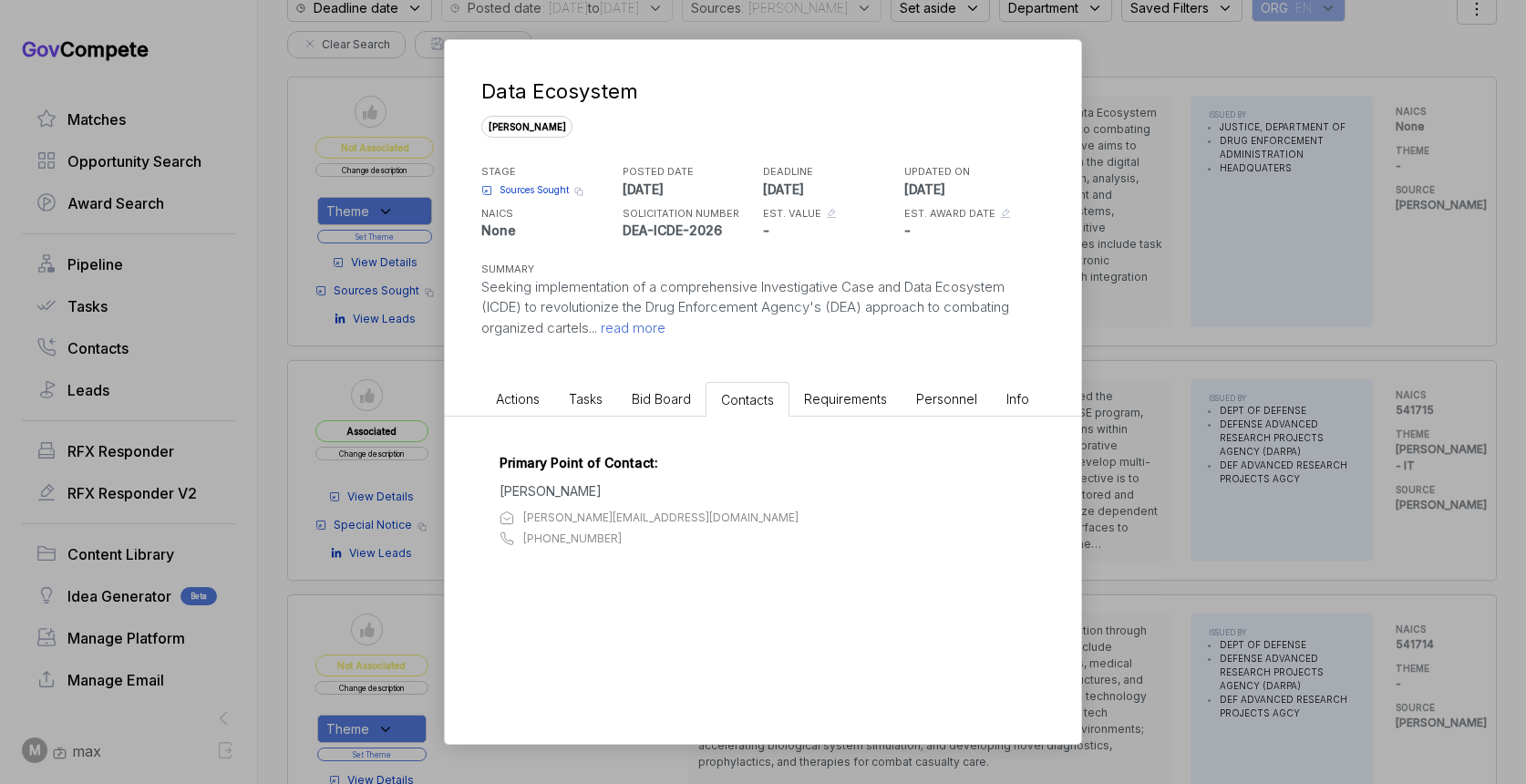
click at [642, 407] on li "Bid Board" at bounding box center [661, 399] width 89 height 34
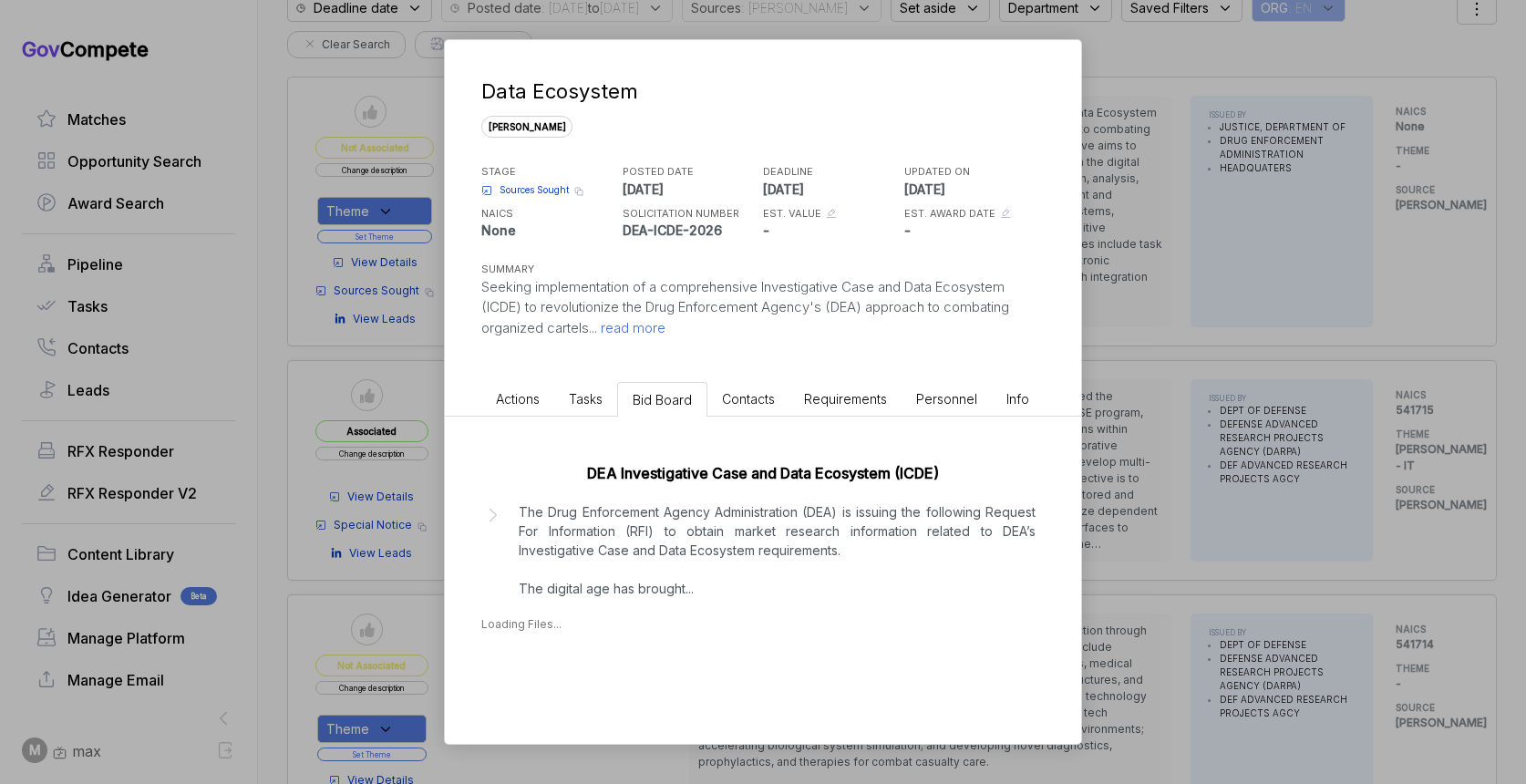
click at [654, 595] on p "The Drug Enforcement Agency Administration (DEA) is issuing the following Reque…" at bounding box center [777, 550] width 517 height 96
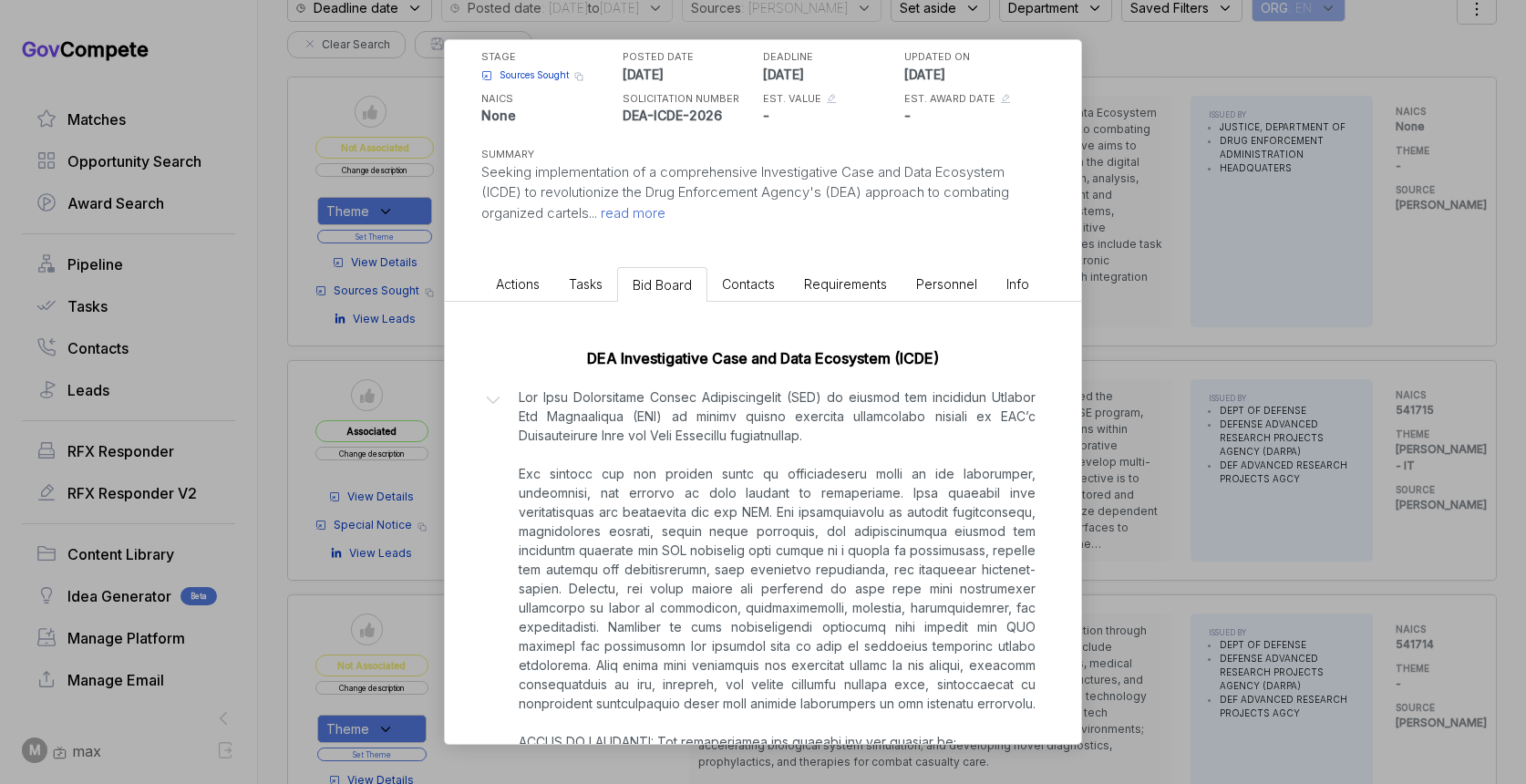
scroll to position [117, 0]
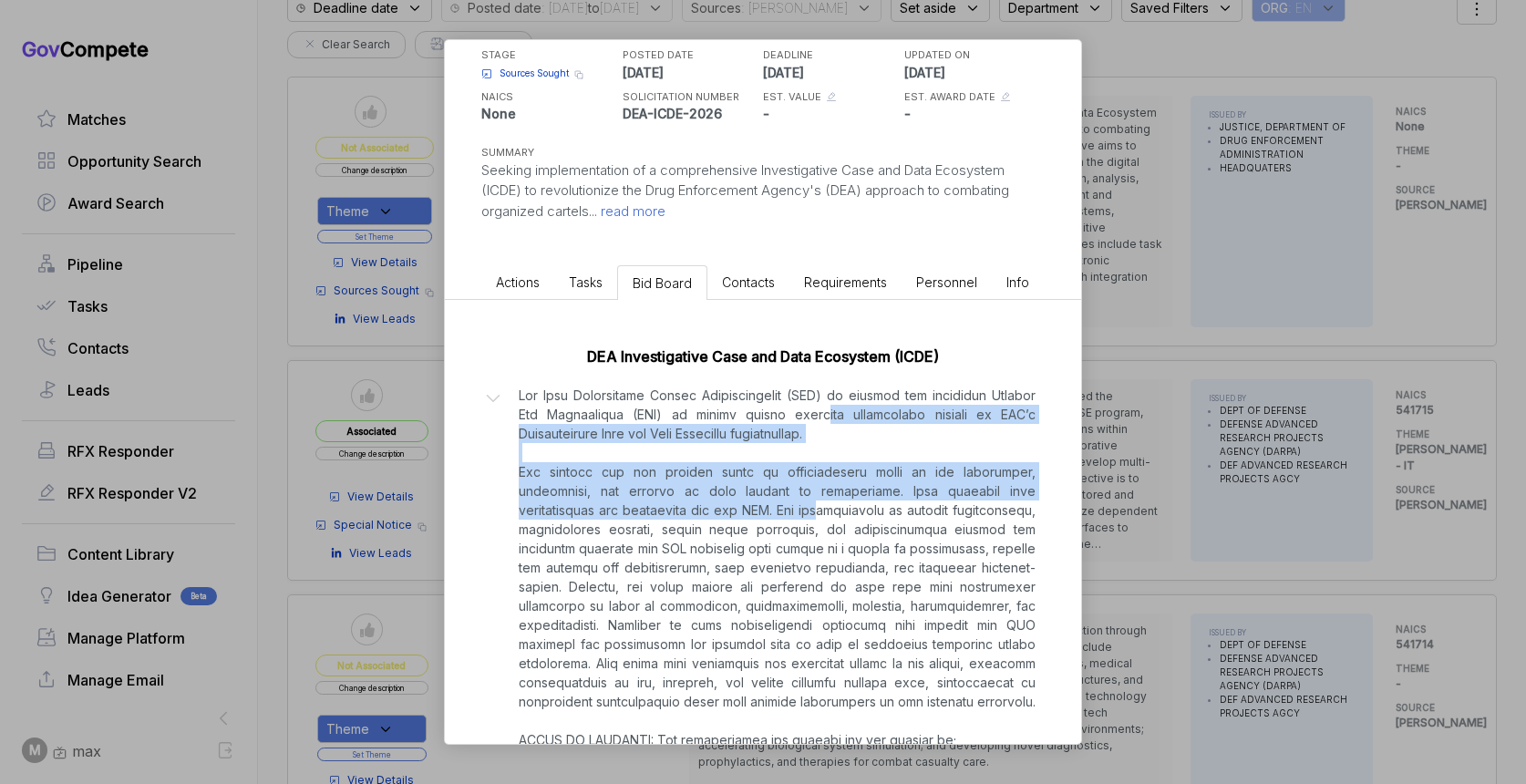
drag, startPoint x: 818, startPoint y: 414, endPoint x: 832, endPoint y: 514, distance: 101.0
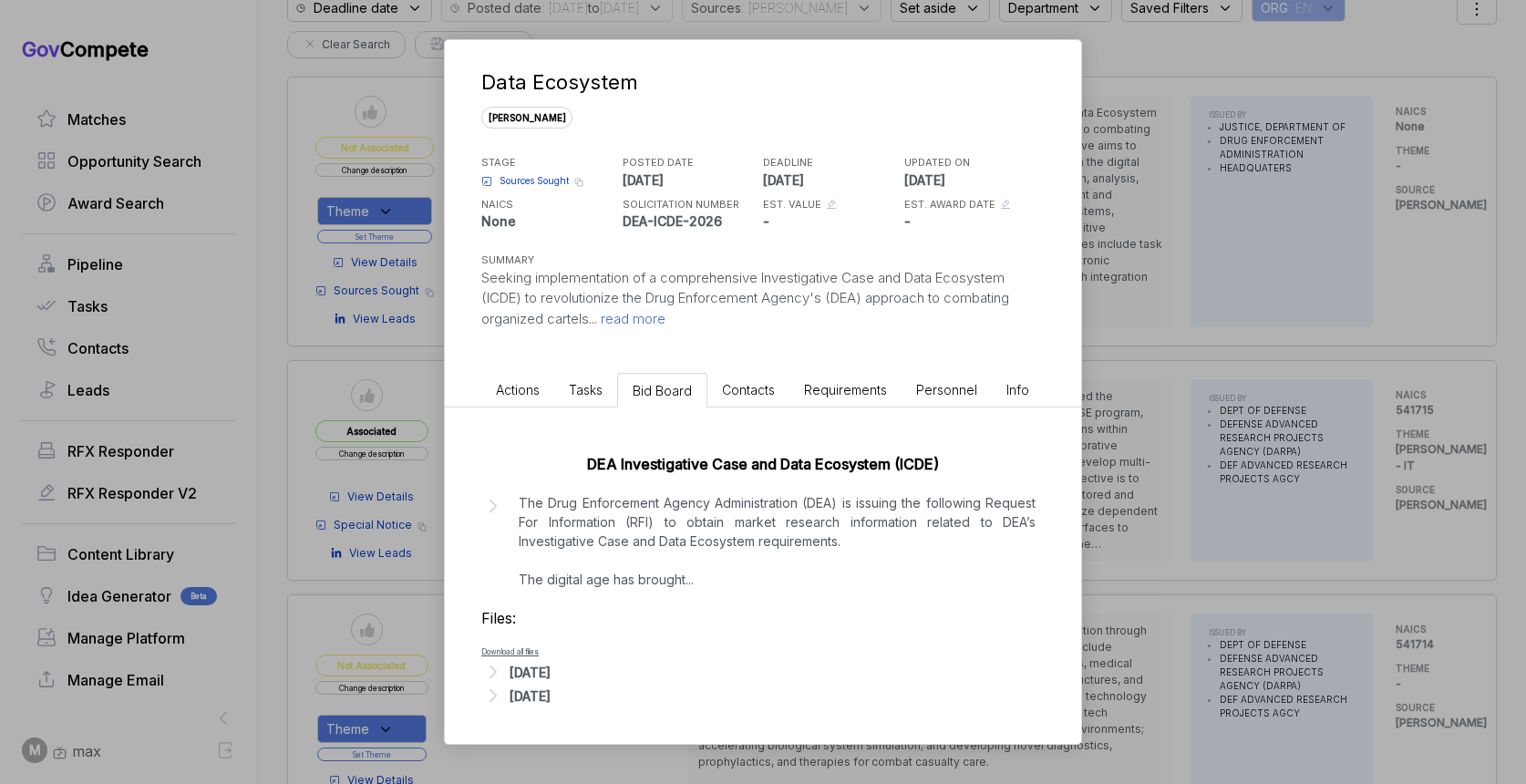
click at [833, 518] on p "The Drug Enforcement Agency Administration (DEA) is issuing the following Reque…" at bounding box center [777, 541] width 517 height 96
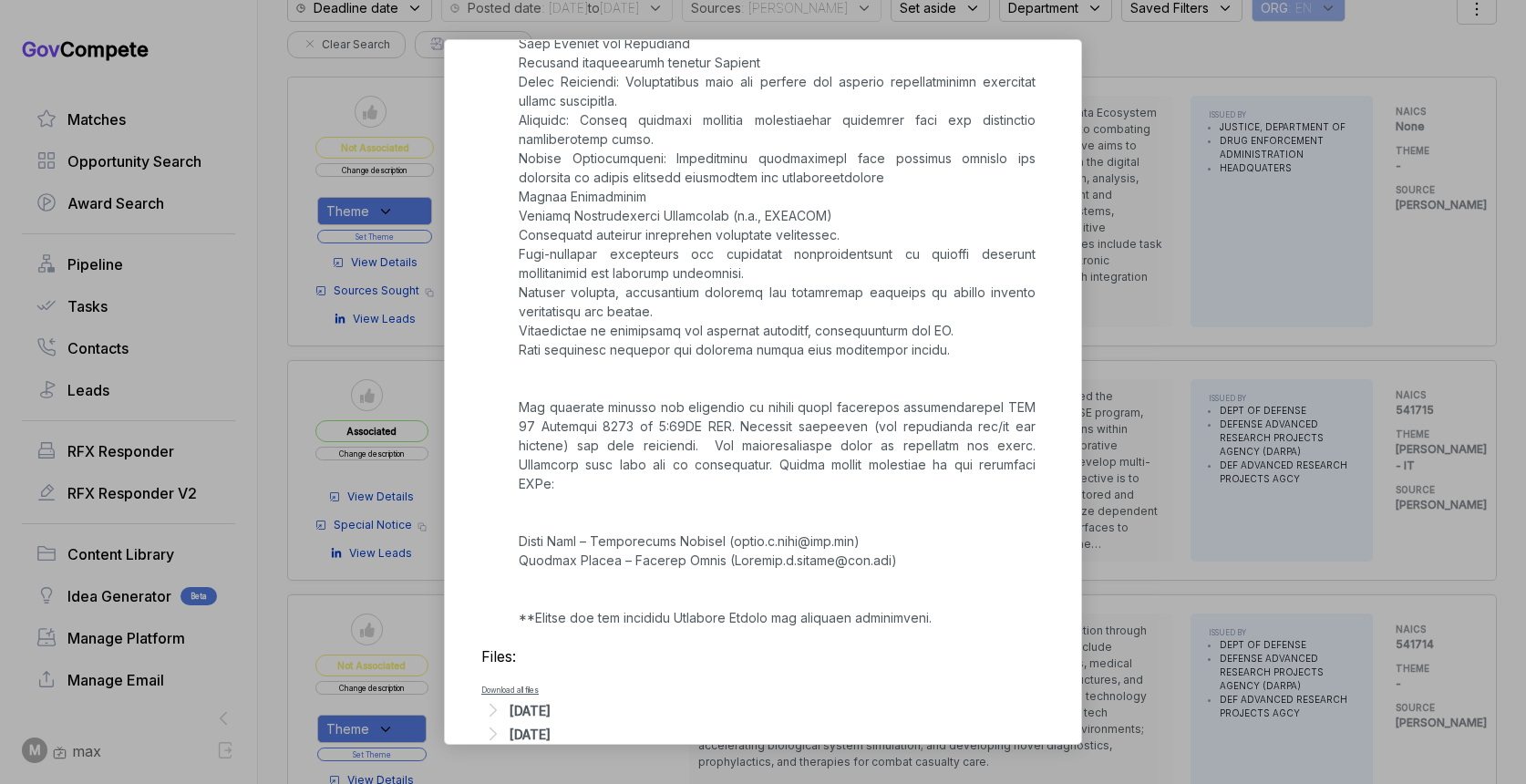
scroll to position [1004, 0]
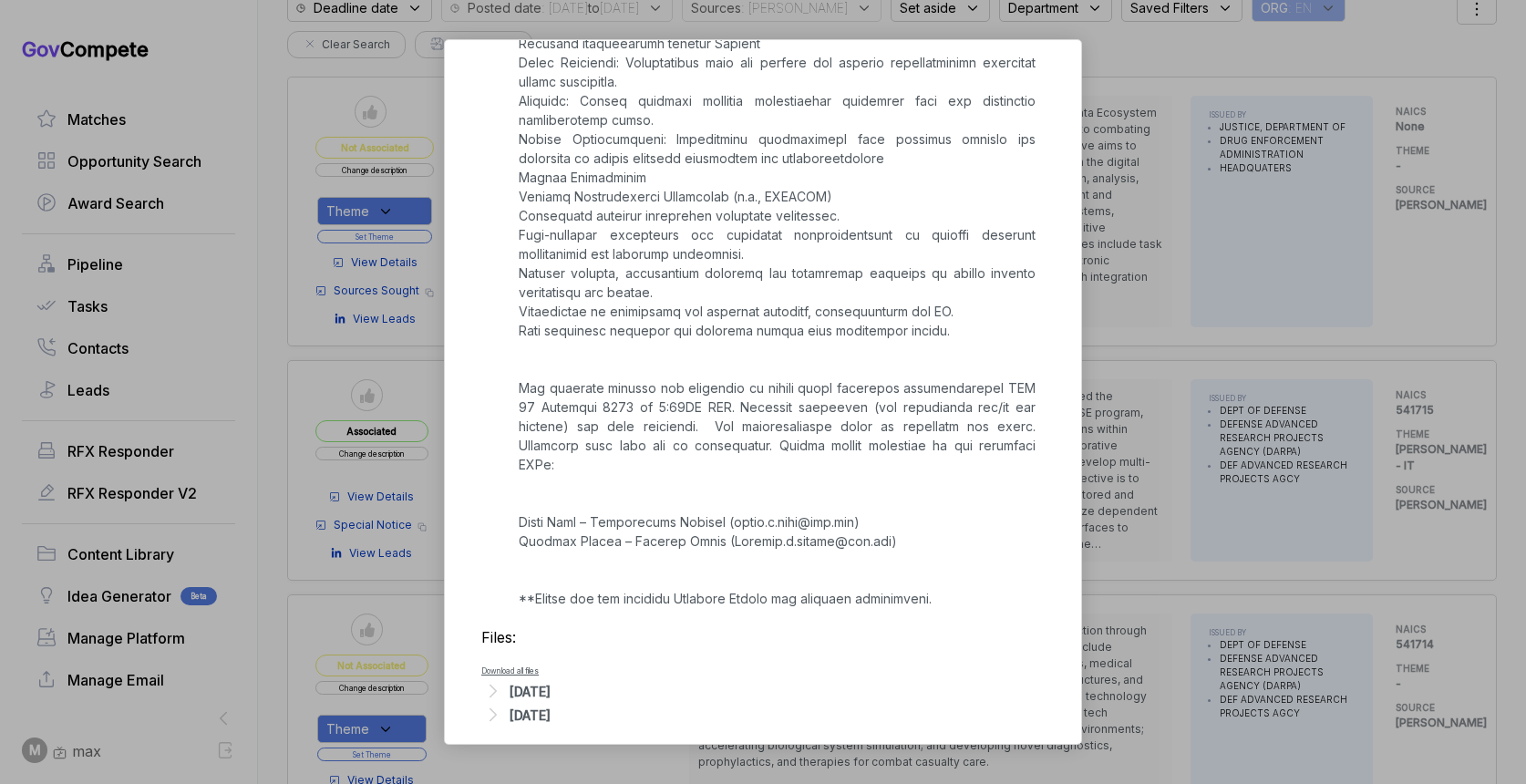
click at [1226, 351] on div "Data Ecosystem [PERSON_NAME] STAGE Sources Sought Copy link POSTED DATE [DATE] …" at bounding box center [763, 392] width 1526 height 784
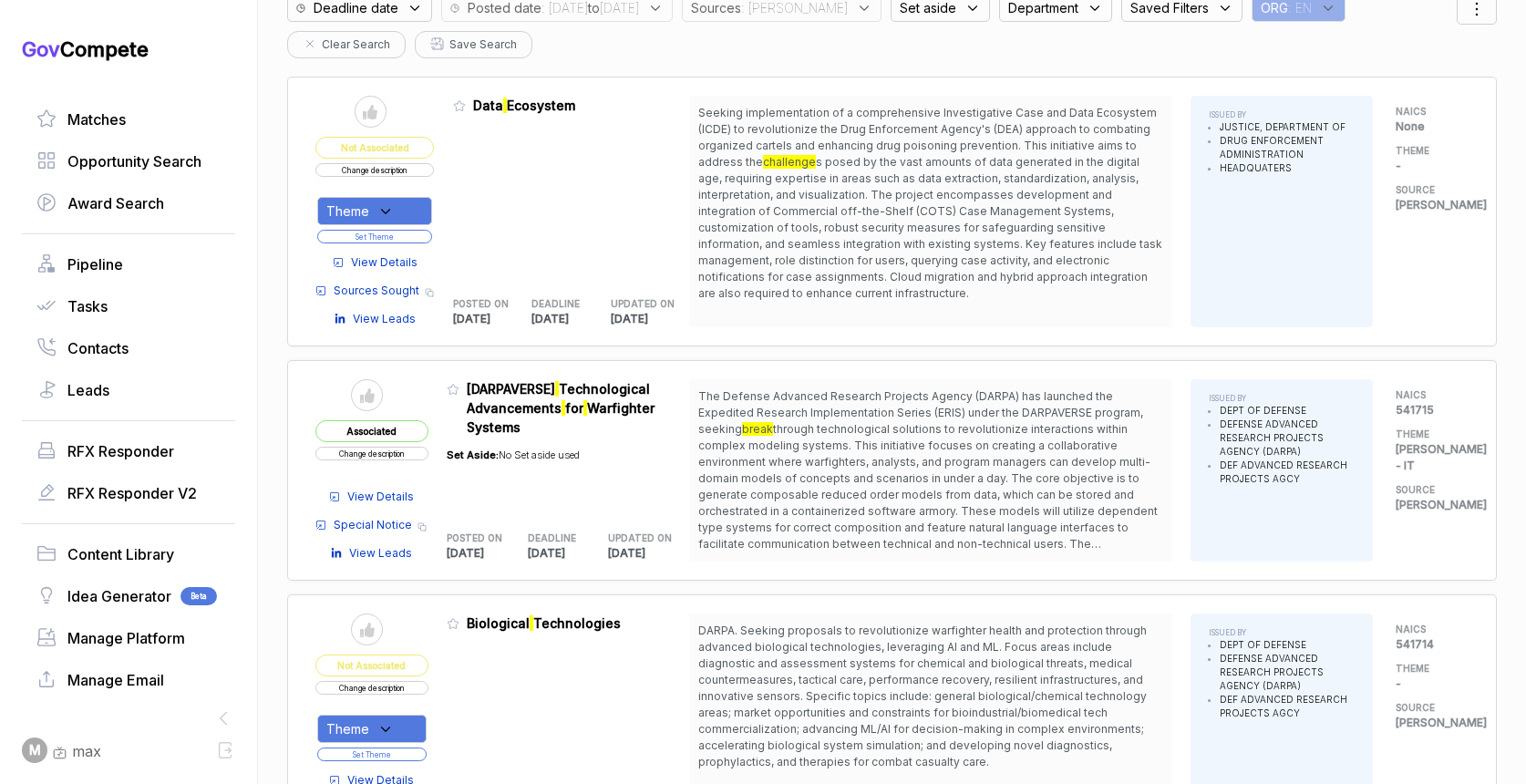
click at [368, 261] on span "View Details" at bounding box center [384, 262] width 67 height 16
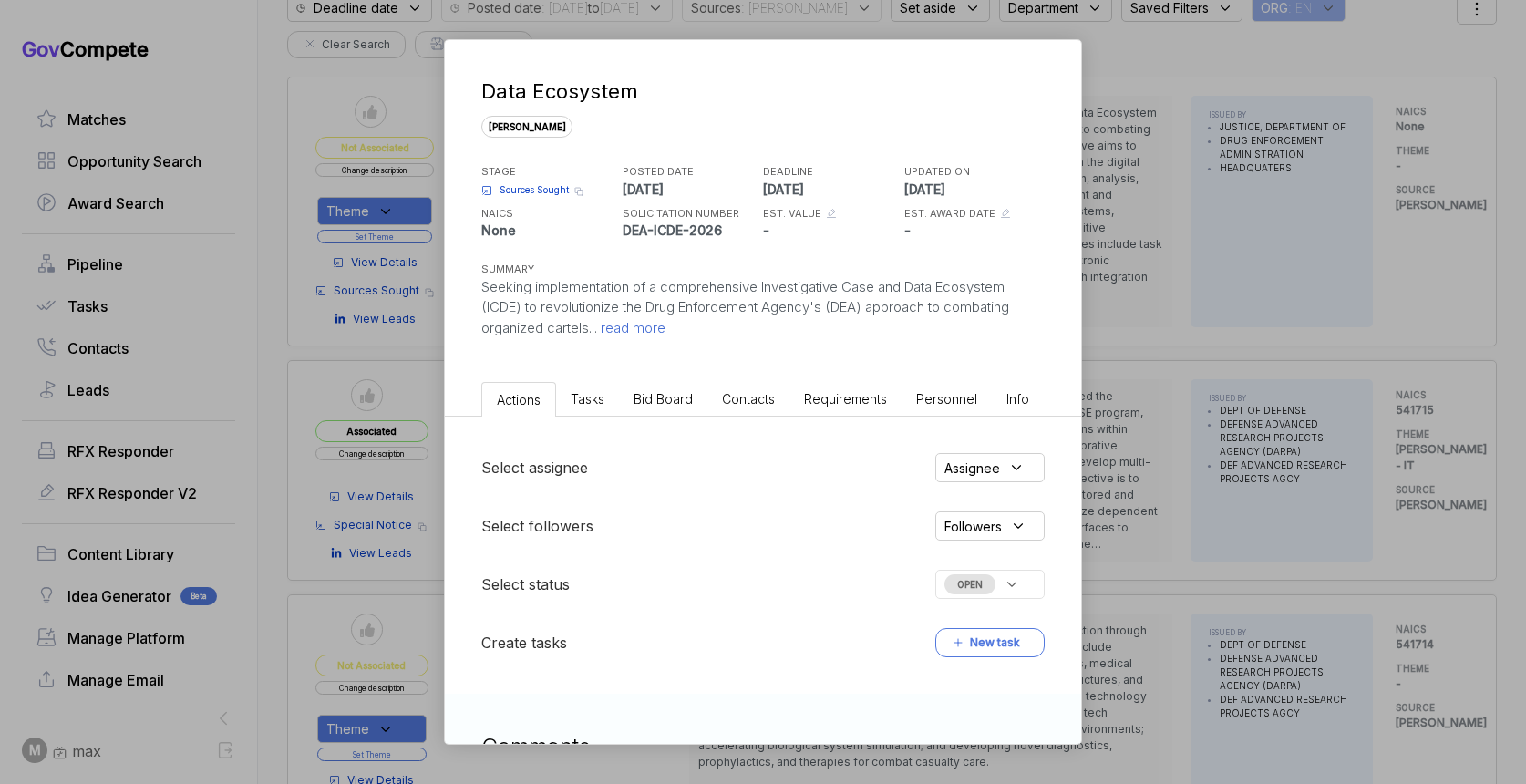
click at [584, 393] on span "Tasks" at bounding box center [588, 399] width 34 height 16
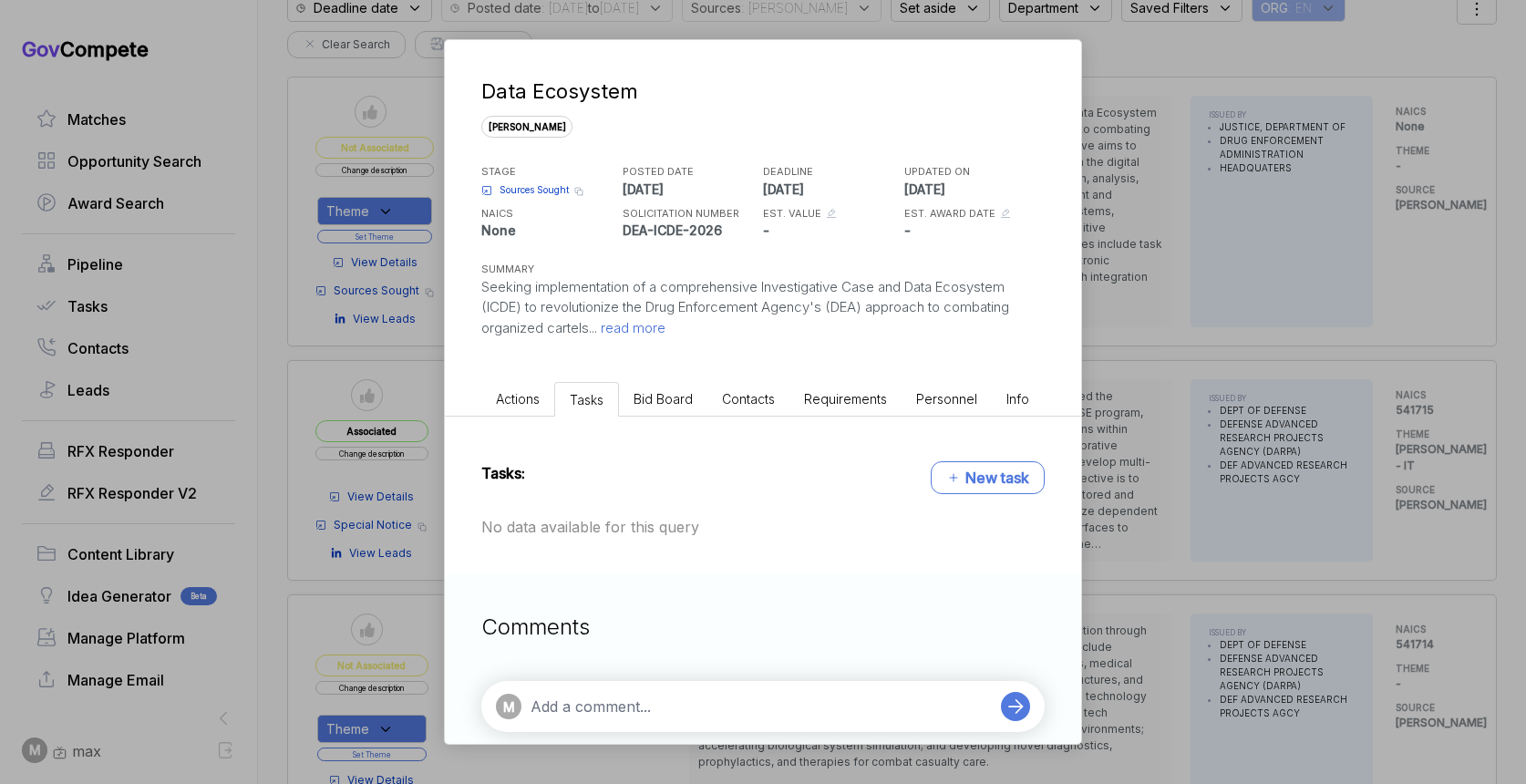
click at [659, 404] on span "Bid Board" at bounding box center [663, 399] width 59 height 16
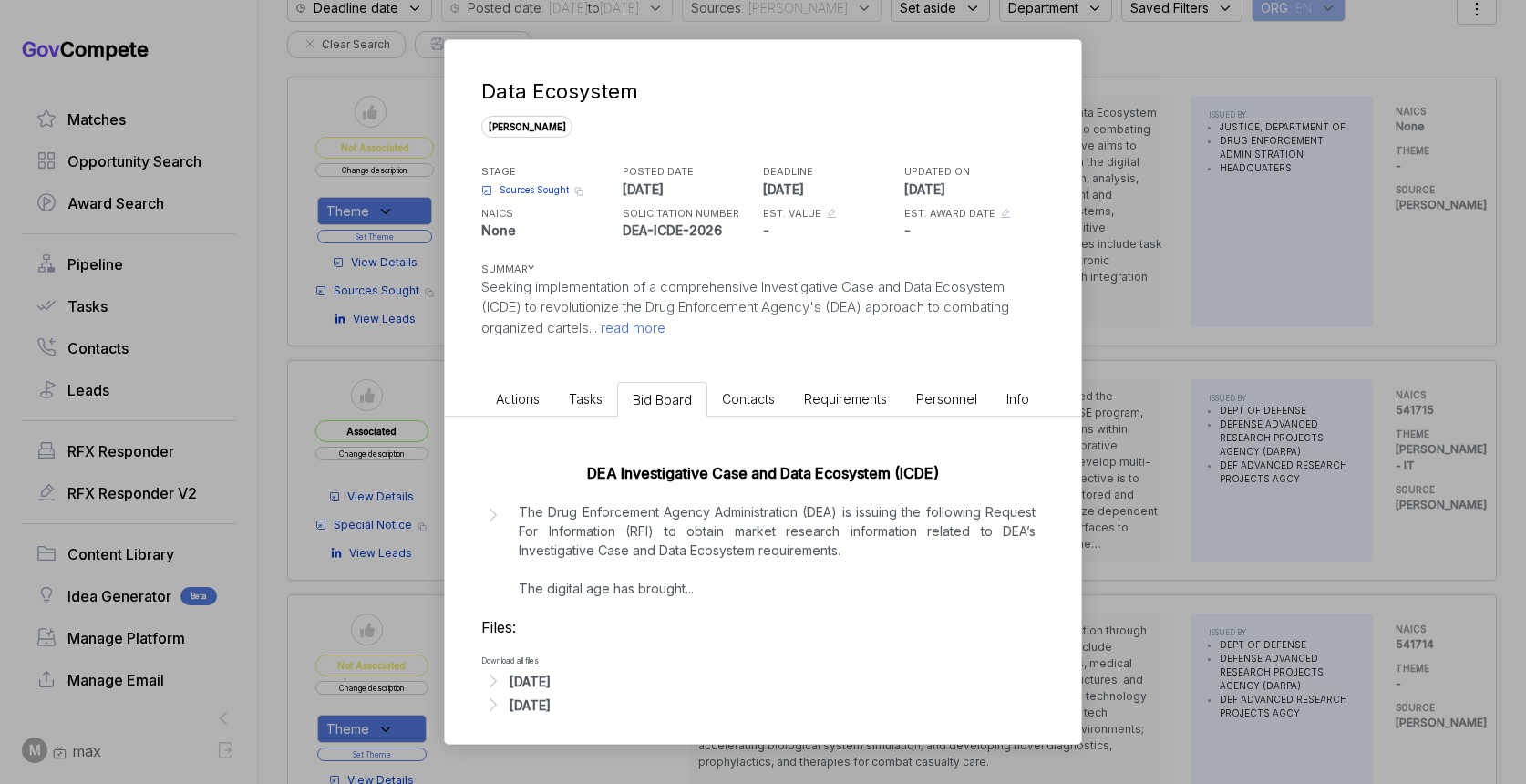
click at [551, 686] on div "[DATE]" at bounding box center [530, 680] width 41 height 19
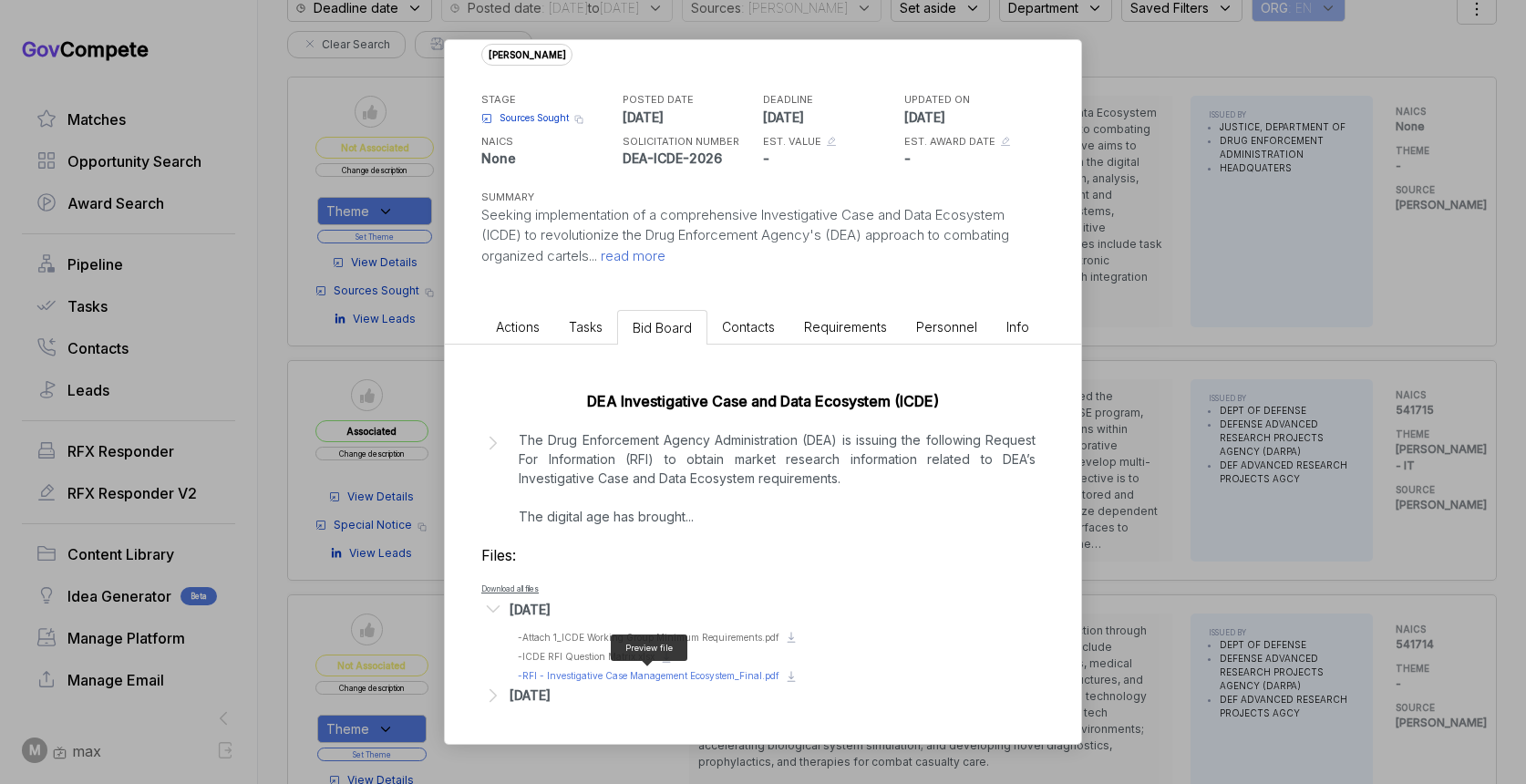
click at [637, 678] on span "- RFI - Investigative Case Management Ecosystem_Final.pdf" at bounding box center [649, 674] width 261 height 11
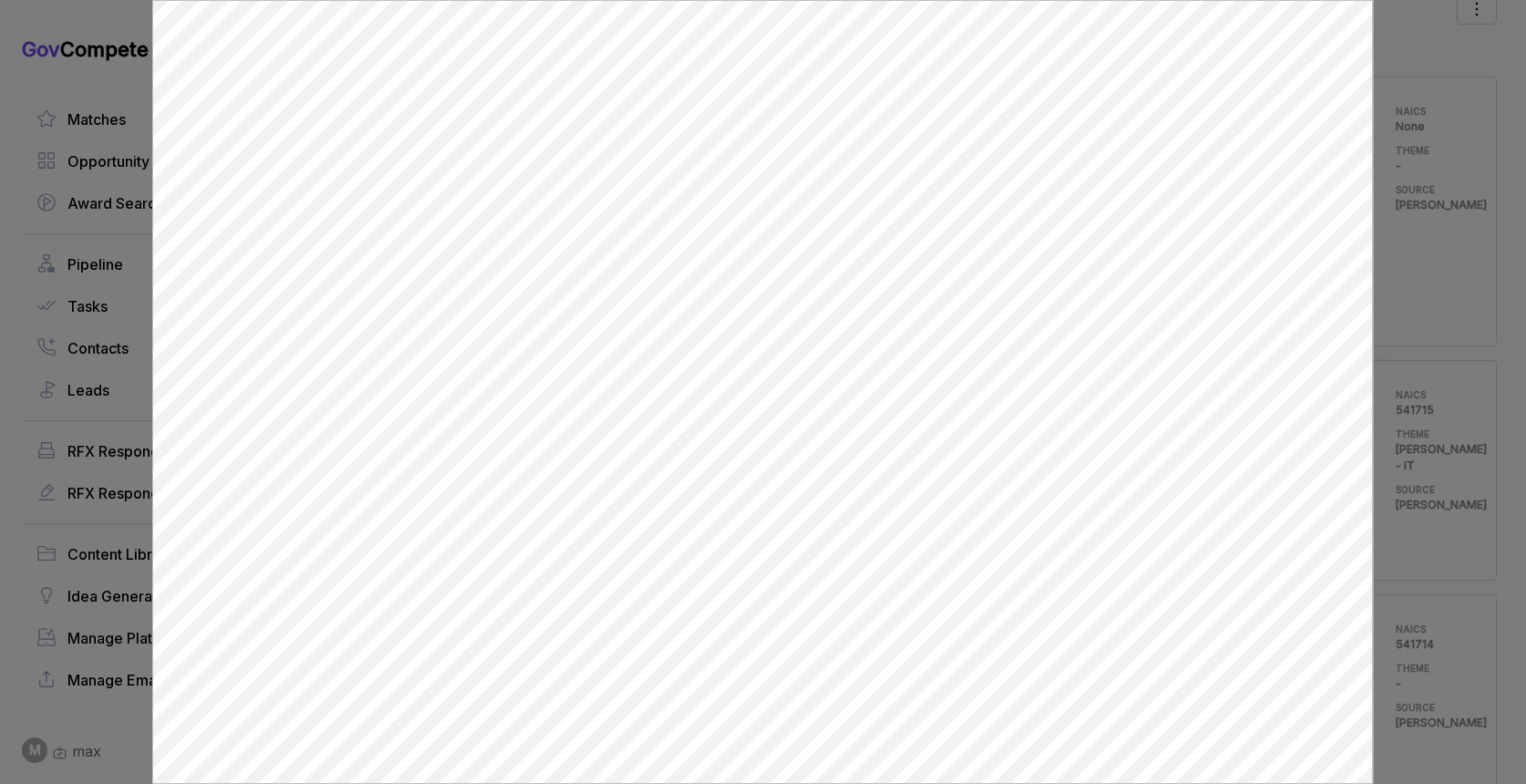
scroll to position [0, 0]
click at [1383, 224] on div at bounding box center [763, 392] width 1526 height 784
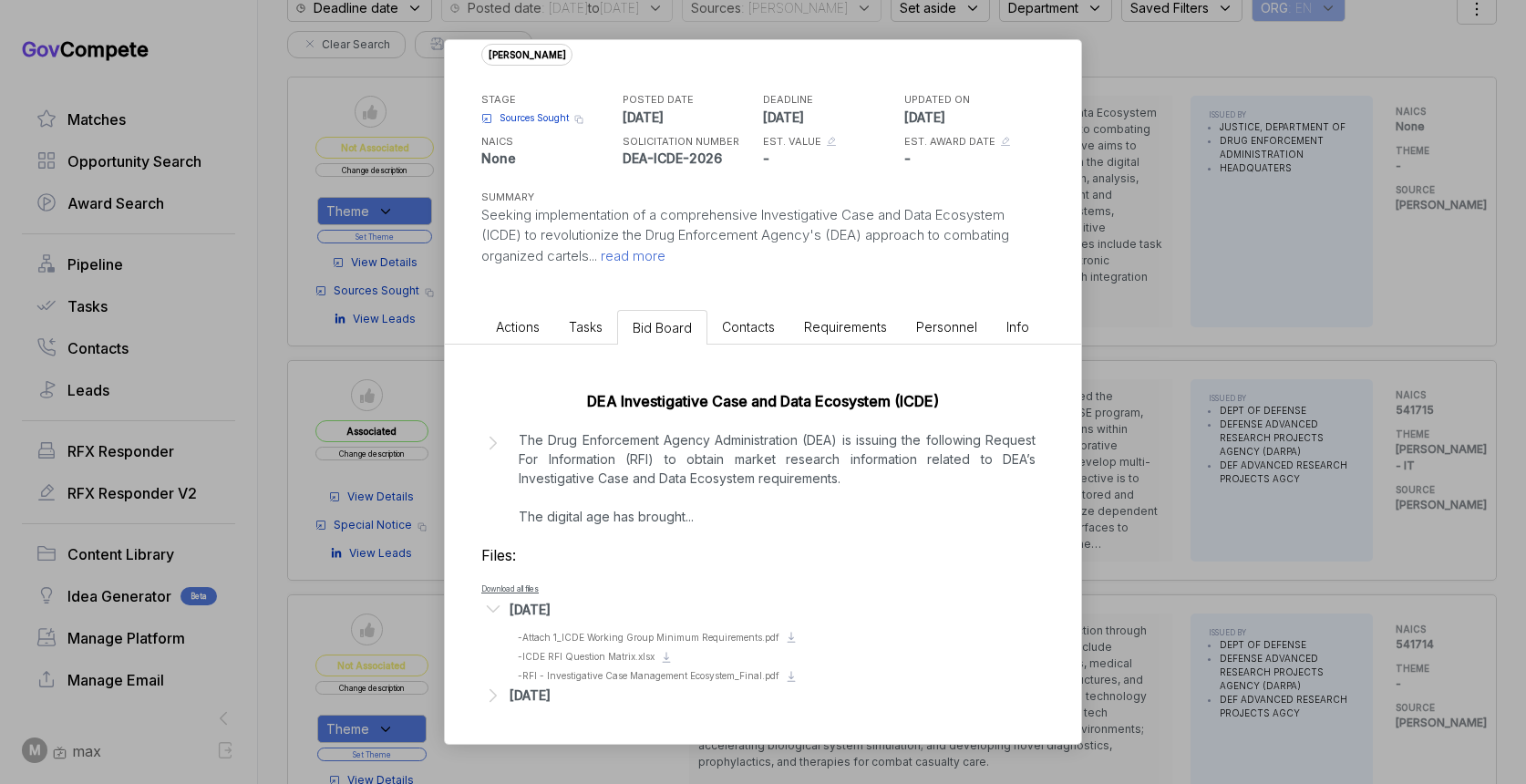
click at [1122, 335] on div "Data Ecosystem [PERSON_NAME] STAGE Sources Sought Copy link POSTED DATE [DATE] …" at bounding box center [763, 392] width 1526 height 784
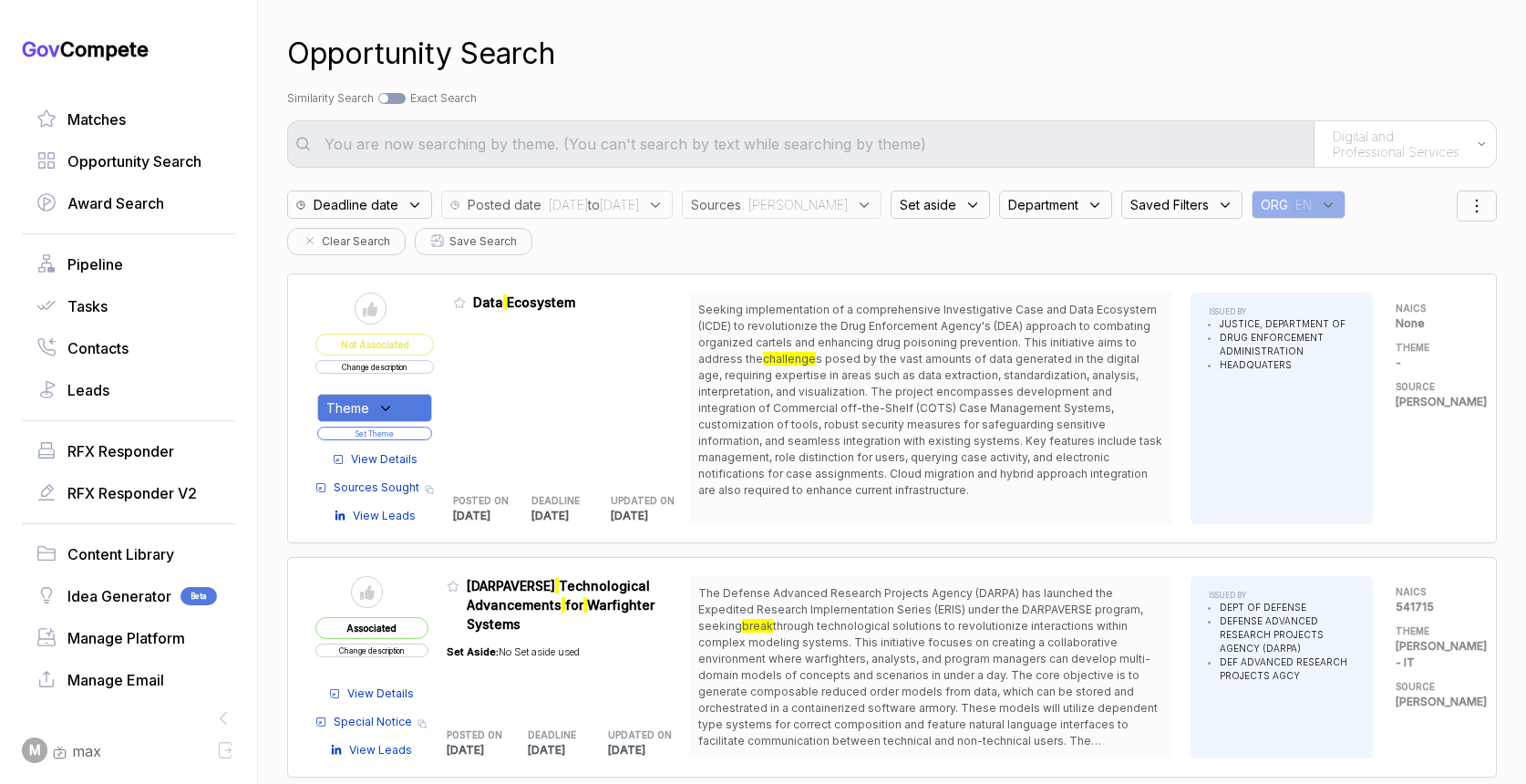
click at [410, 195] on div "Deadline date" at bounding box center [359, 204] width 145 height 28
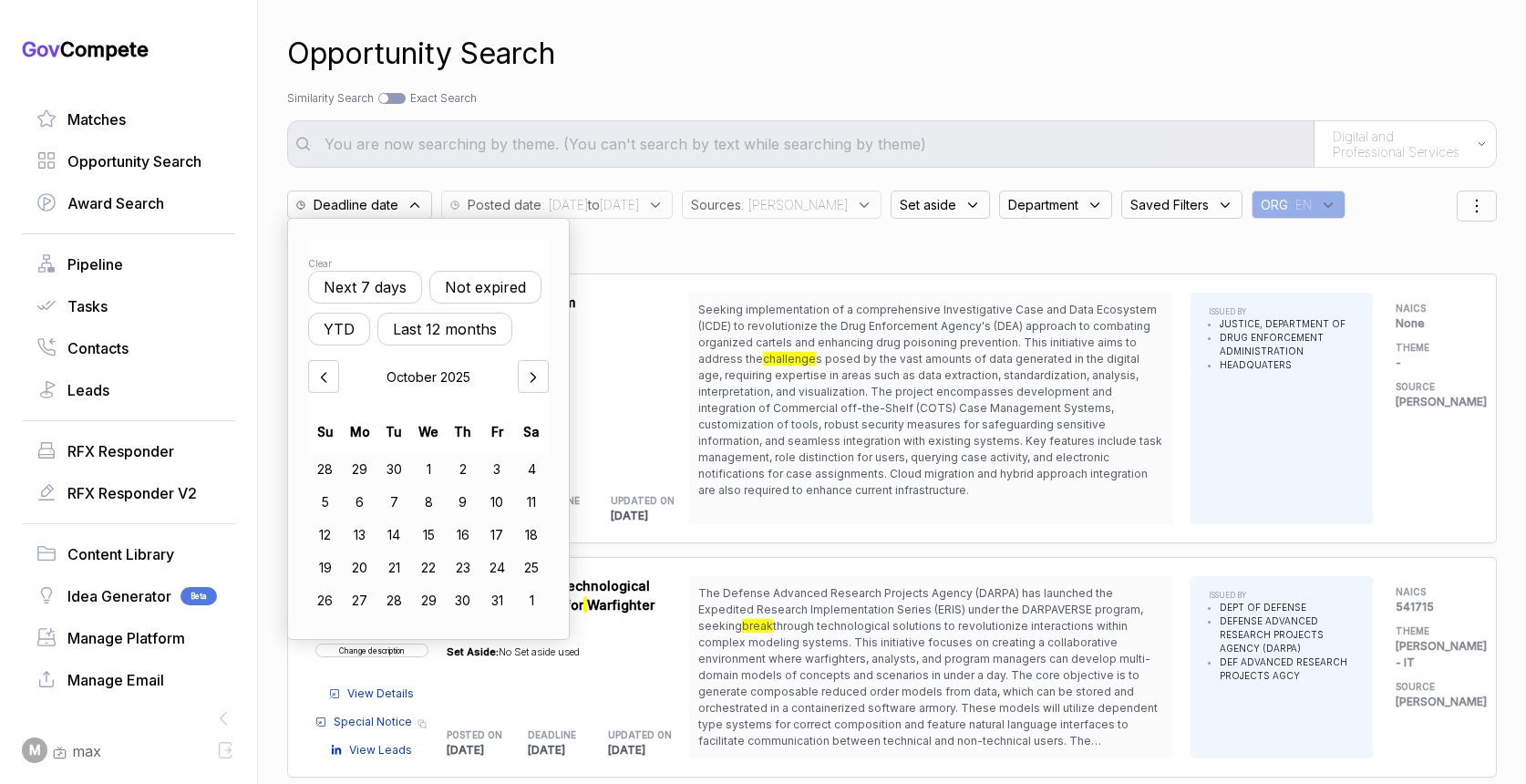
click at [449, 272] on button "Not expired" at bounding box center [485, 286] width 112 height 33
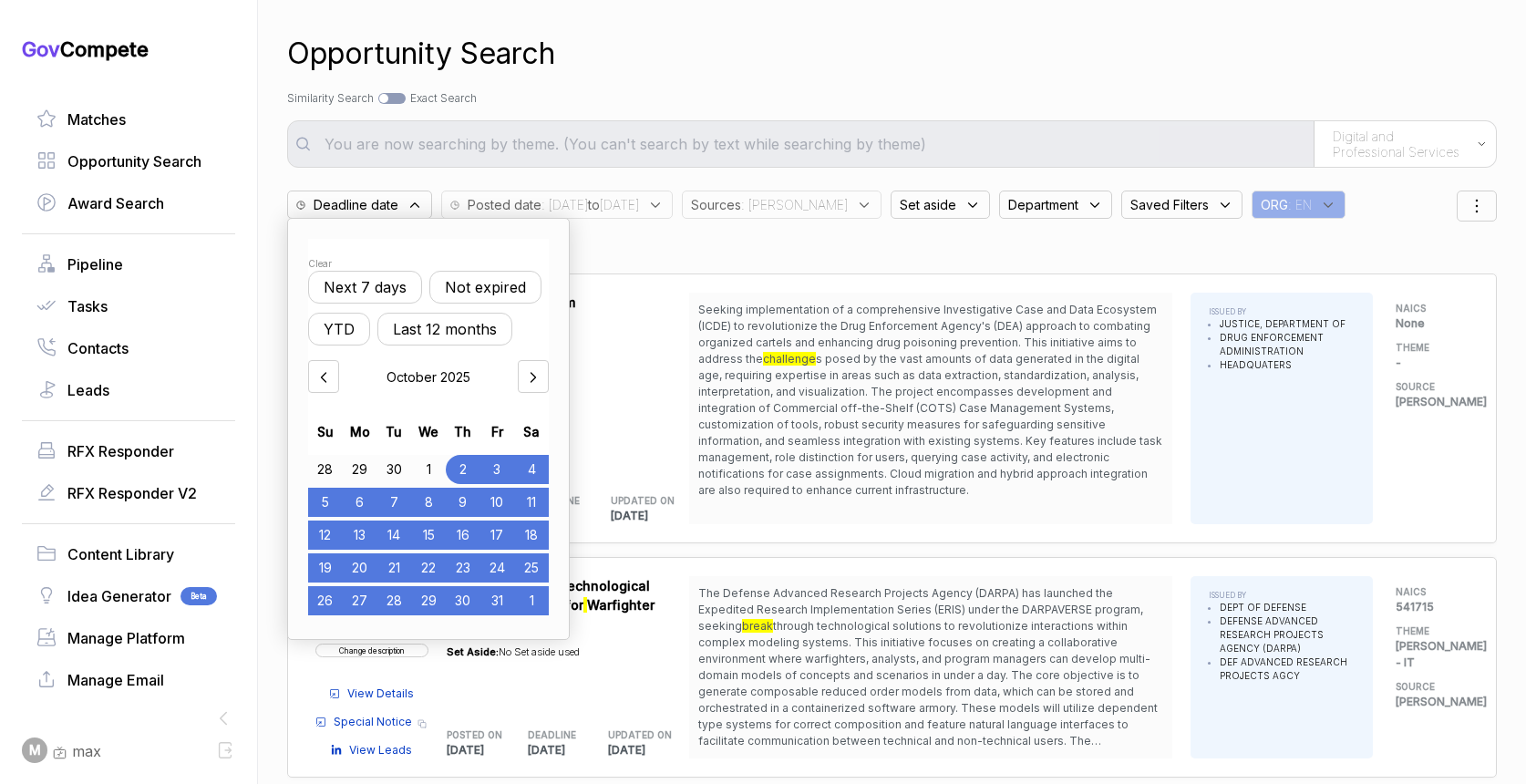
click at [616, 78] on div "Opportunity Search Search by Topic Relevance Similarity Search Search by Exact …" at bounding box center [892, 392] width 1210 height 784
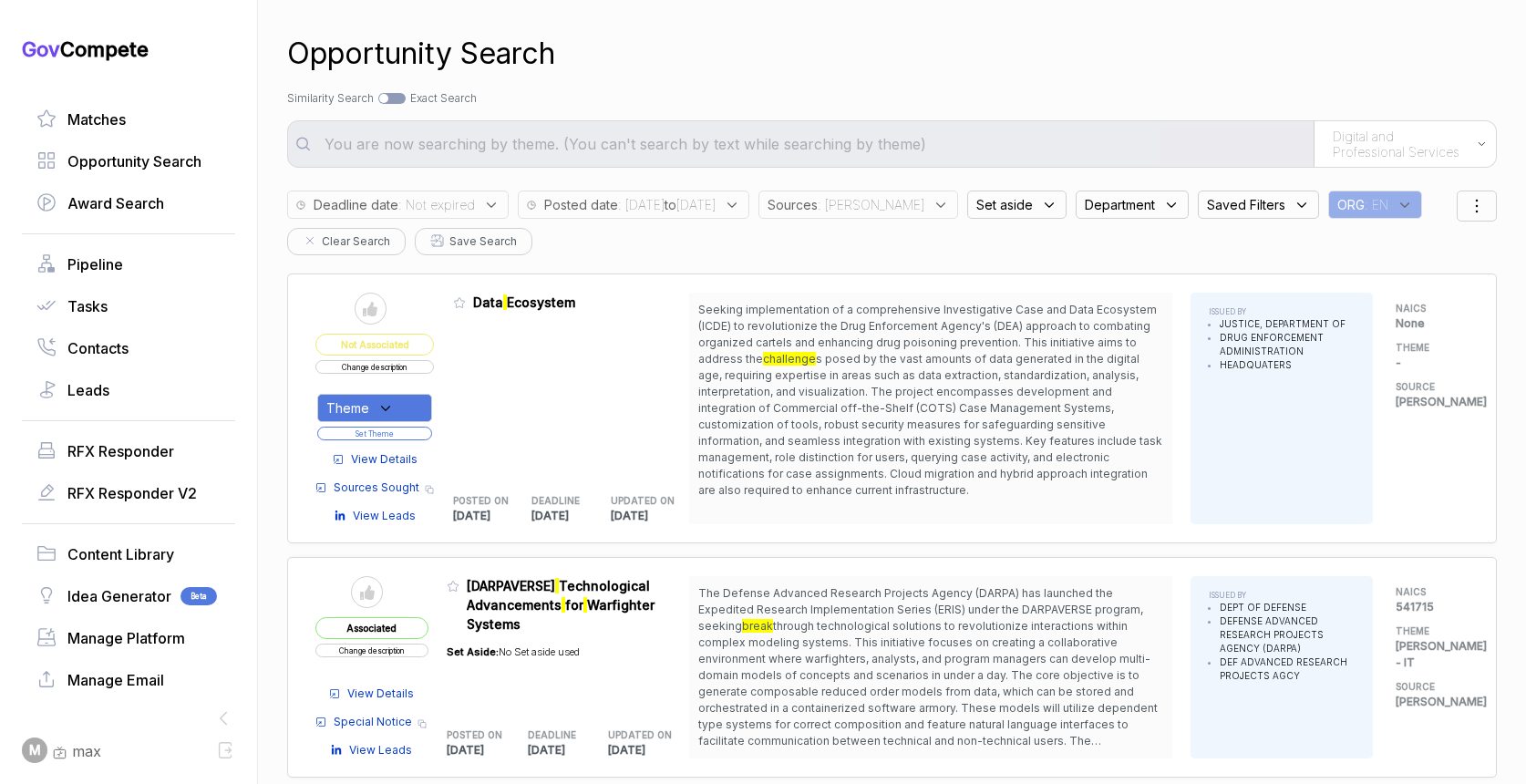
click at [677, 207] on b "to" at bounding box center [671, 204] width 12 height 16
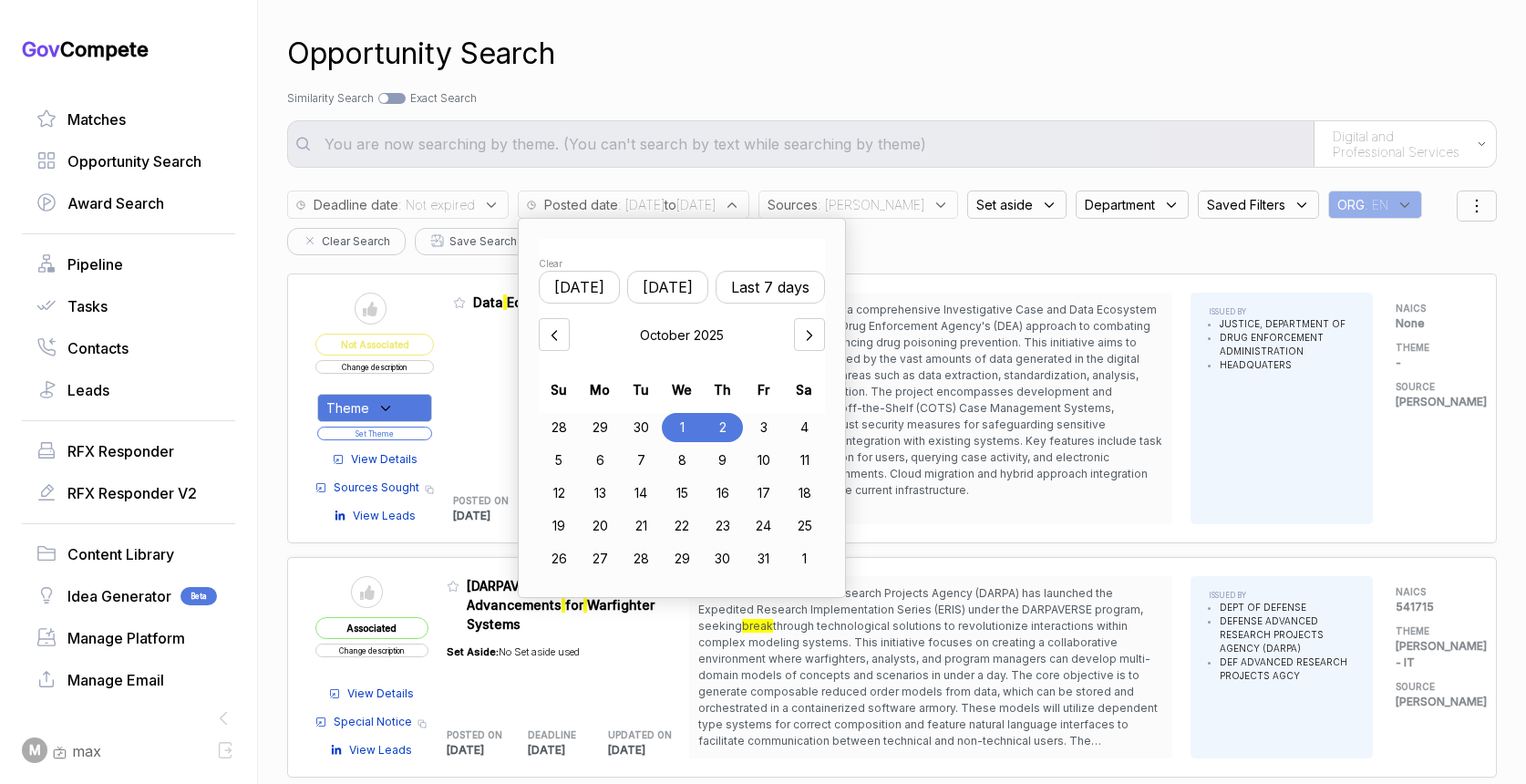
click at [790, 91] on div "Search by Topic Relevance Similarity Search Search by Exact Keyword Match Exact…" at bounding box center [892, 98] width 1210 height 16
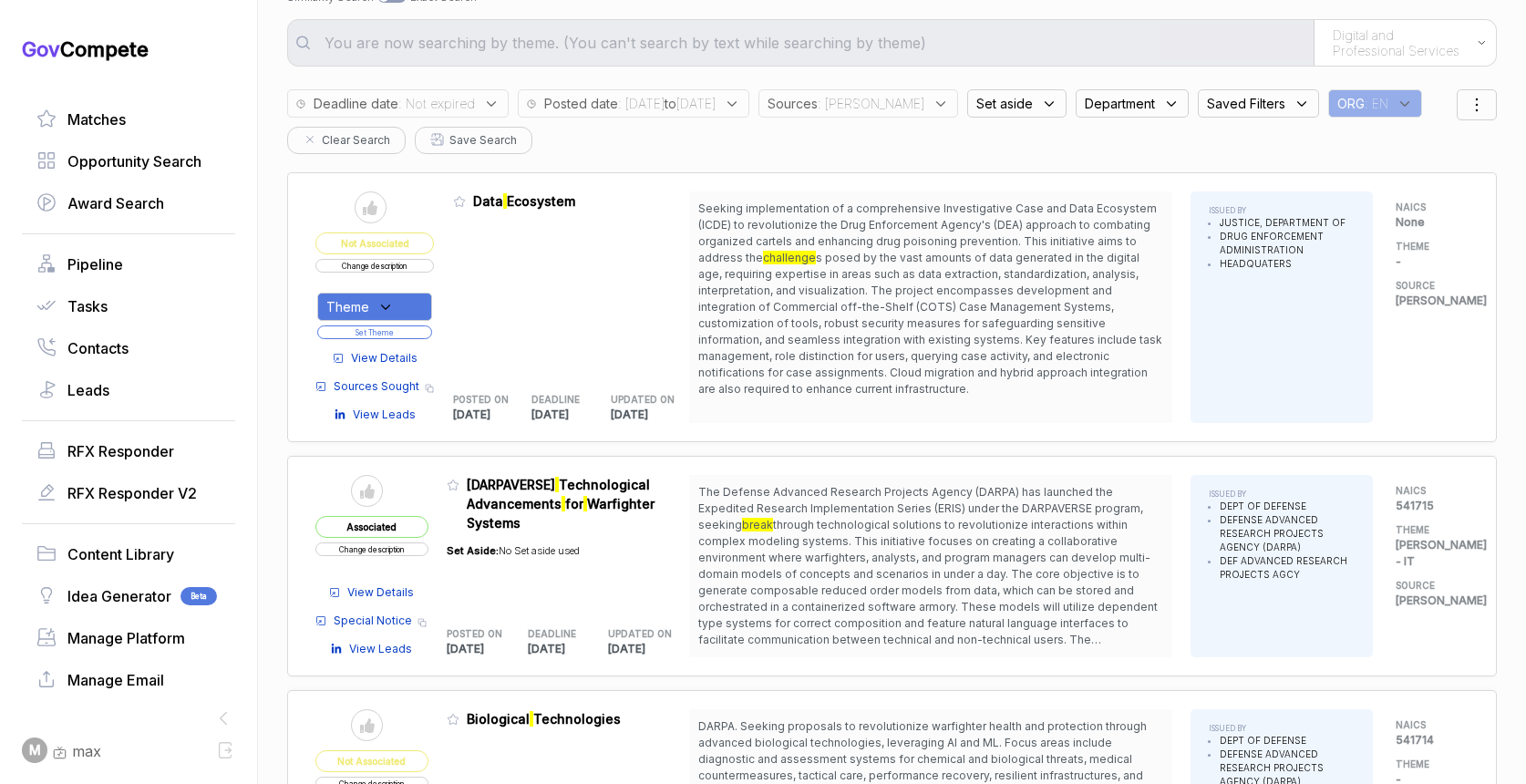
scroll to position [92, 0]
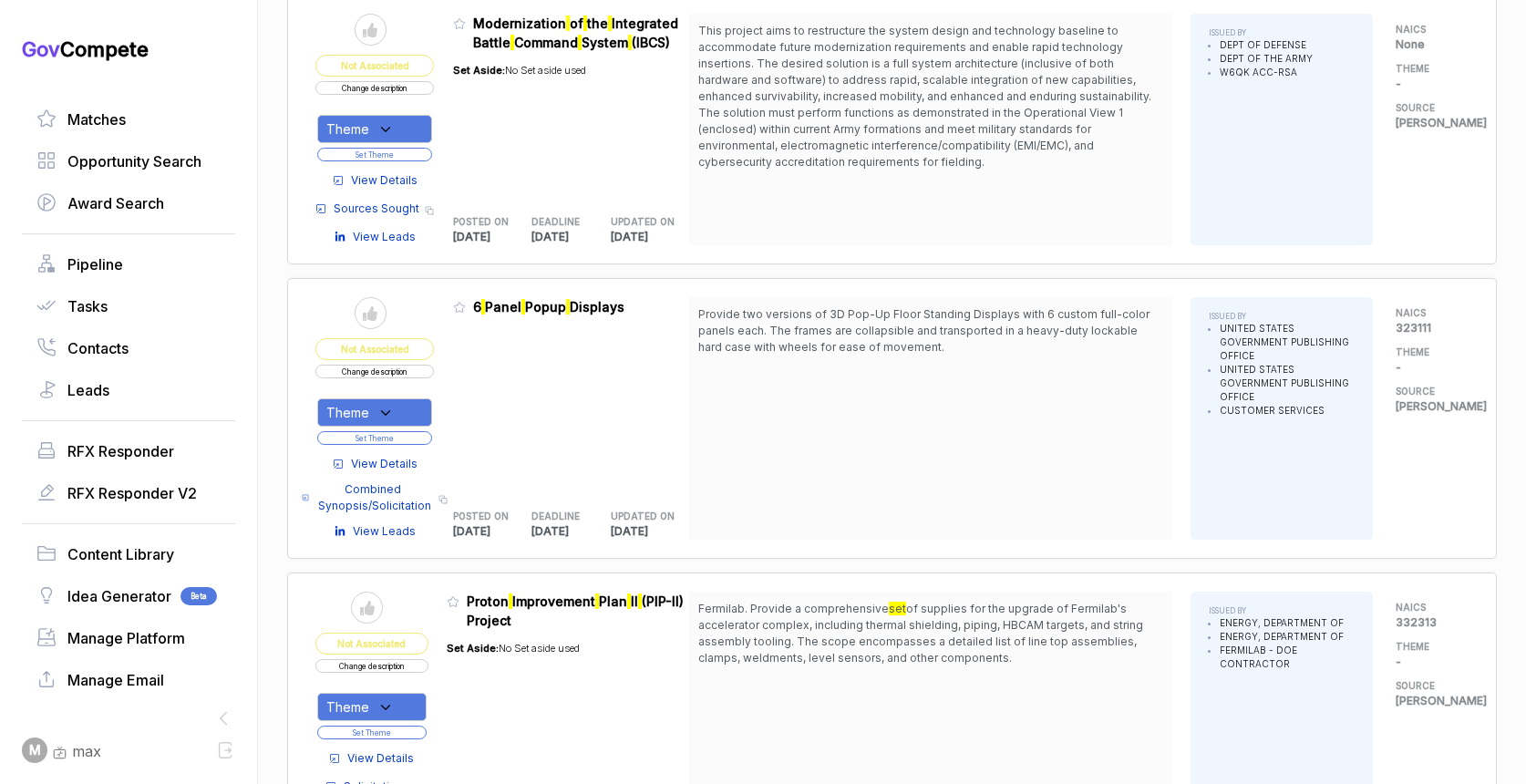
scroll to position [2304, 0]
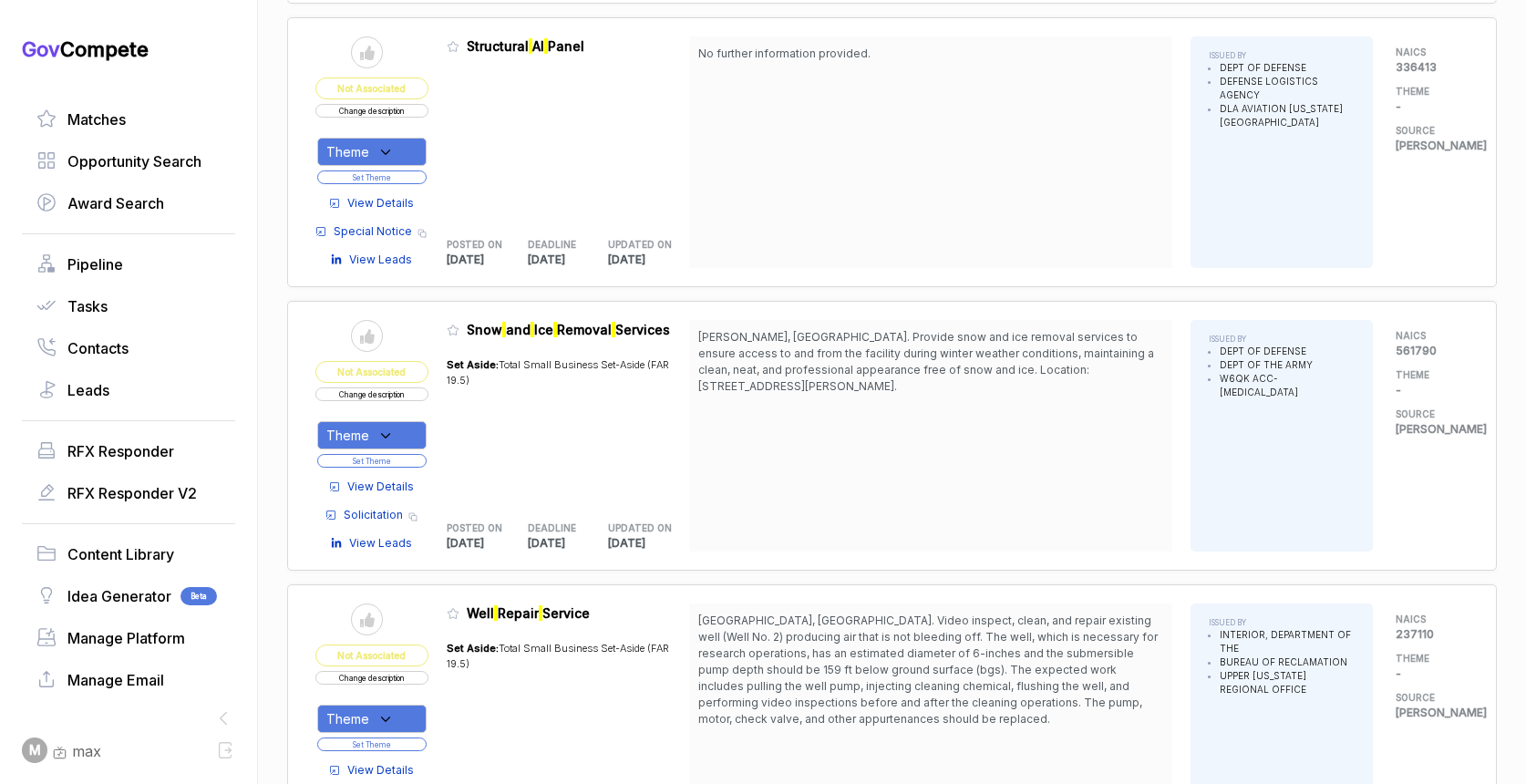
scroll to position [5148, 0]
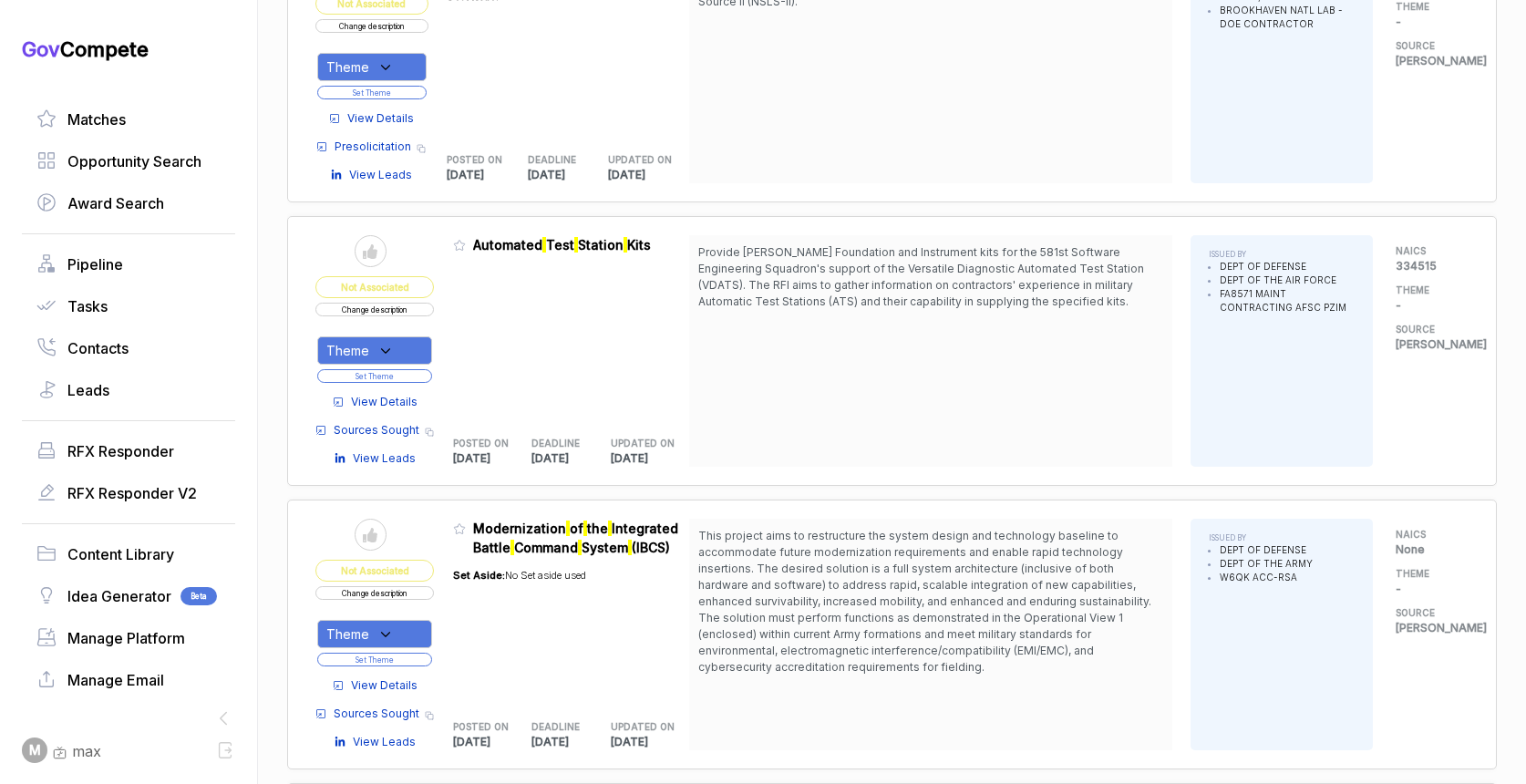
scroll to position [1707, 0]
